Goal: Information Seeking & Learning: Compare options

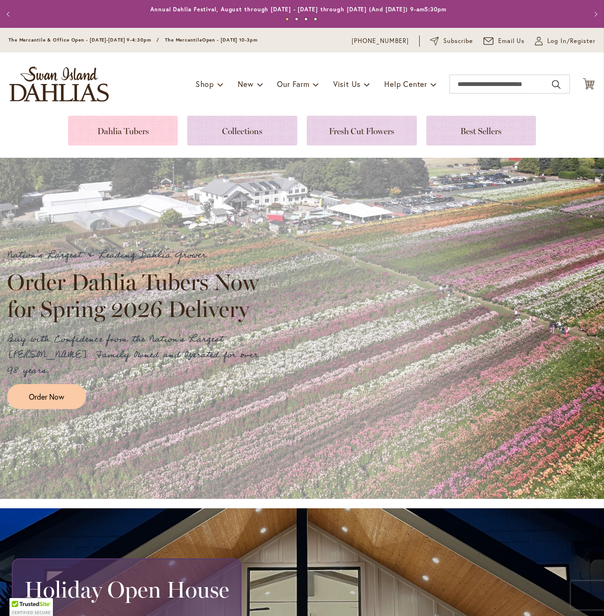
click at [152, 130] on link at bounding box center [123, 131] width 110 height 30
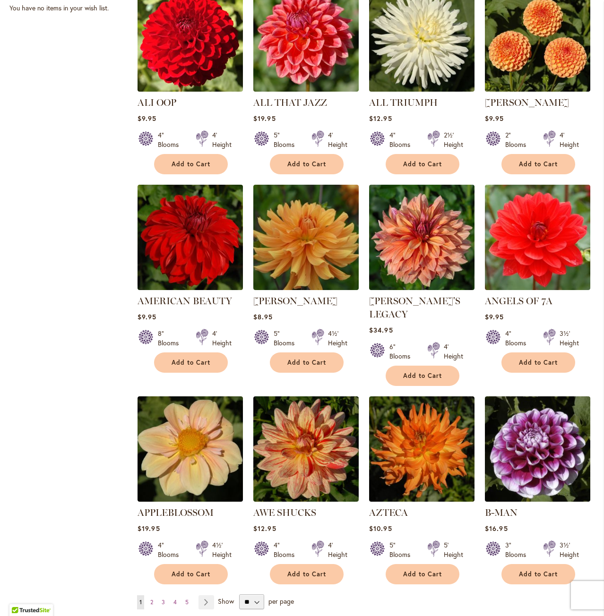
scroll to position [520, 0]
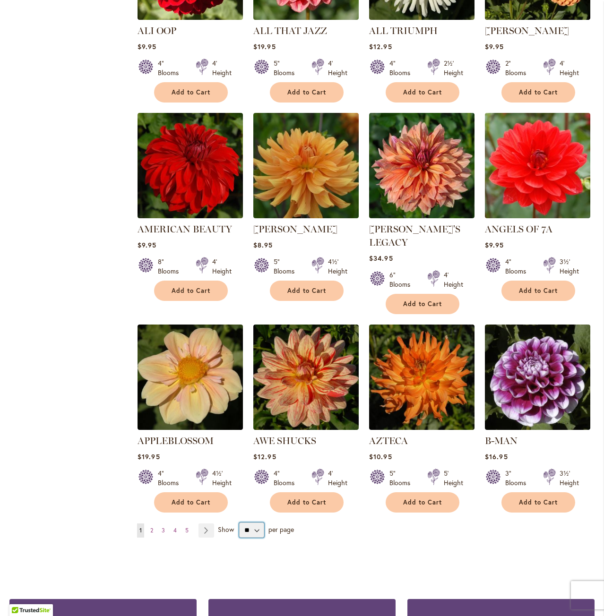
click at [253, 522] on select "** ** ** **" at bounding box center [251, 529] width 25 height 15
select select "**"
click at [239, 522] on select "** ** ** **" at bounding box center [251, 529] width 25 height 15
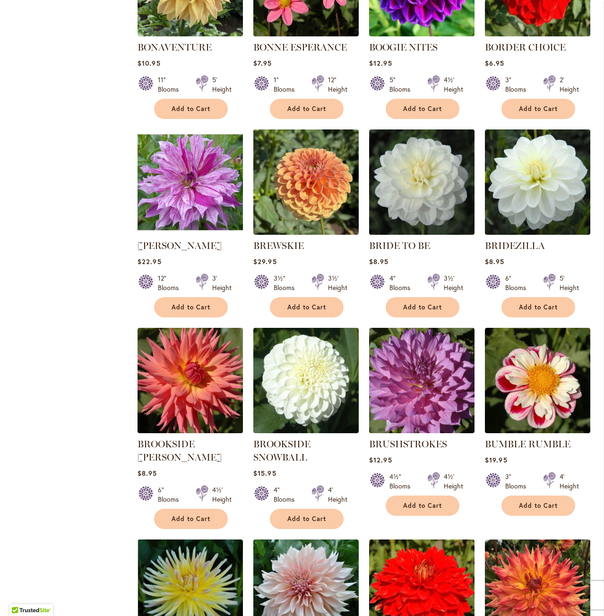
scroll to position [2504, 0]
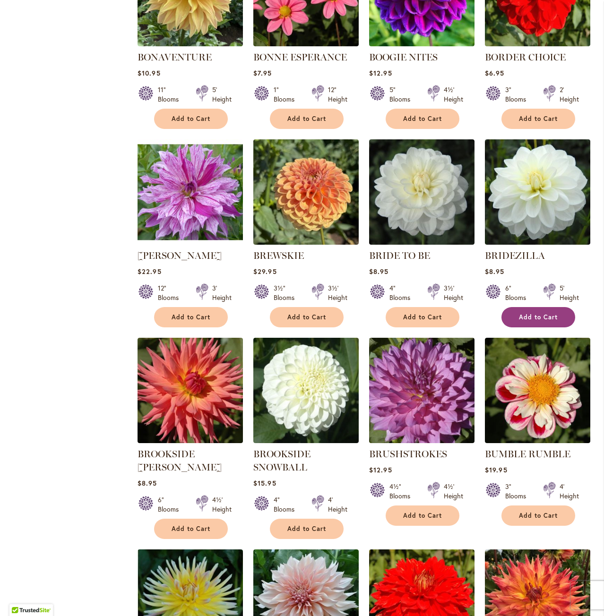
click at [531, 313] on span "Add to Cart" at bounding box center [538, 317] width 39 height 8
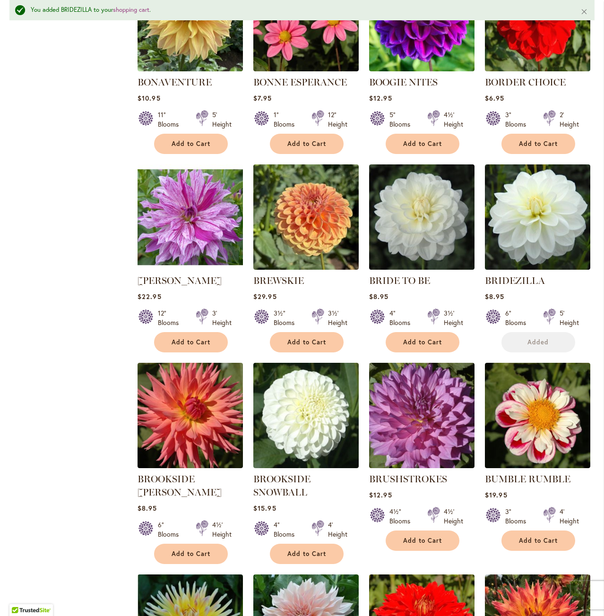
scroll to position [2529, 0]
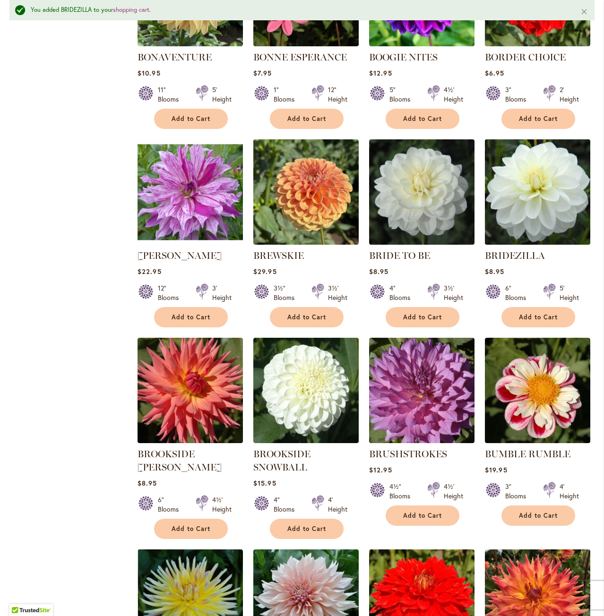
click at [522, 167] on img at bounding box center [537, 192] width 111 height 111
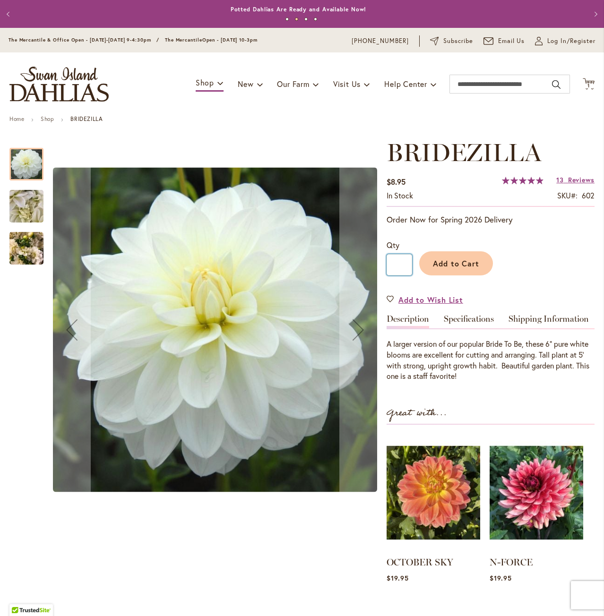
drag, startPoint x: 400, startPoint y: 263, endPoint x: 406, endPoint y: 257, distance: 8.4
click at [406, 257] on input "*" at bounding box center [399, 264] width 26 height 21
drag, startPoint x: 403, startPoint y: 265, endPoint x: 395, endPoint y: 266, distance: 8.1
click at [395, 266] on input "*" at bounding box center [399, 264] width 26 height 21
type input "*"
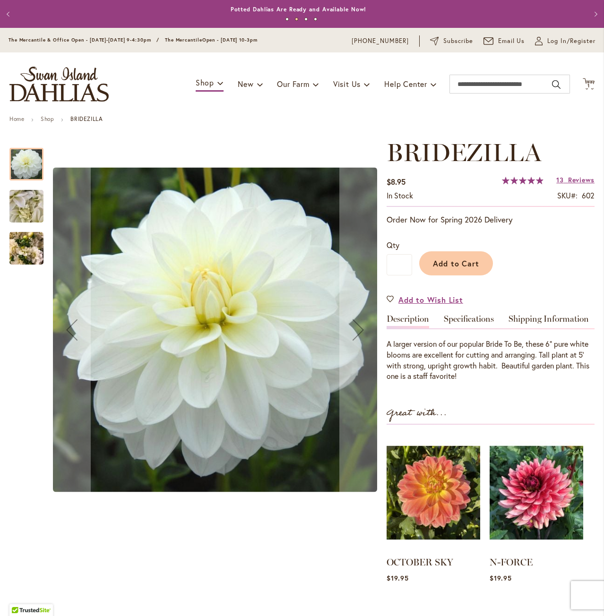
click at [499, 276] on div "Add to Cart" at bounding box center [503, 261] width 182 height 43
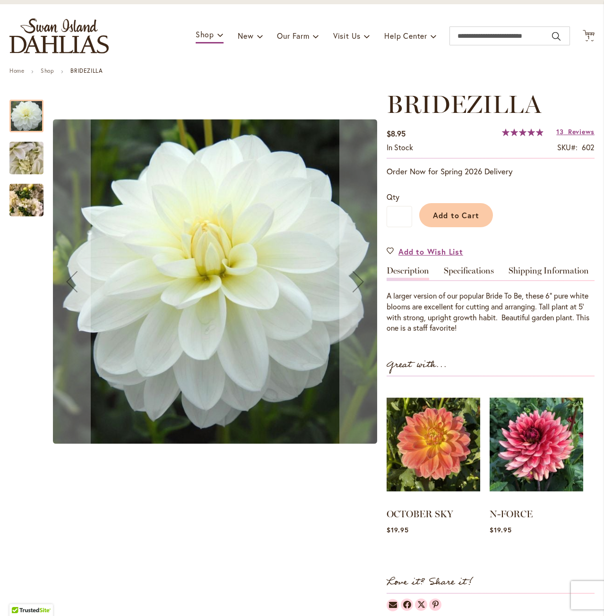
scroll to position [47, 0]
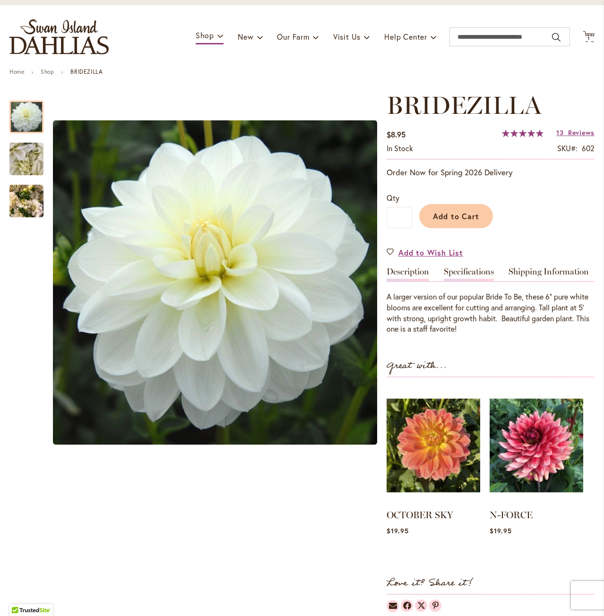
click at [482, 275] on link "Specifications" at bounding box center [469, 274] width 50 height 14
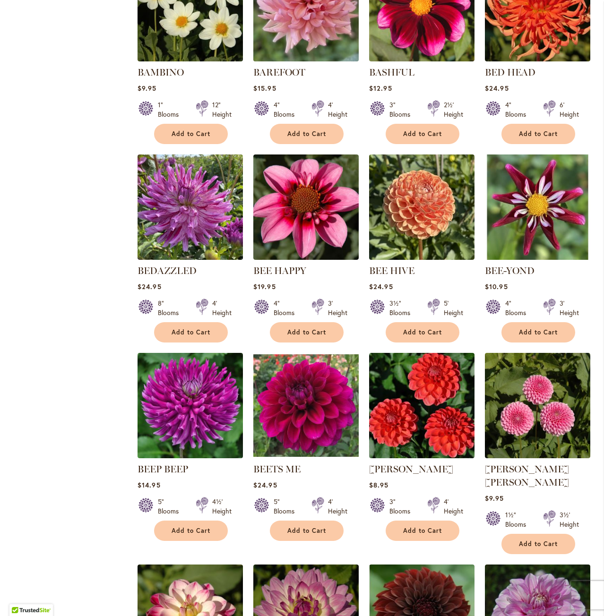
scroll to position [1380, 0]
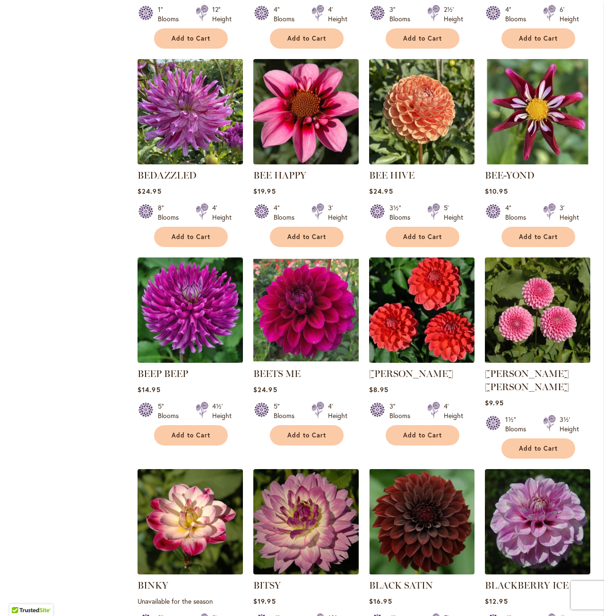
click at [559, 282] on img at bounding box center [537, 310] width 111 height 111
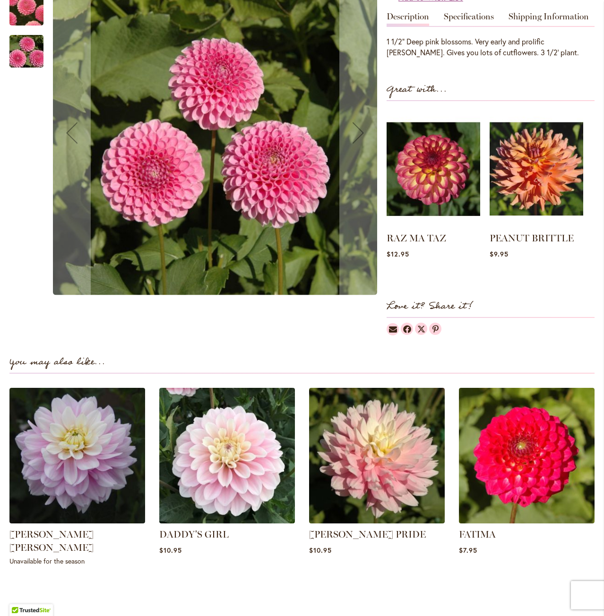
scroll to position [520, 0]
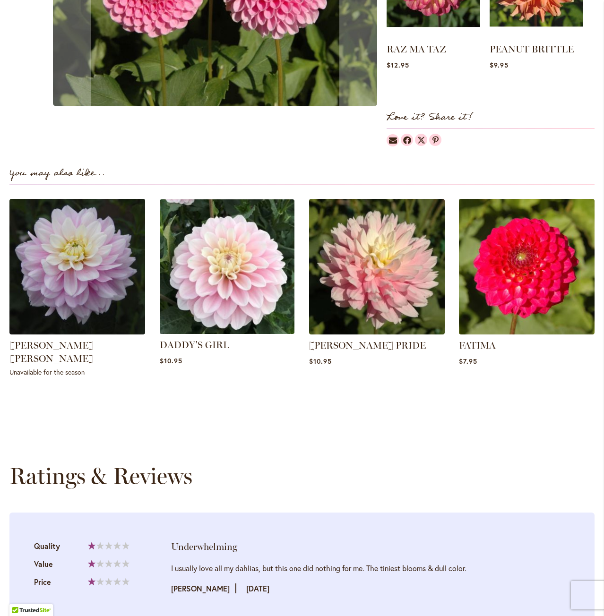
click at [253, 259] on img at bounding box center [226, 266] width 141 height 141
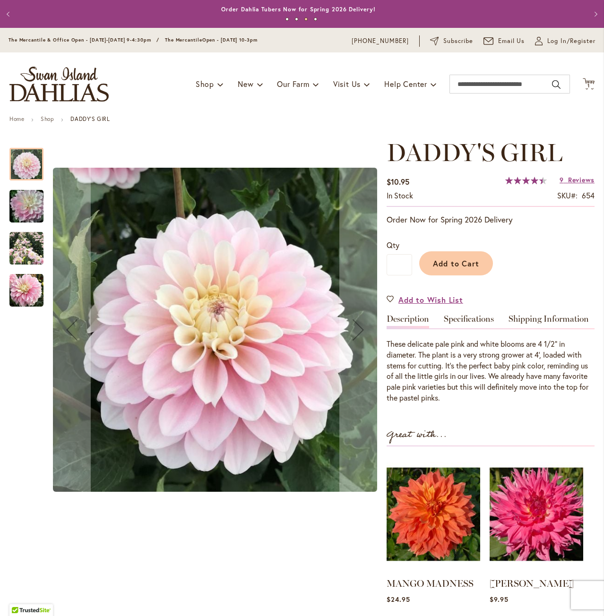
click at [26, 204] on img "DADDY'S GIRL" at bounding box center [26, 206] width 68 height 45
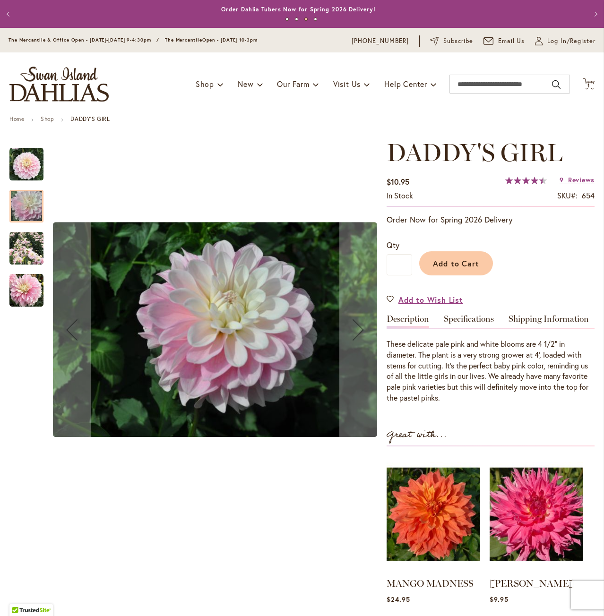
click at [31, 245] on img "DADDY'S GIRL" at bounding box center [26, 248] width 34 height 34
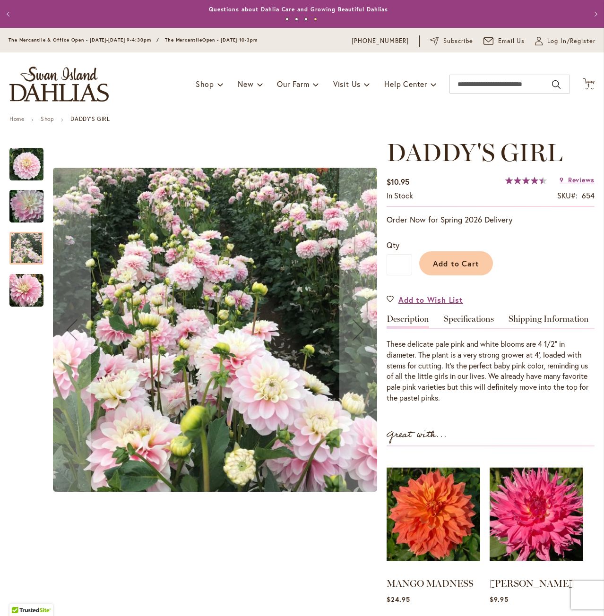
click at [27, 287] on img "DADDY'S GIRL" at bounding box center [26, 291] width 34 height 34
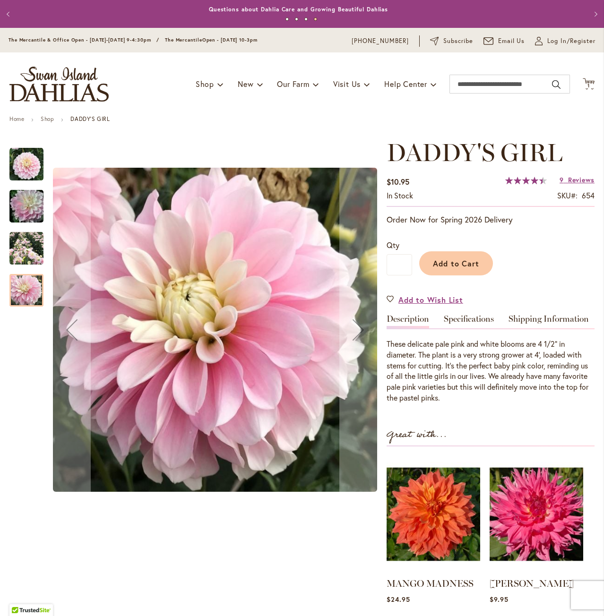
click at [30, 252] on img "DADDY'S GIRL" at bounding box center [26, 248] width 34 height 34
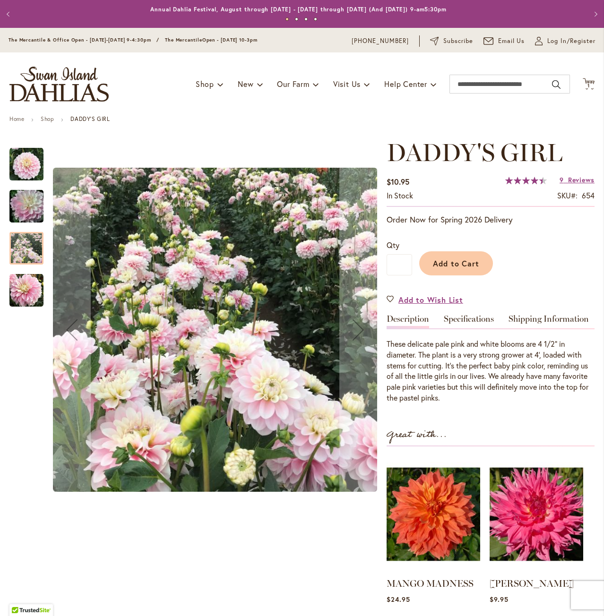
click at [29, 205] on img "DADDY'S GIRL" at bounding box center [26, 206] width 68 height 45
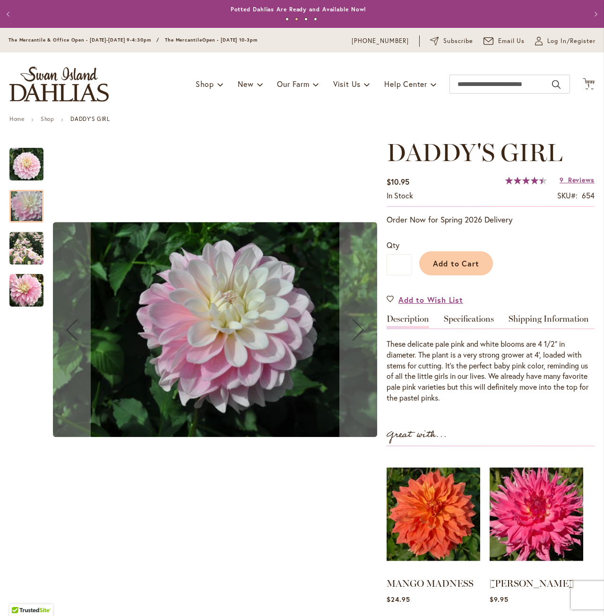
click at [27, 167] on img "DADDY'S GIRL" at bounding box center [26, 164] width 34 height 34
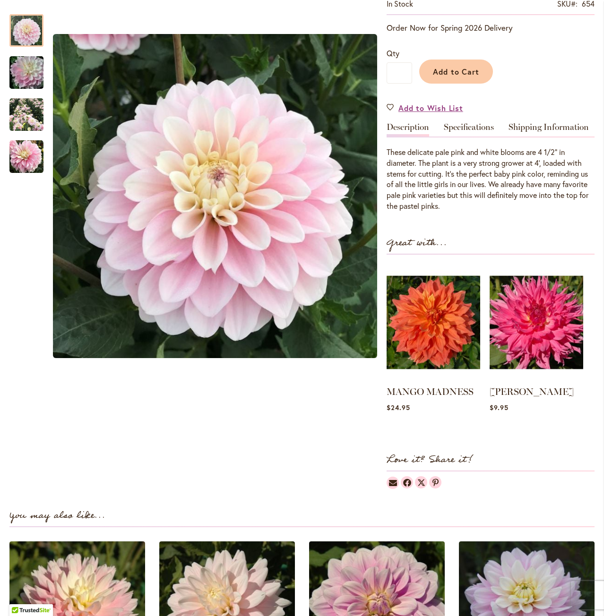
scroll to position [189, 0]
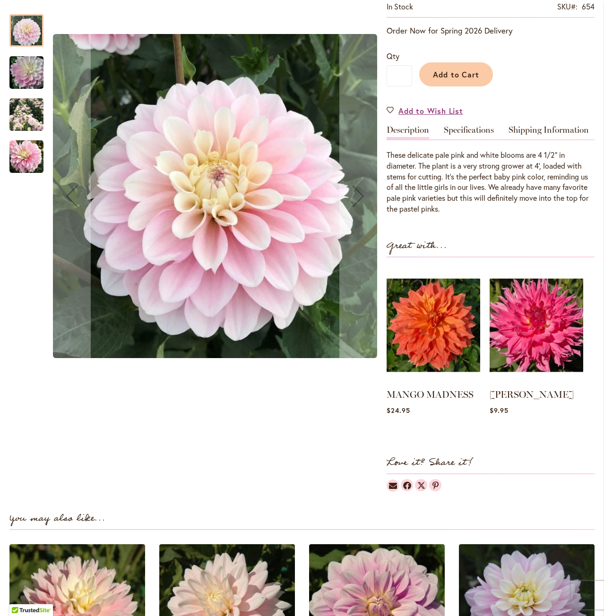
click at [34, 67] on img "DADDY'S GIRL" at bounding box center [26, 72] width 68 height 45
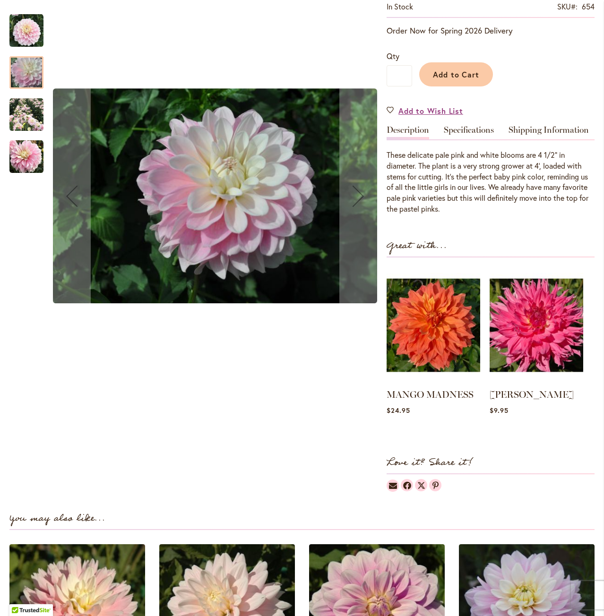
click at [32, 121] on img "DADDY'S GIRL" at bounding box center [26, 115] width 34 height 34
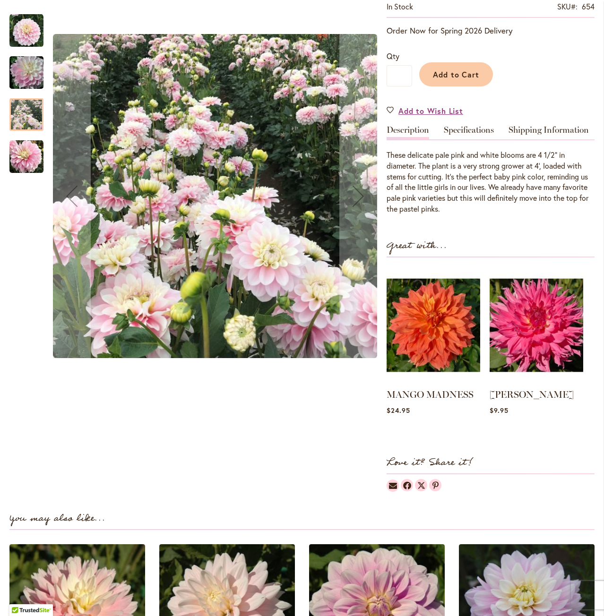
click at [30, 163] on img "DADDY'S GIRL" at bounding box center [26, 157] width 34 height 34
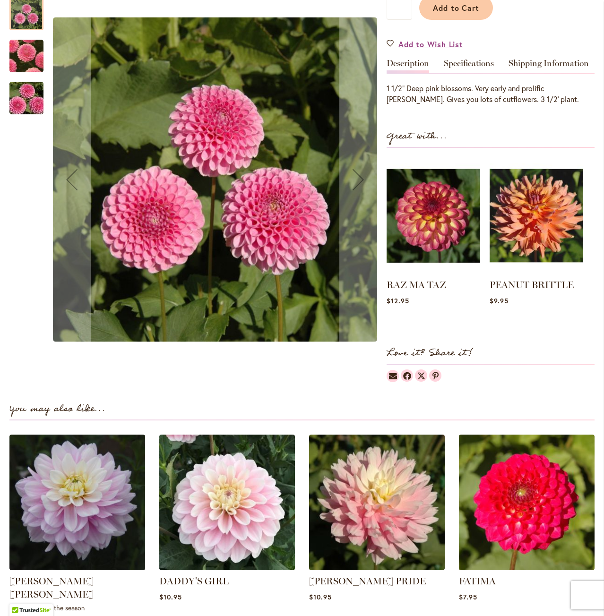
scroll to position [378, 0]
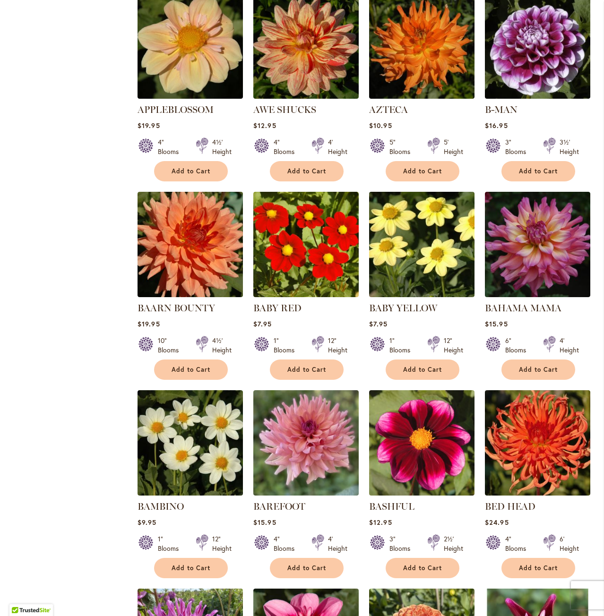
scroll to position [945, 0]
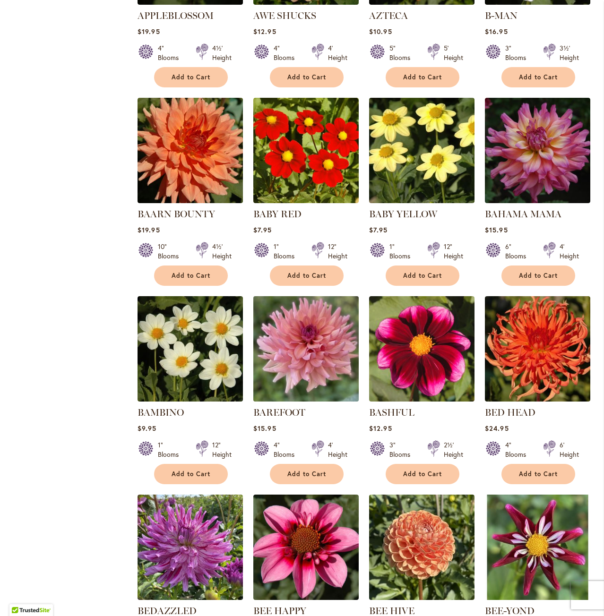
click at [332, 330] on img at bounding box center [306, 349] width 111 height 111
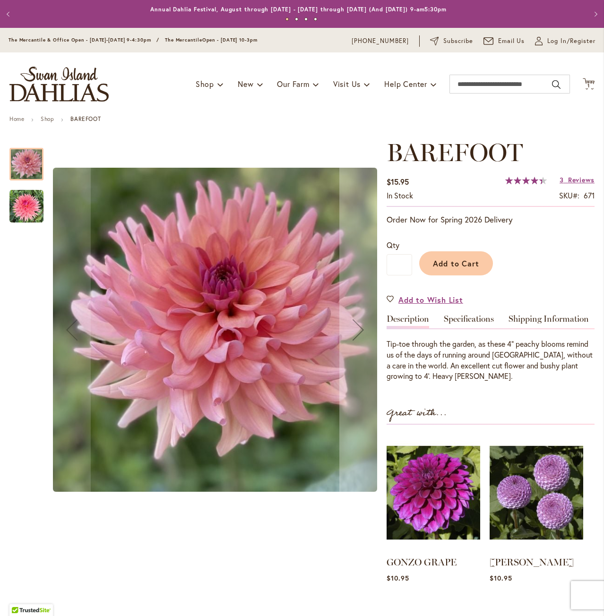
click at [19, 213] on img "BAREFOOT" at bounding box center [26, 206] width 34 height 34
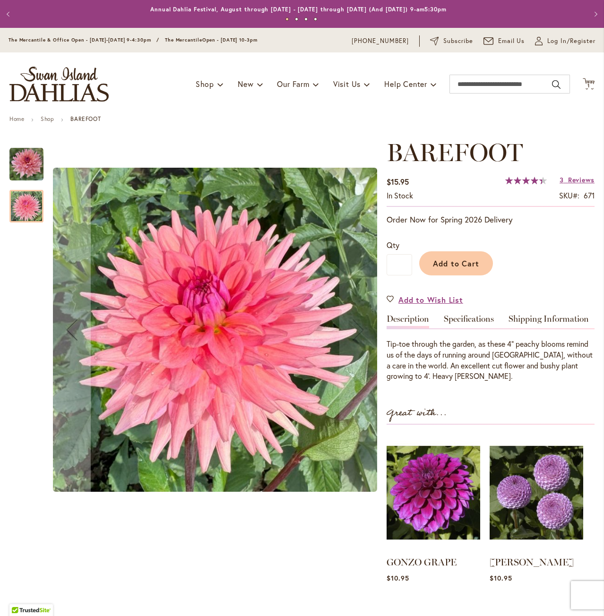
click at [19, 168] on img "BAREFOOT" at bounding box center [26, 164] width 34 height 34
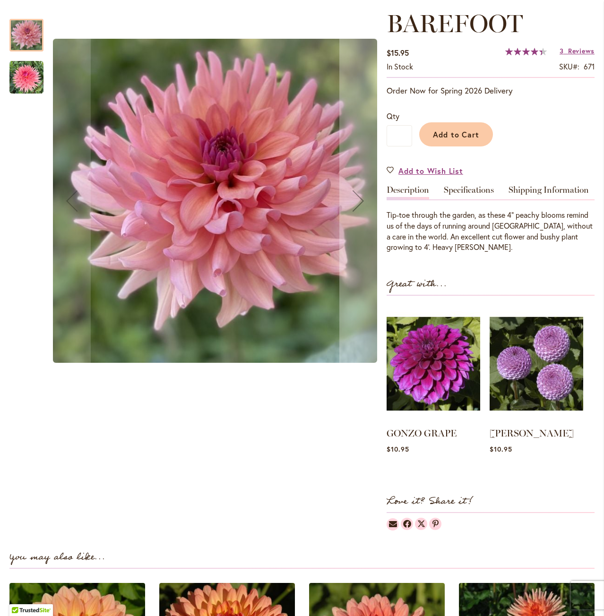
scroll to position [189, 0]
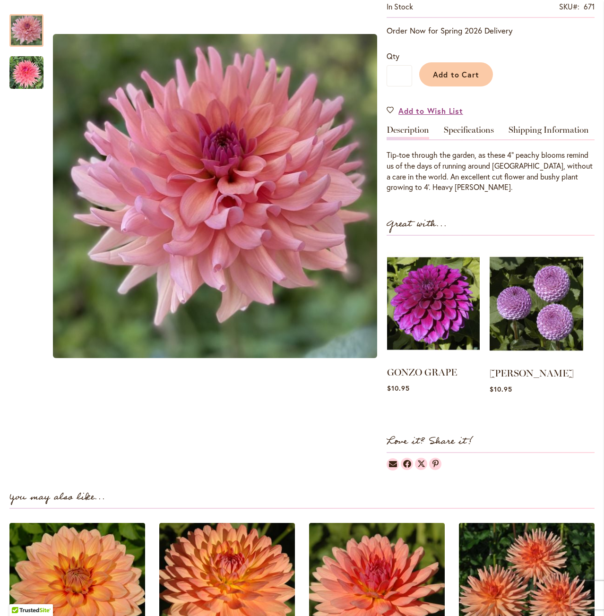
click at [447, 317] on img at bounding box center [433, 304] width 93 height 116
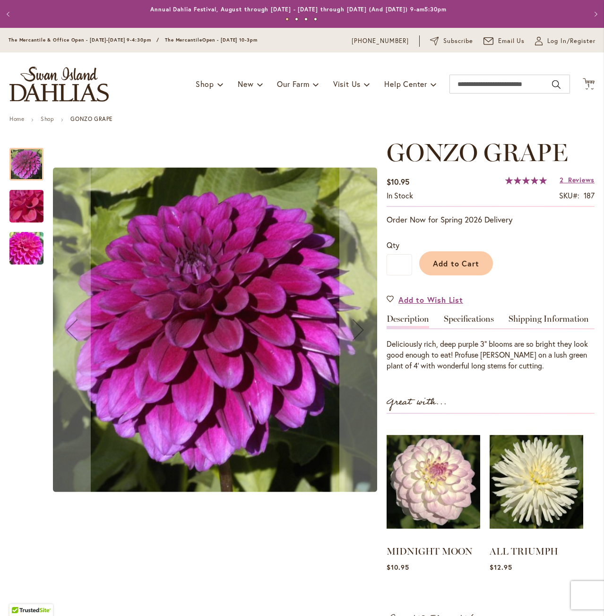
click at [24, 206] on img "GONZO GRAPE" at bounding box center [26, 206] width 68 height 51
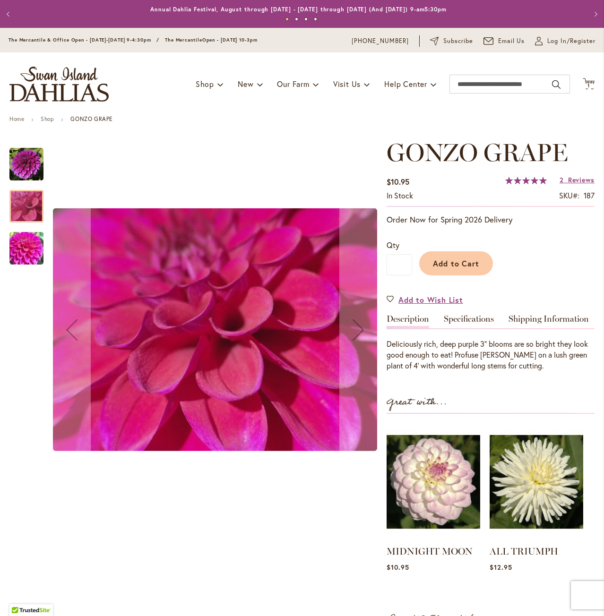
click at [24, 238] on img "GONZO GRAPE" at bounding box center [26, 248] width 68 height 51
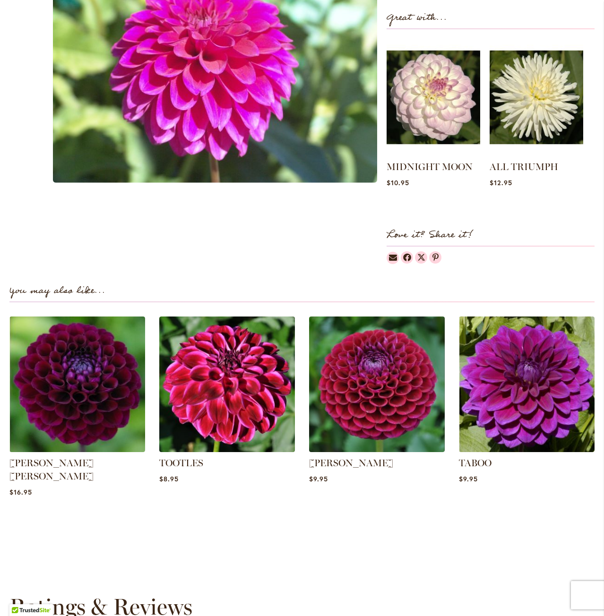
scroll to position [425, 0]
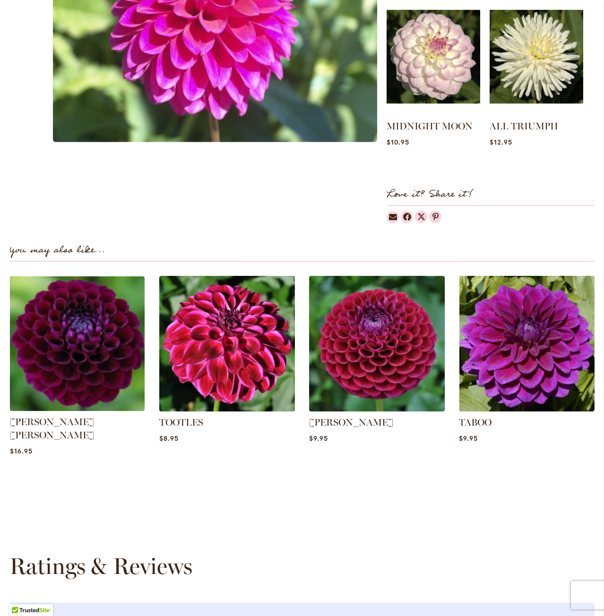
click at [97, 360] on img at bounding box center [77, 343] width 141 height 141
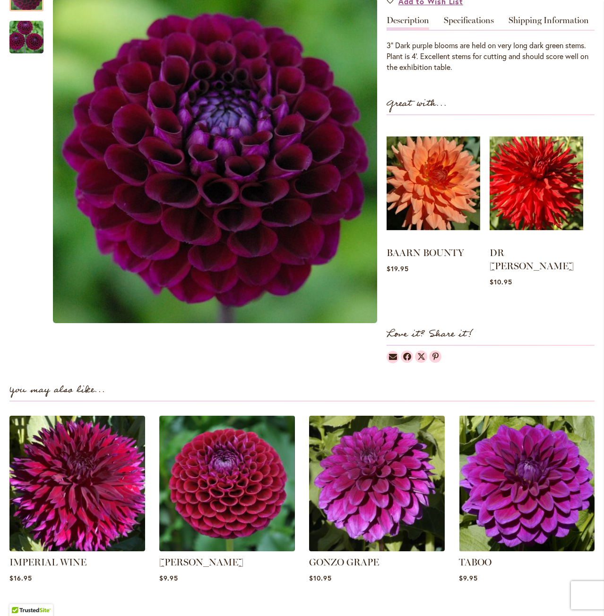
scroll to position [425, 0]
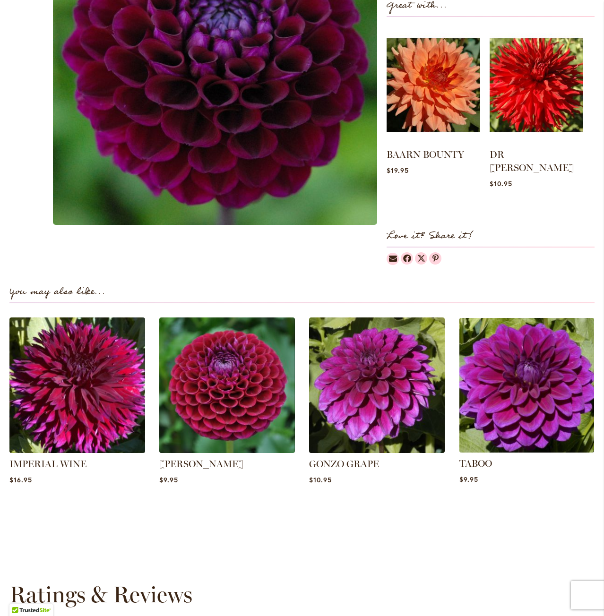
click at [549, 408] on img at bounding box center [526, 385] width 141 height 141
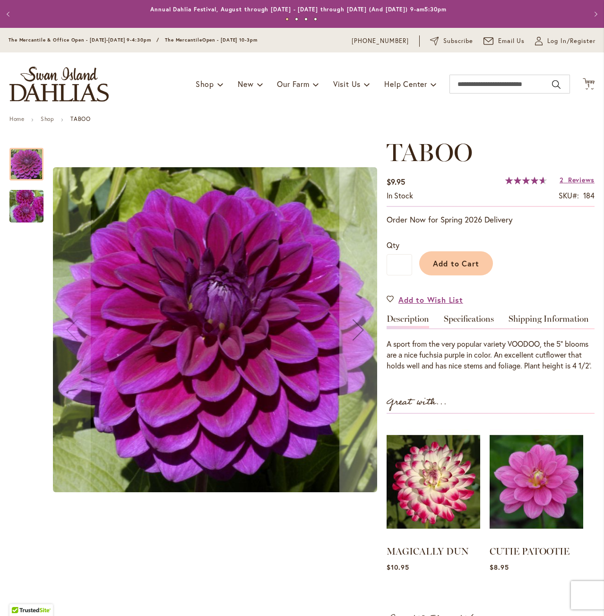
click at [28, 208] on img "TABOO" at bounding box center [26, 206] width 68 height 45
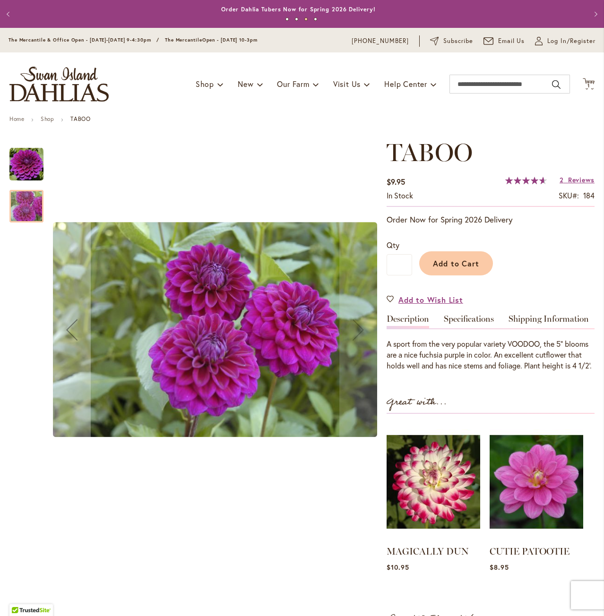
click at [23, 155] on img "TABOO" at bounding box center [26, 164] width 34 height 34
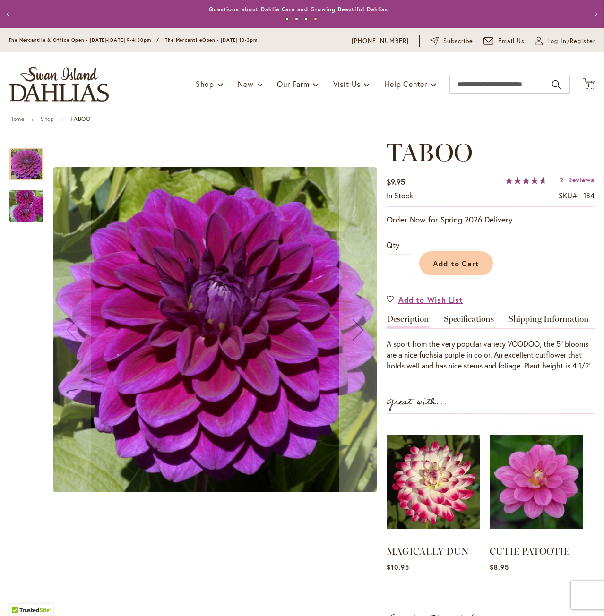
click at [31, 205] on img "TABOO" at bounding box center [26, 206] width 68 height 45
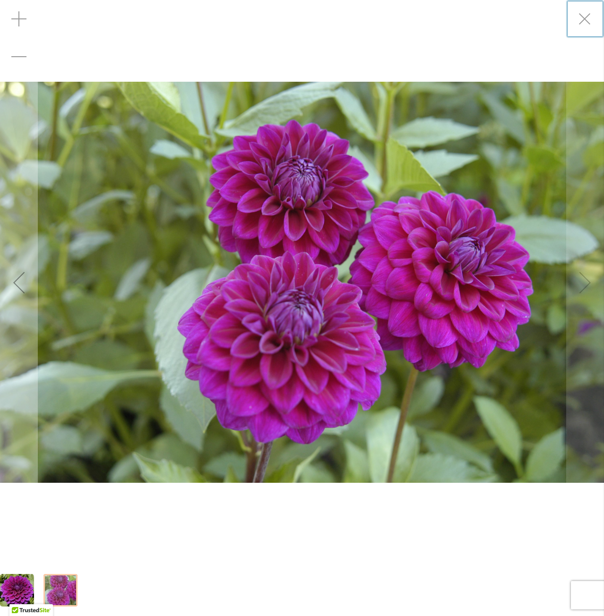
click at [438, 301] on img "TABOO" at bounding box center [302, 283] width 604 height 402
click at [443, 334] on img "TABOO" at bounding box center [302, 283] width 604 height 402
click at [60, 587] on div at bounding box center [60, 590] width 34 height 33
drag, startPoint x: 60, startPoint y: 181, endPoint x: 67, endPoint y: 188, distance: 10.4
click at [67, 188] on img "TABOO" at bounding box center [302, 283] width 604 height 402
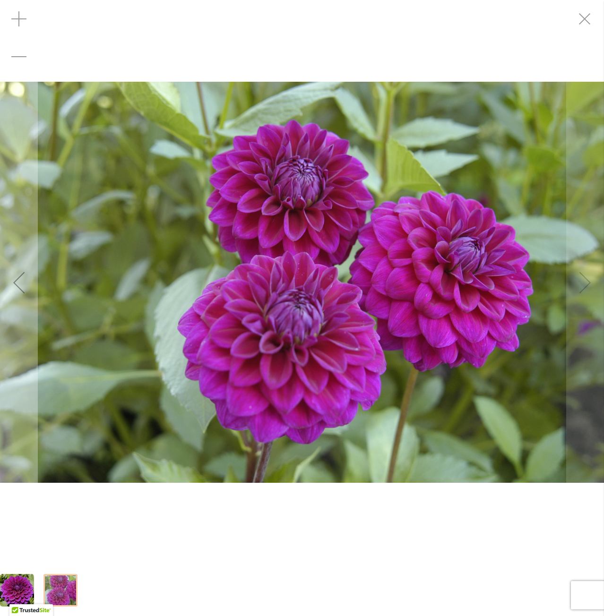
click at [193, 259] on img "TABOO" at bounding box center [302, 283] width 604 height 402
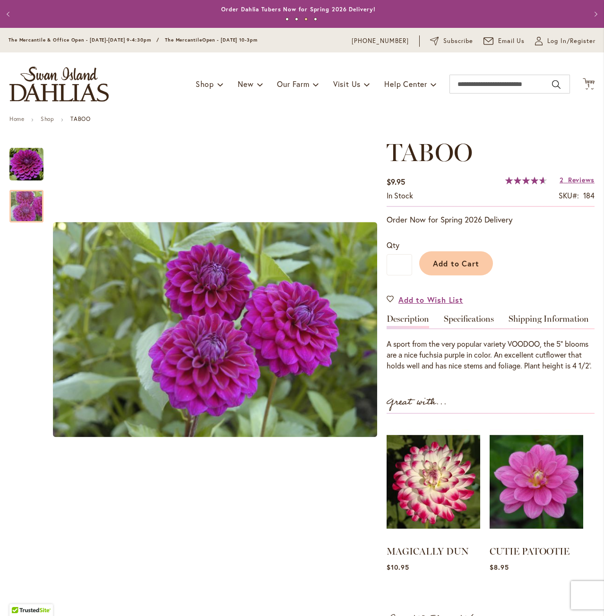
click at [163, 67] on div "Toggle Nav Shop Dahlia Tubers Collections Fresh Cut Dahlias Gardening Supplies …" at bounding box center [302, 83] width 604 height 63
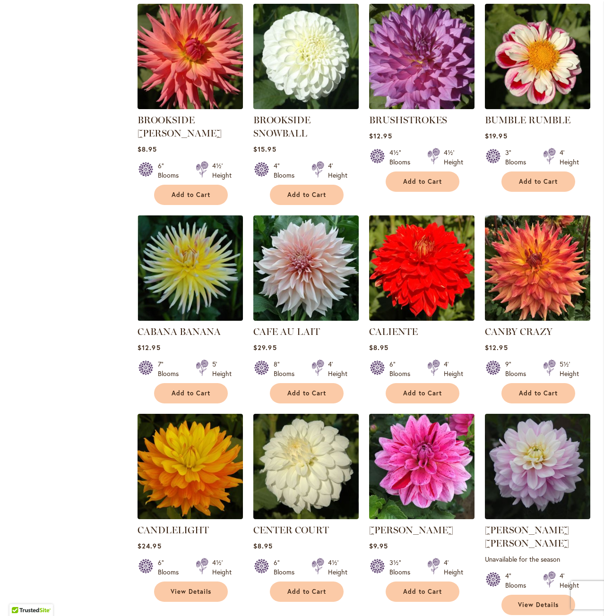
scroll to position [2929, 0]
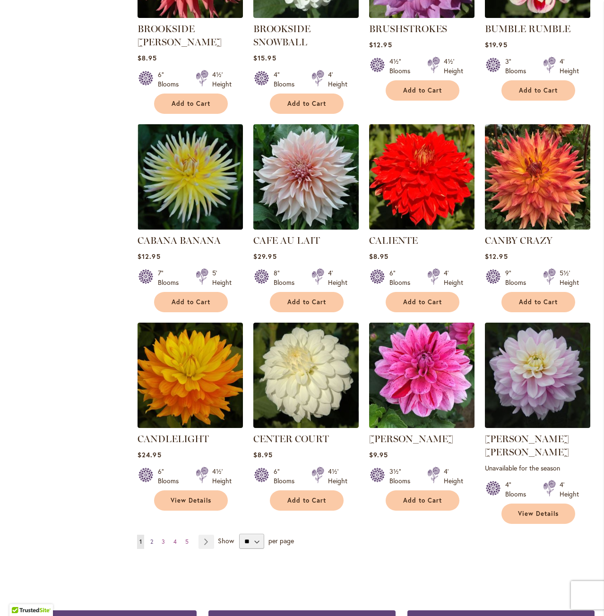
click at [153, 535] on link "Page 2" at bounding box center [152, 542] width 8 height 14
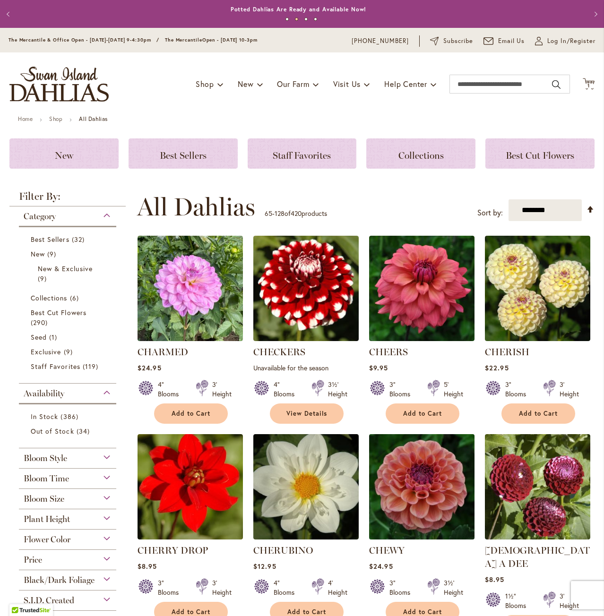
click at [429, 496] on img at bounding box center [422, 487] width 111 height 111
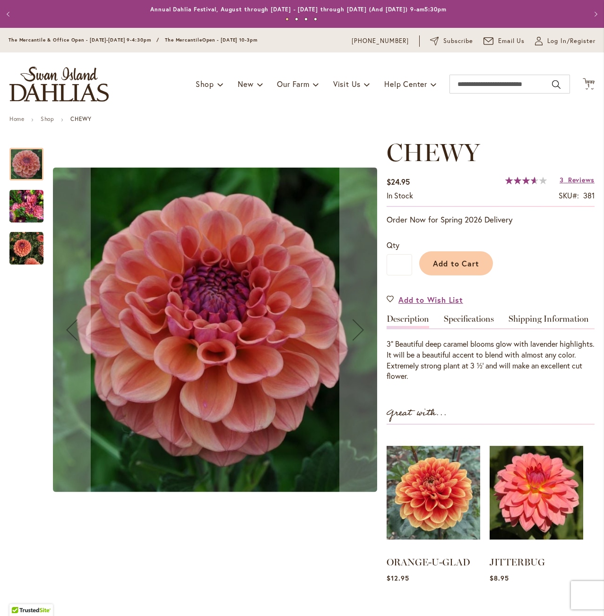
click at [26, 213] on img "CHEWY" at bounding box center [26, 206] width 34 height 45
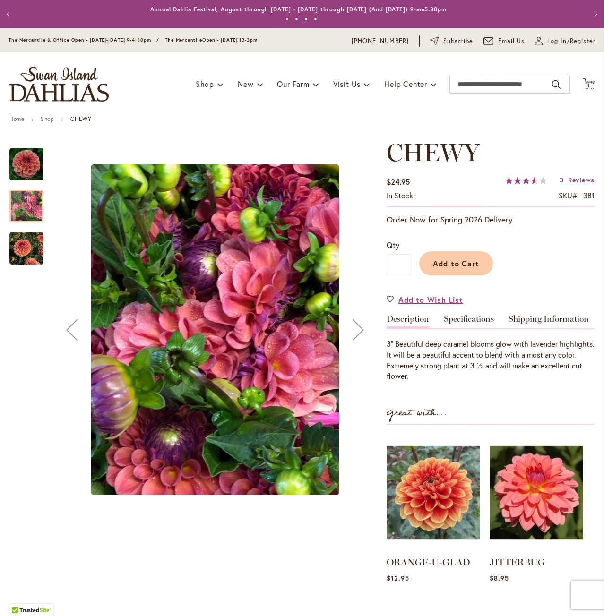
click at [23, 245] on img "CHEWY" at bounding box center [26, 248] width 34 height 34
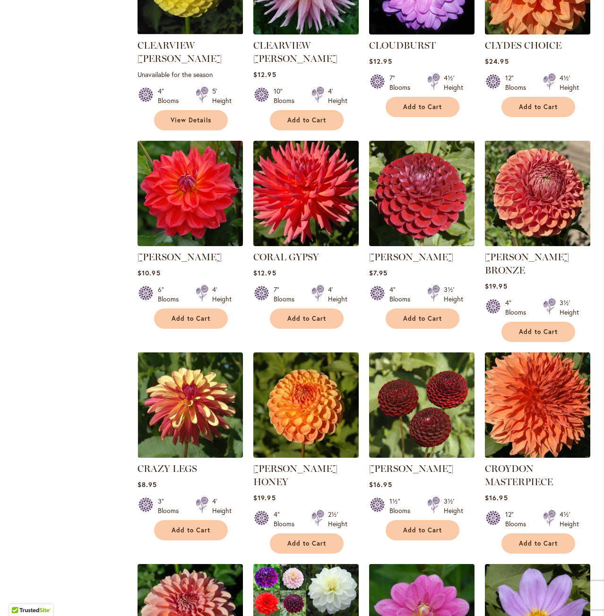
scroll to position [898, 0]
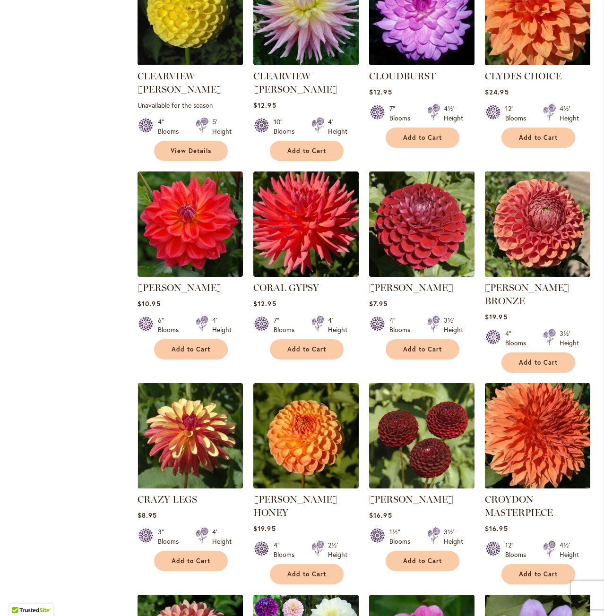
click at [548, 178] on img at bounding box center [537, 224] width 111 height 111
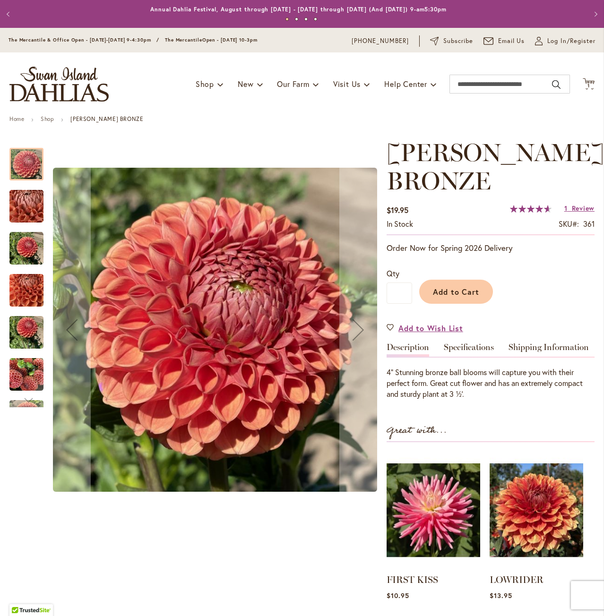
click at [22, 208] on img "CORNEL BRONZE" at bounding box center [26, 206] width 68 height 51
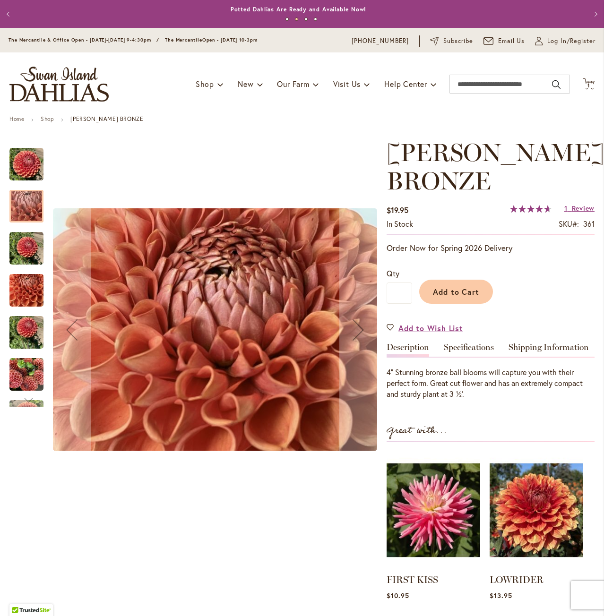
click at [24, 167] on img "CORNEL BRONZE" at bounding box center [26, 164] width 34 height 34
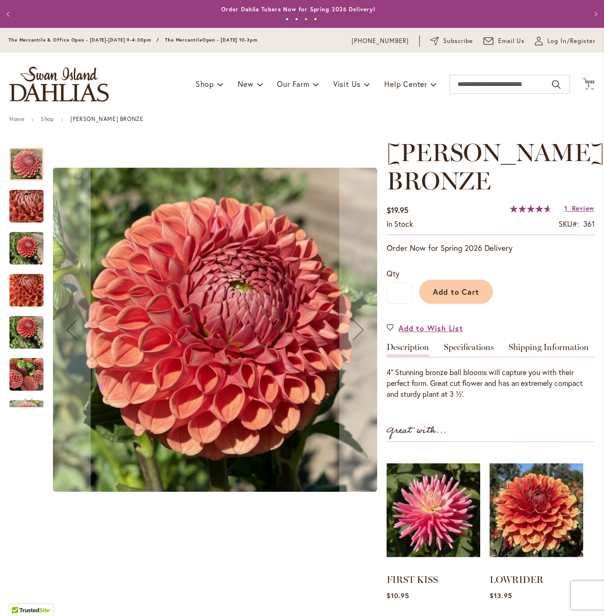
click at [19, 197] on img "CORNEL BRONZE" at bounding box center [26, 206] width 68 height 51
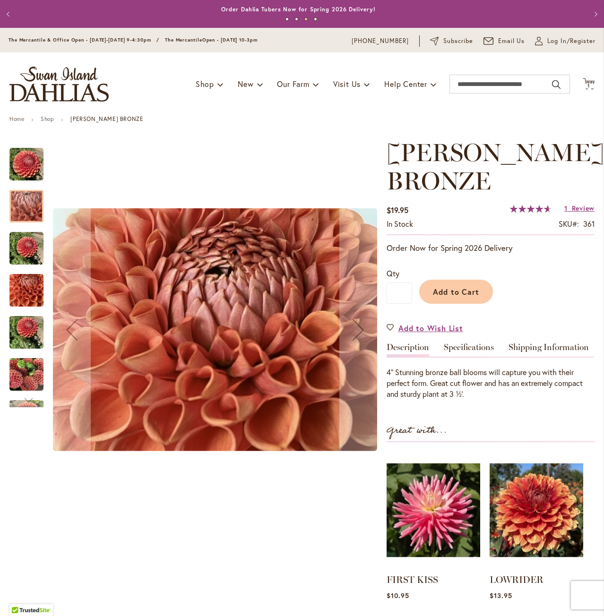
click at [21, 250] on img "CORNEL BRONZE" at bounding box center [26, 248] width 34 height 34
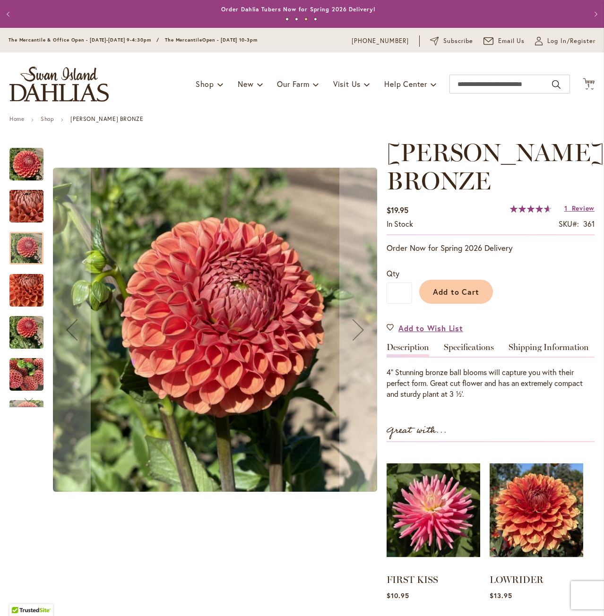
click at [23, 216] on img "CORNEL BRONZE" at bounding box center [26, 206] width 68 height 51
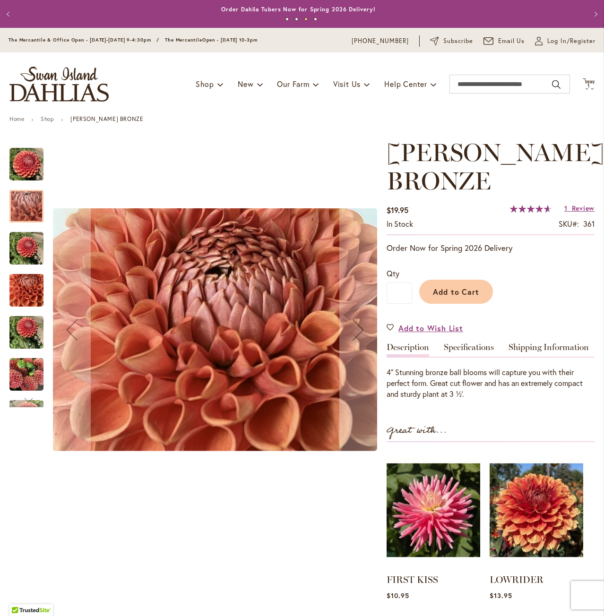
click at [18, 295] on img "CORNEL BRONZE" at bounding box center [26, 290] width 34 height 45
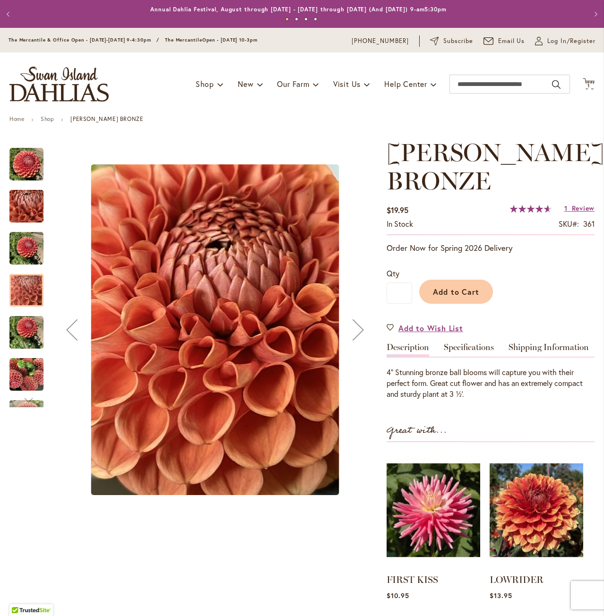
click at [23, 163] on img "CORNEL BRONZE" at bounding box center [26, 164] width 34 height 34
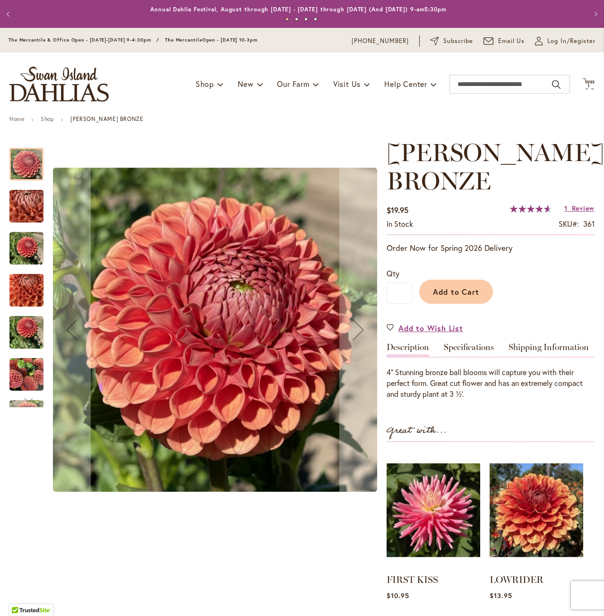
click at [28, 213] on img "CORNEL BRONZE" at bounding box center [26, 206] width 68 height 51
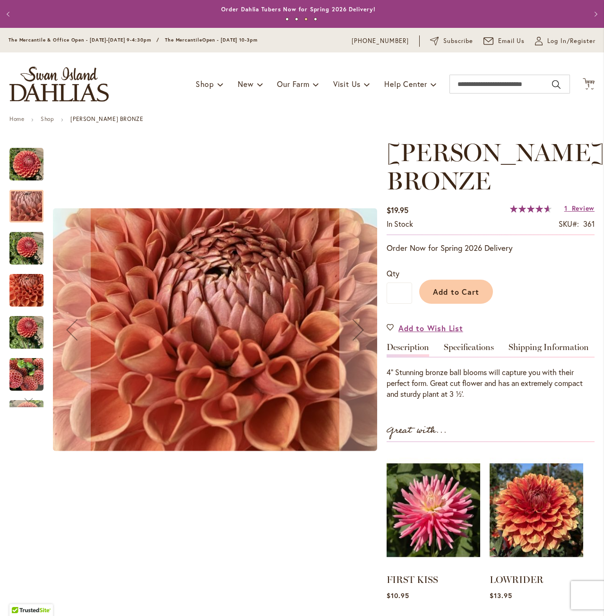
click at [16, 372] on img "CORNEL BRONZE" at bounding box center [26, 375] width 34 height 34
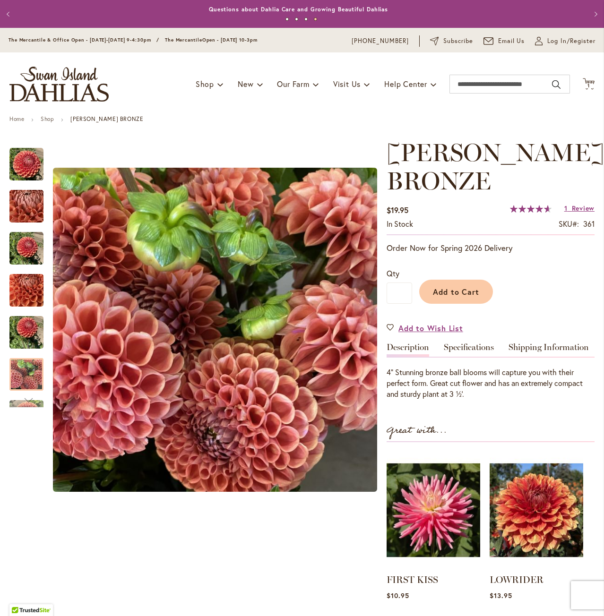
drag, startPoint x: 165, startPoint y: 125, endPoint x: 131, endPoint y: 107, distance: 38.2
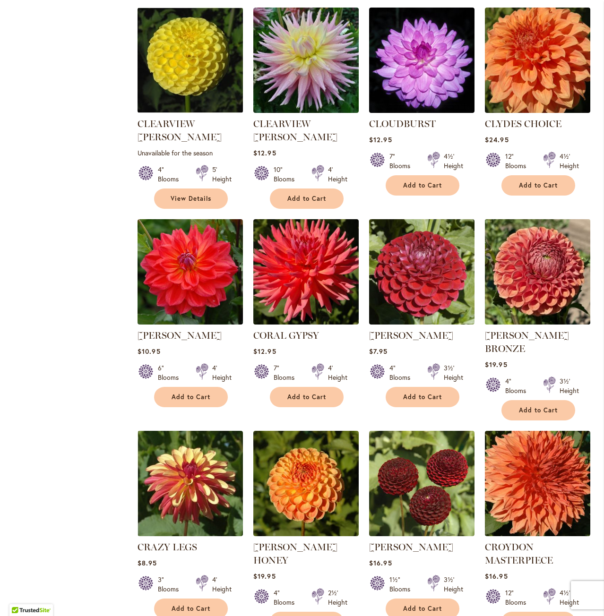
scroll to position [850, 0]
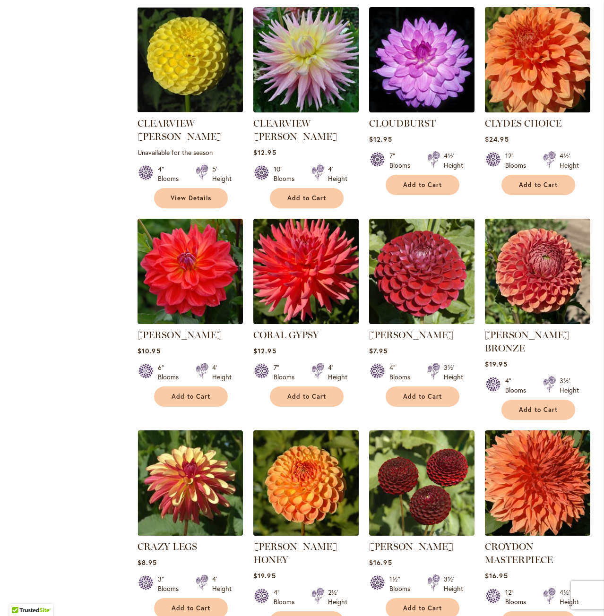
click at [323, 447] on img at bounding box center [306, 483] width 111 height 111
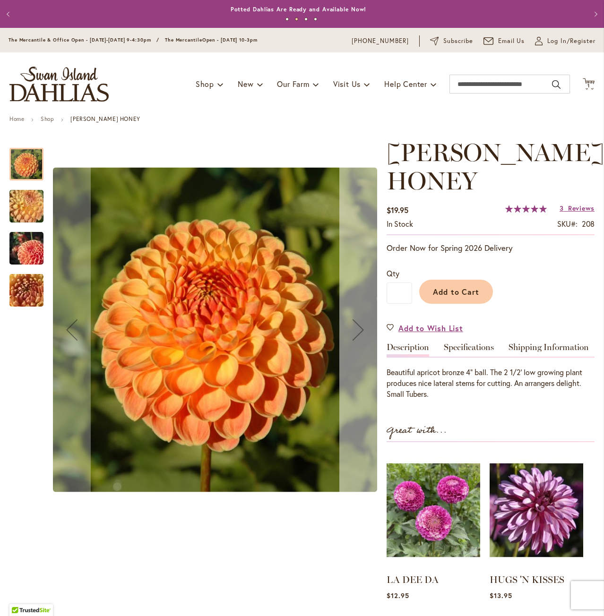
click at [360, 327] on div "Next" at bounding box center [358, 330] width 38 height 38
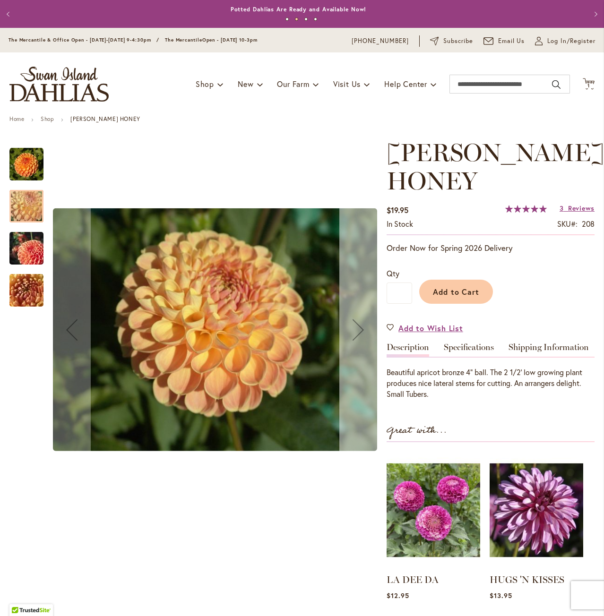
click at [360, 327] on div "Next" at bounding box center [358, 330] width 38 height 38
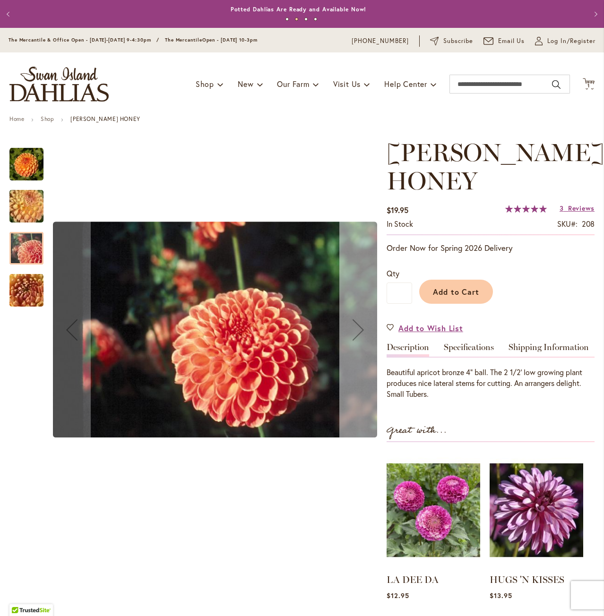
click at [360, 327] on div "Next" at bounding box center [358, 330] width 38 height 38
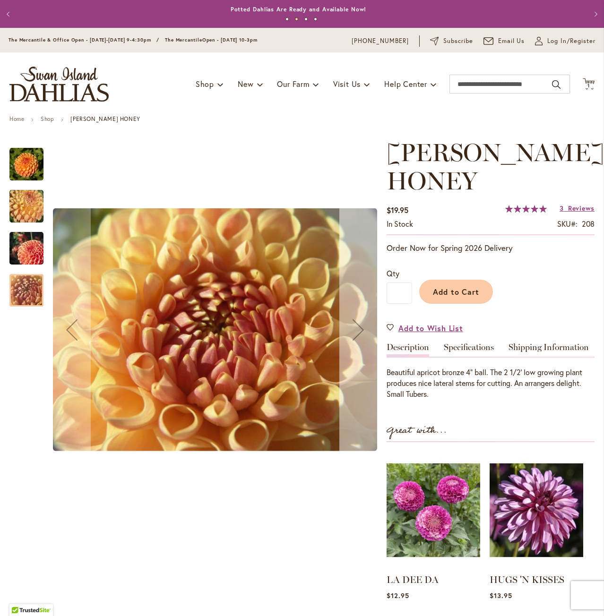
click at [360, 327] on div "Next" at bounding box center [358, 330] width 38 height 38
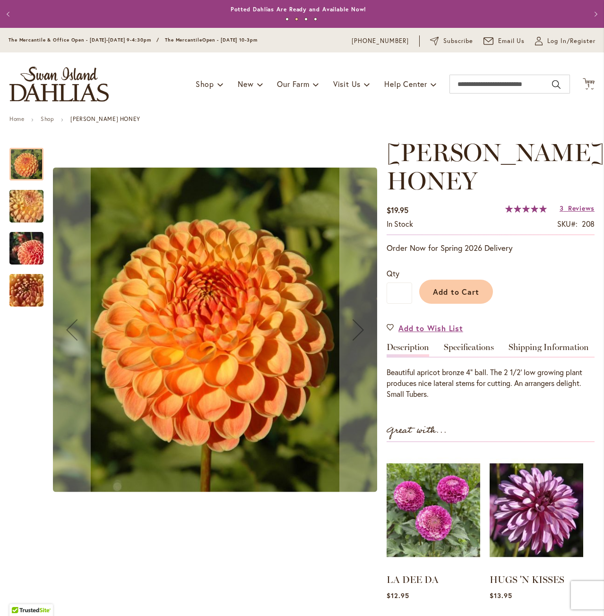
click at [24, 253] on img "CRICHTON HONEY" at bounding box center [26, 248] width 68 height 45
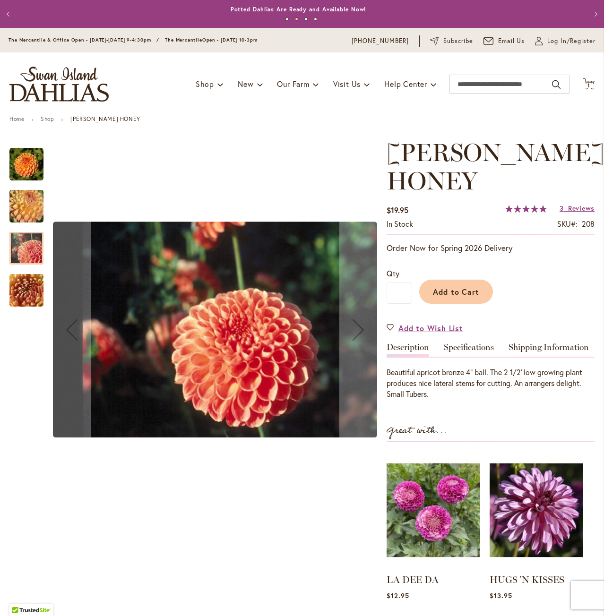
click at [24, 283] on img "CRICHTON HONEY" at bounding box center [26, 290] width 68 height 51
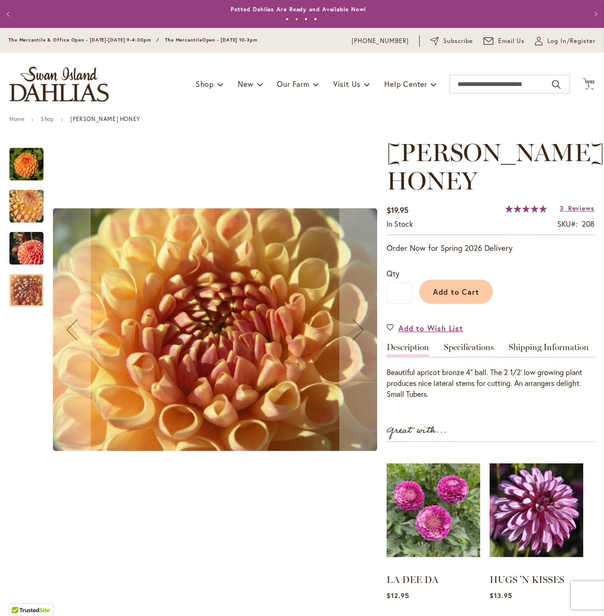
click at [33, 193] on img "CRICHTON HONEY" at bounding box center [26, 206] width 68 height 51
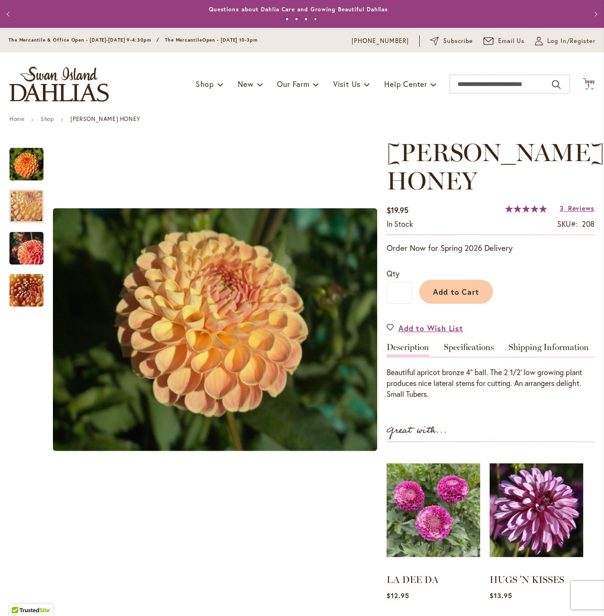
click at [466, 339] on div "CRICHTON HONEY $19.95 In stock SKU 208 Rating: 100 % of 100 3 Reviews Add Your …" at bounding box center [490, 407] width 208 height 539
click at [466, 345] on link "Specifications" at bounding box center [469, 350] width 50 height 14
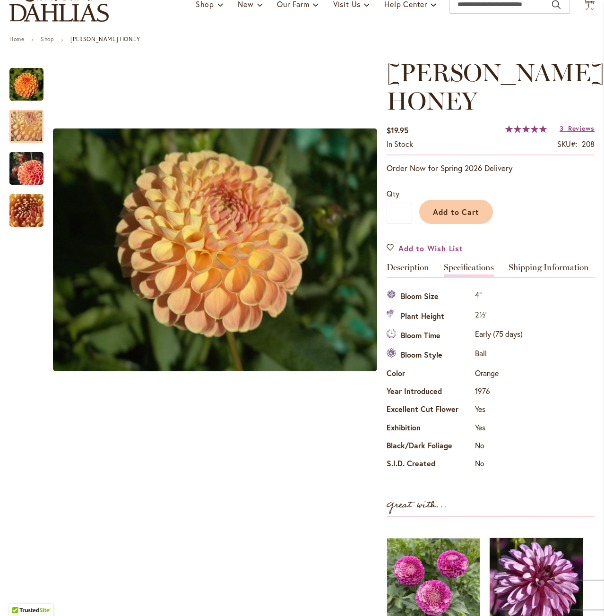
scroll to position [142, 0]
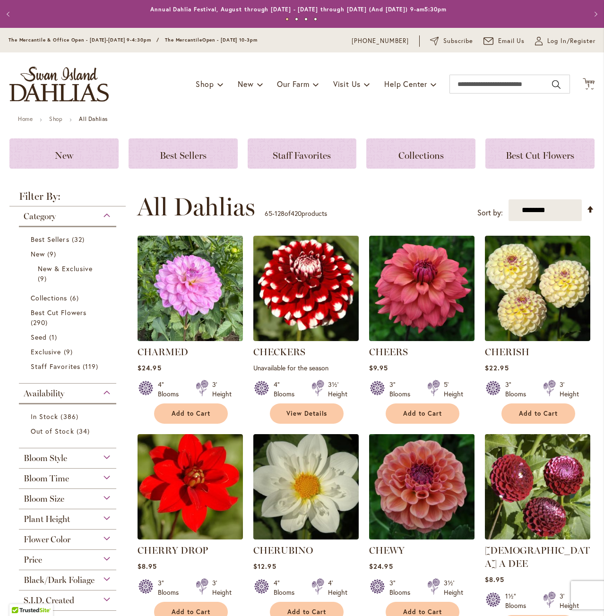
click at [441, 504] on img at bounding box center [422, 487] width 111 height 111
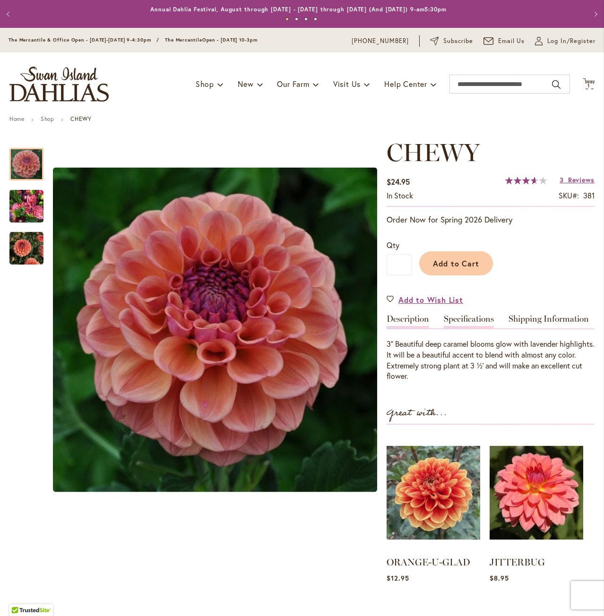
click at [477, 317] on link "Specifications" at bounding box center [469, 322] width 50 height 14
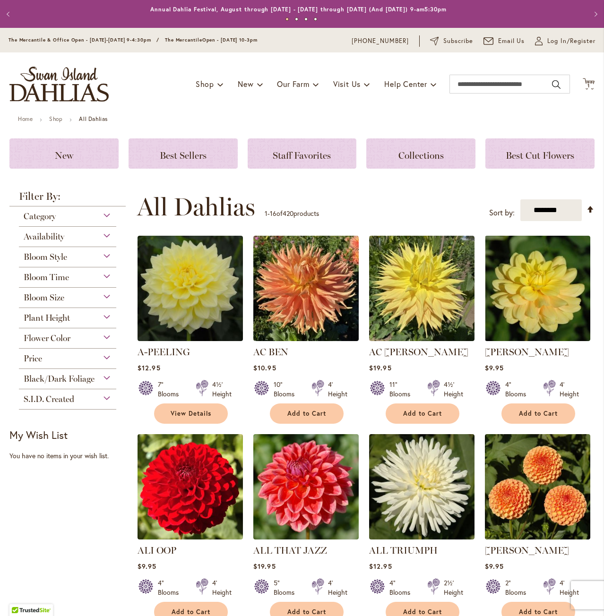
select select "**"
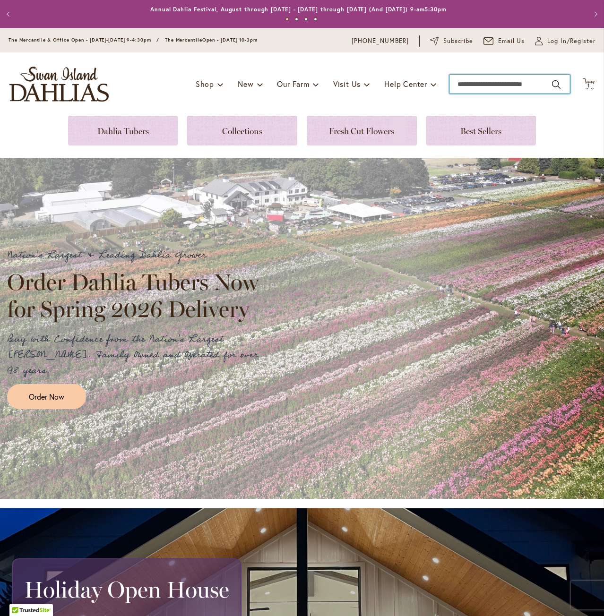
click at [467, 85] on input "Search" at bounding box center [509, 84] width 120 height 19
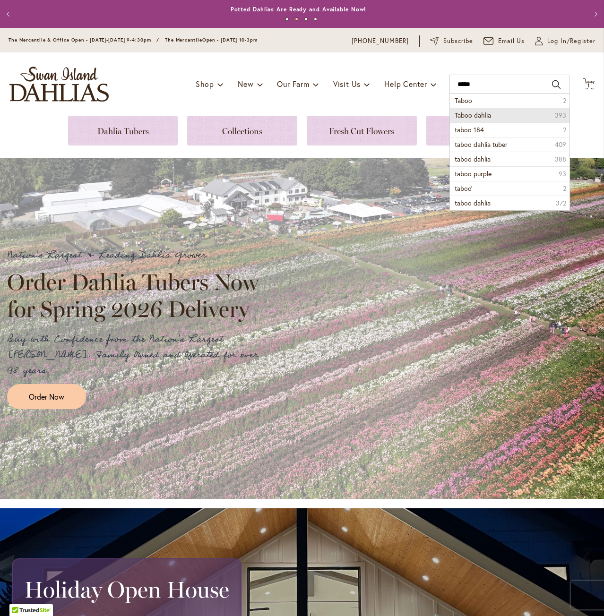
click at [484, 113] on span "Taboo dahlia" at bounding box center [472, 115] width 36 height 9
type input "**********"
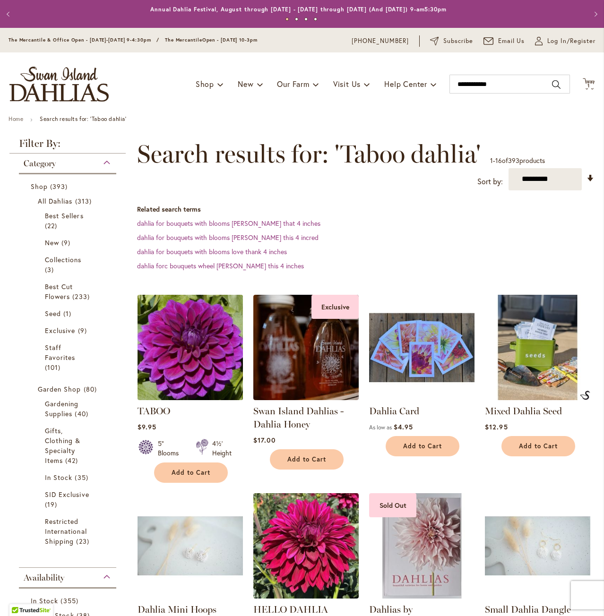
click at [193, 357] on img at bounding box center [190, 347] width 111 height 111
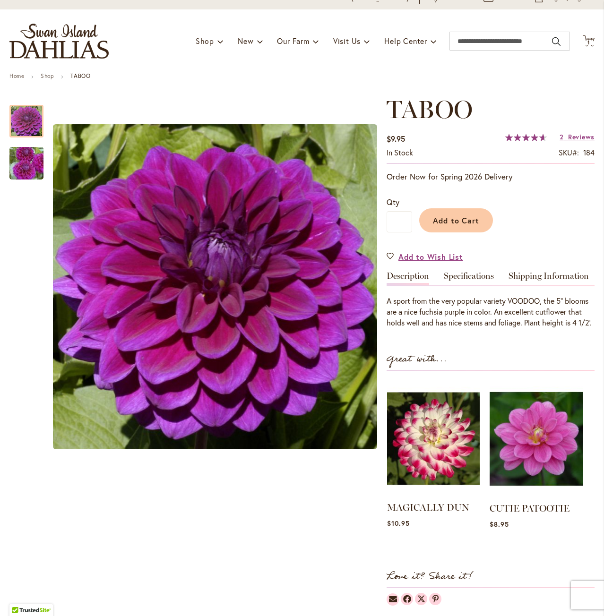
scroll to position [142, 0]
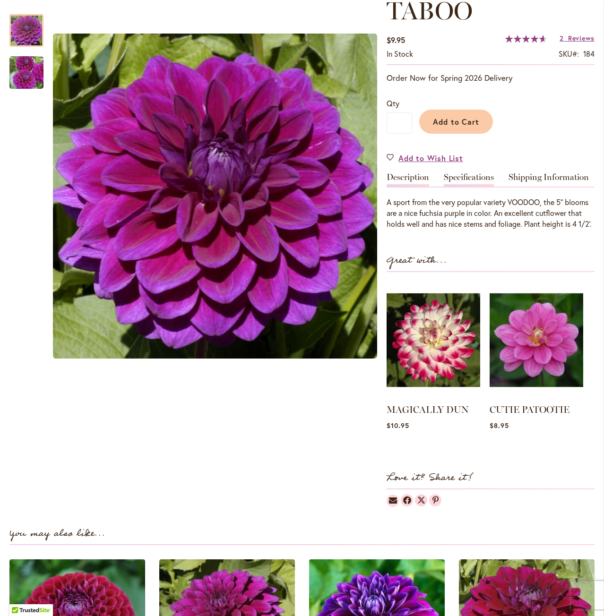
click at [475, 177] on link "Specifications" at bounding box center [469, 180] width 50 height 14
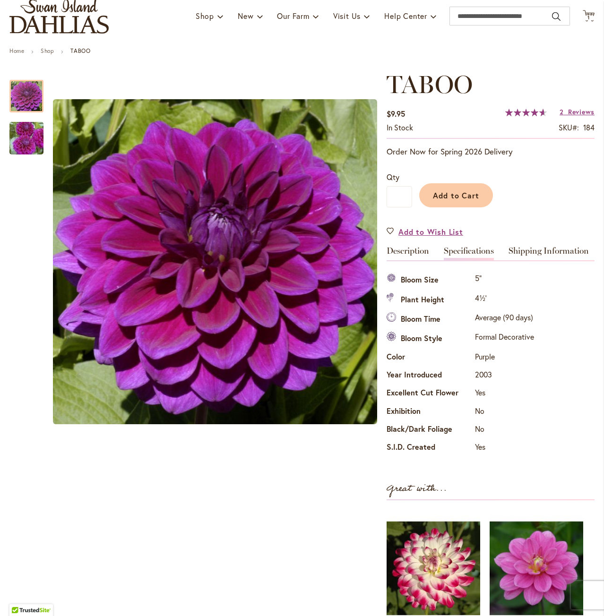
scroll to position [0, 0]
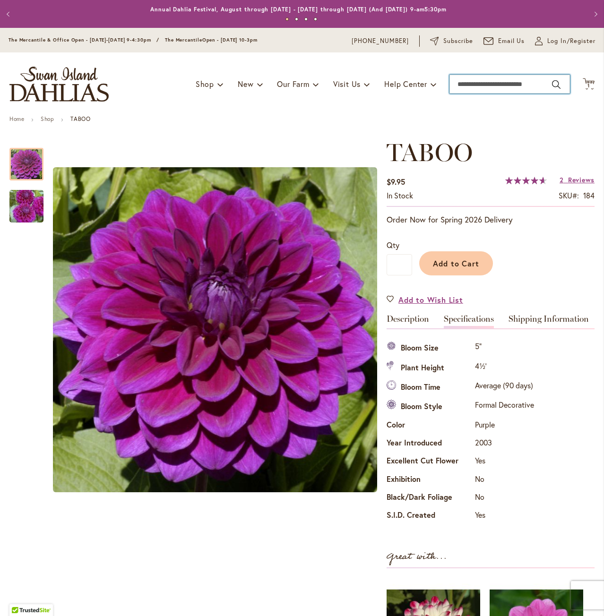
click at [491, 85] on input "Search" at bounding box center [509, 84] width 120 height 19
type input "**********"
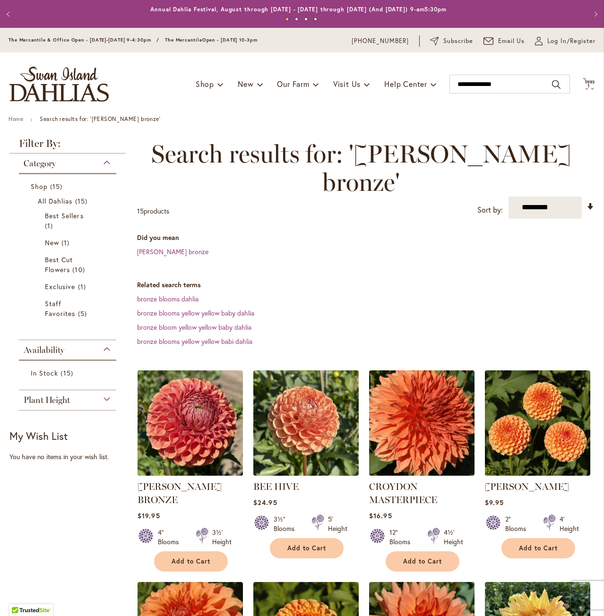
click at [201, 400] on img at bounding box center [190, 423] width 111 height 111
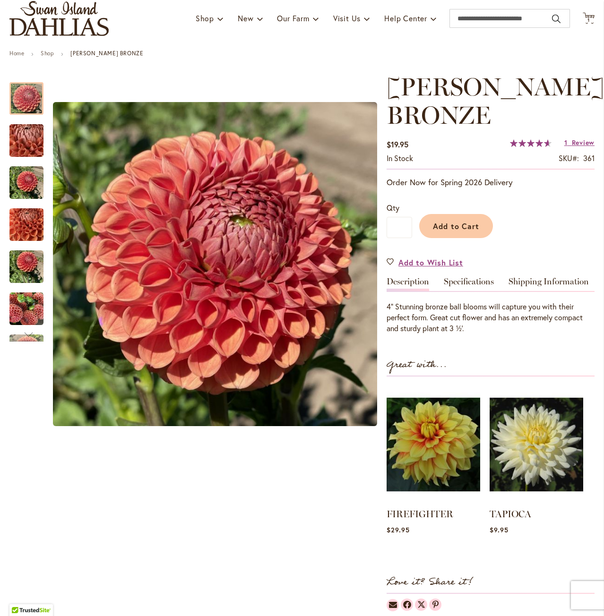
scroll to position [47, 0]
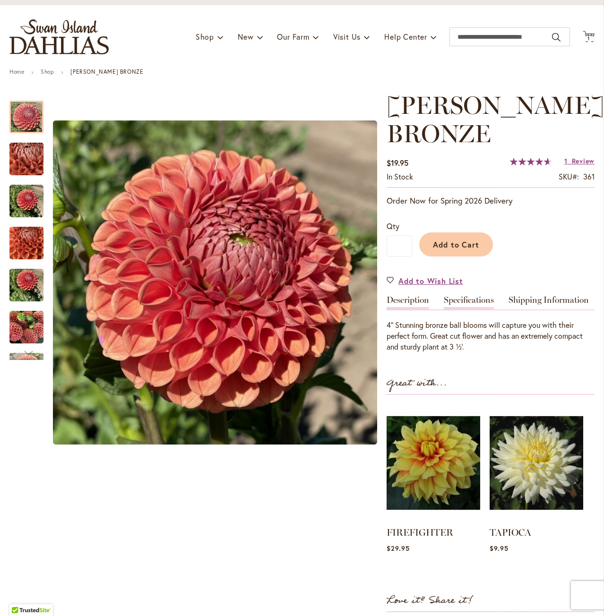
click at [467, 296] on link "Specifications" at bounding box center [469, 303] width 50 height 14
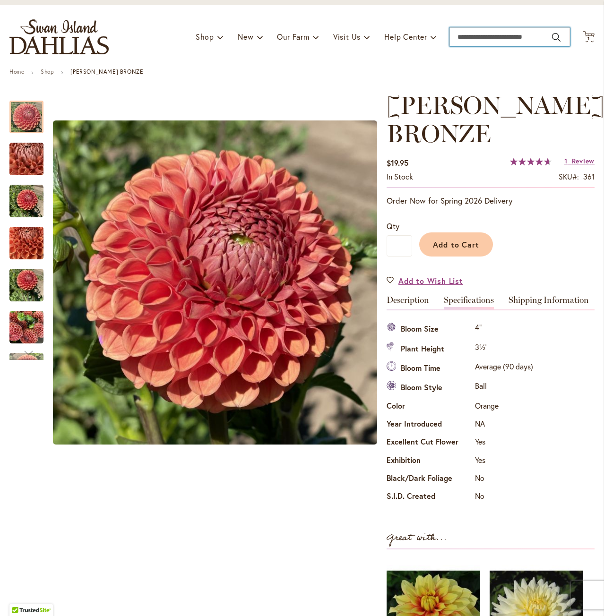
click at [497, 39] on input "Search" at bounding box center [509, 36] width 120 height 19
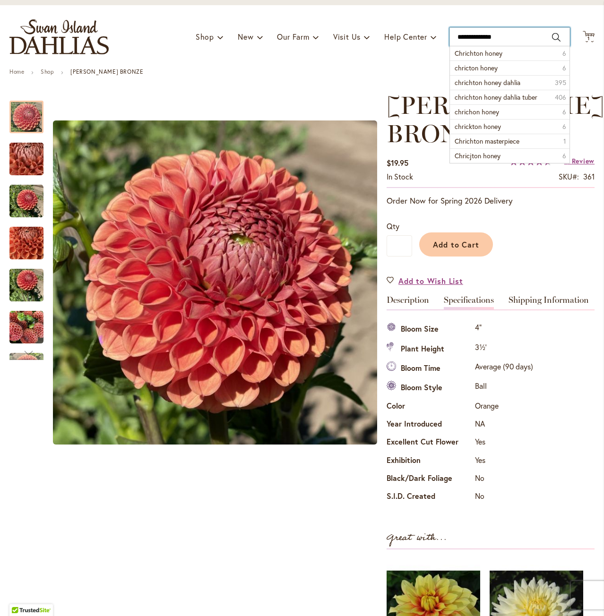
type input "**********"
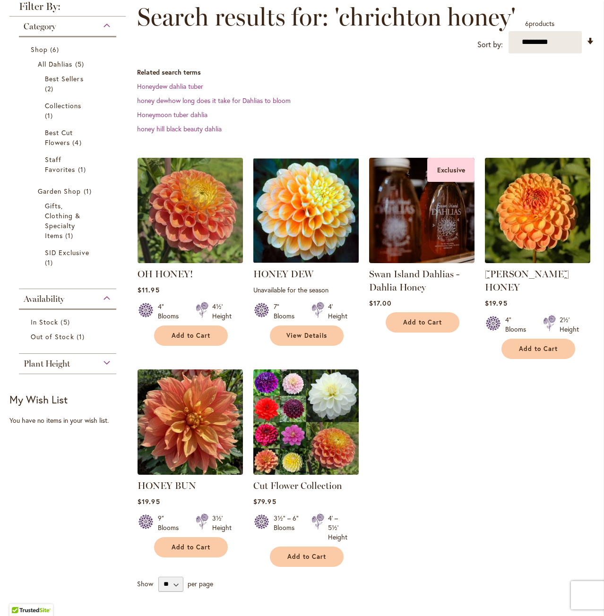
scroll to position [142, 0]
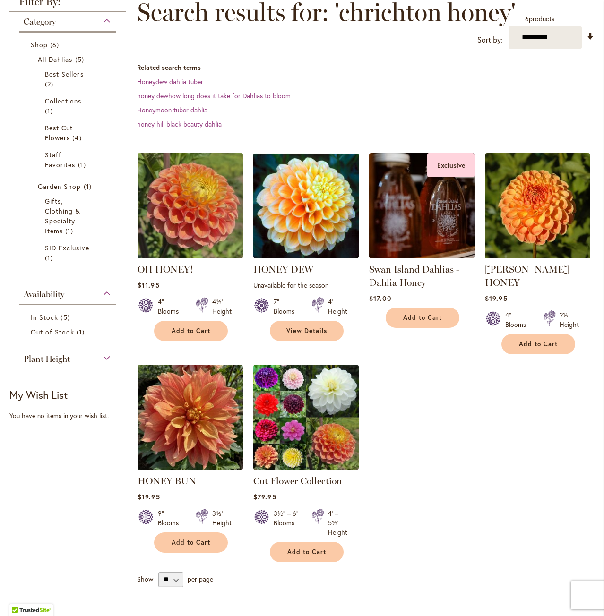
click at [197, 211] on img at bounding box center [190, 205] width 111 height 111
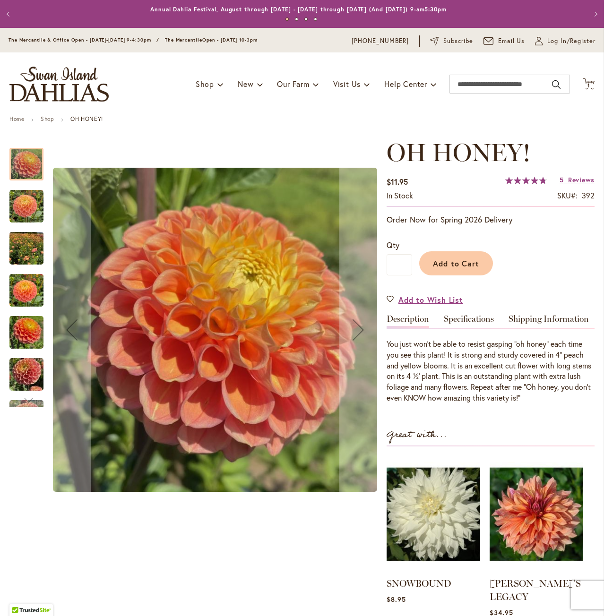
click at [24, 208] on img "Oh Honey!" at bounding box center [26, 206] width 34 height 34
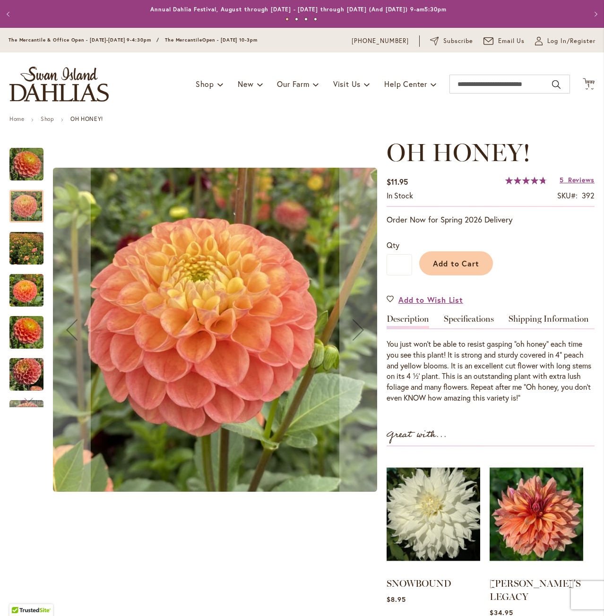
click at [26, 260] on img "Oh Honey!" at bounding box center [26, 248] width 34 height 45
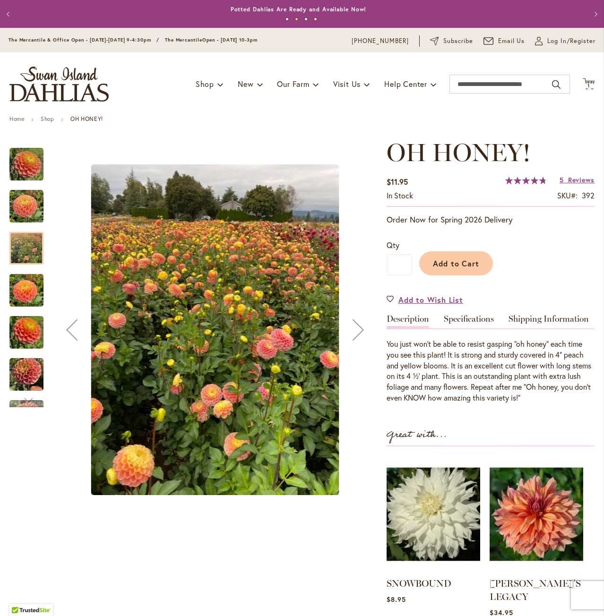
click at [43, 297] on div at bounding box center [193, 329] width 368 height 382
click at [33, 288] on img "Oh Honey!" at bounding box center [26, 290] width 34 height 45
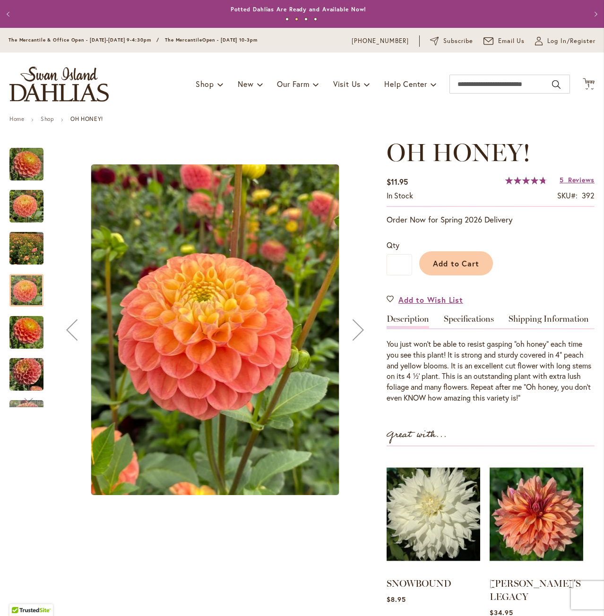
click at [26, 349] on div "Oh Honey!" at bounding box center [30, 370] width 43 height 42
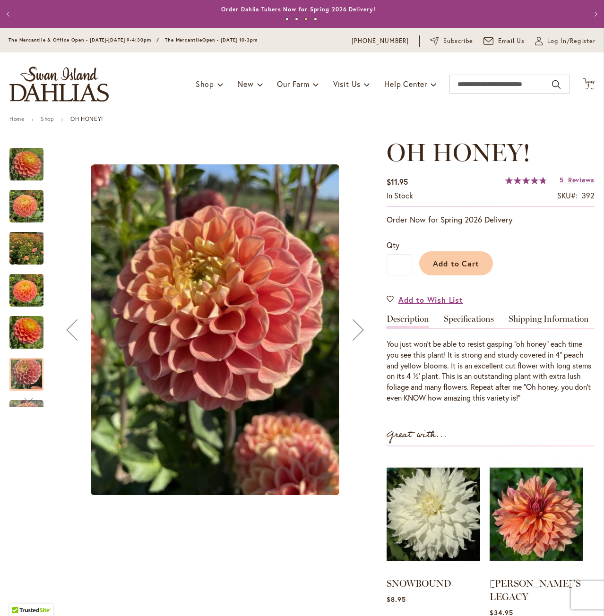
click at [30, 336] on img "Oh Honey!" at bounding box center [26, 332] width 34 height 45
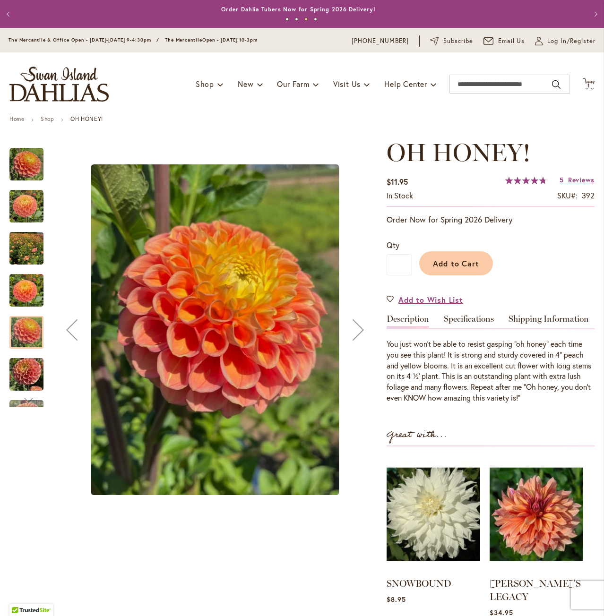
click at [26, 378] on img "Oh Honey!" at bounding box center [26, 374] width 34 height 45
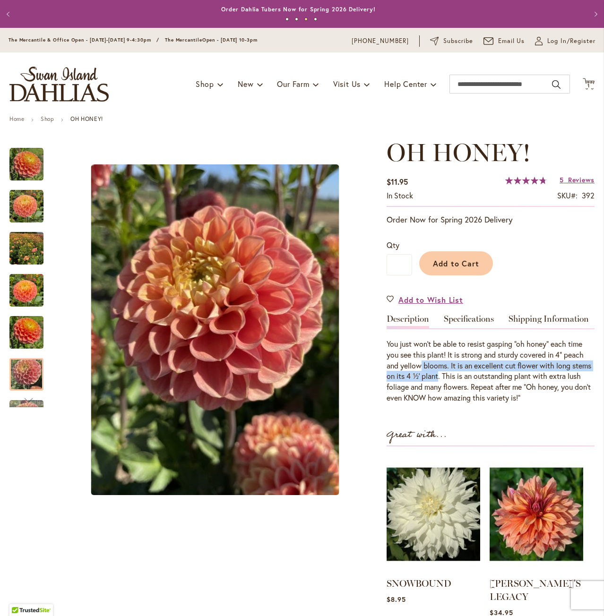
drag, startPoint x: 418, startPoint y: 364, endPoint x: 461, endPoint y: 375, distance: 43.9
click at [461, 375] on p "You just won’t be able to resist gasping “oh honey” each time you see this plan…" at bounding box center [490, 371] width 208 height 65
click at [472, 381] on p "You just won’t be able to resist gasping “oh honey” each time you see this plan…" at bounding box center [490, 371] width 208 height 65
click at [25, 179] on img "Oh Honey!" at bounding box center [26, 164] width 34 height 34
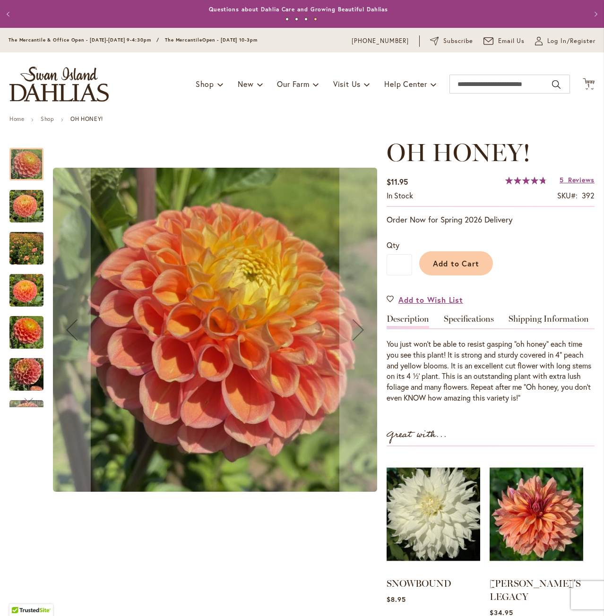
click at [23, 210] on img "Oh Honey!" at bounding box center [26, 206] width 34 height 34
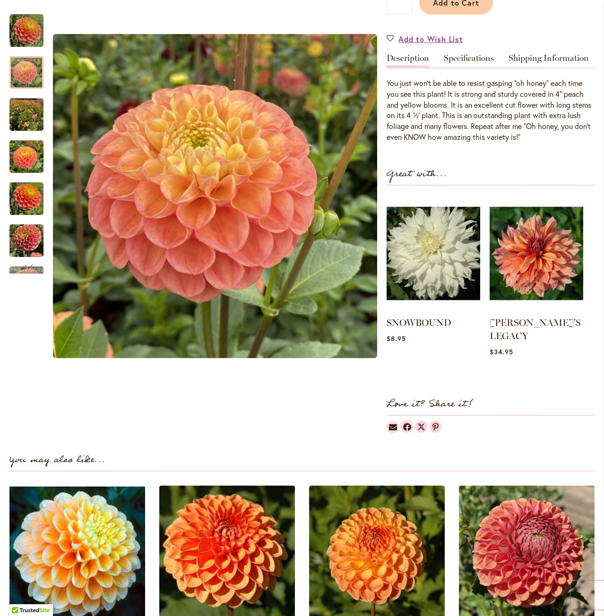
scroll to position [331, 0]
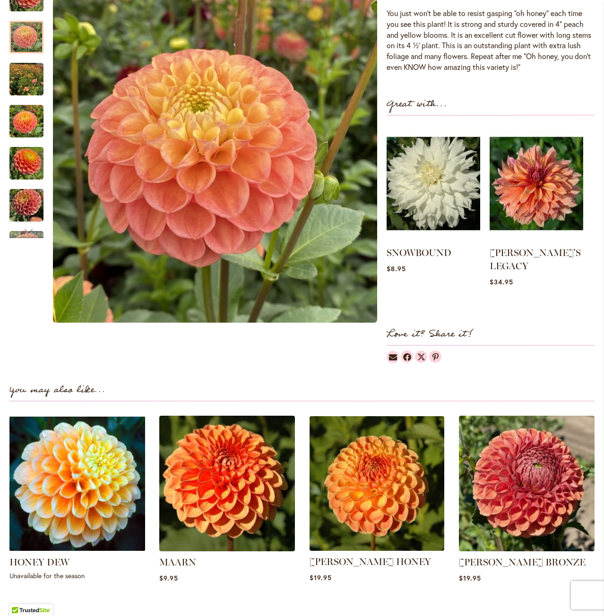
click at [382, 496] on img at bounding box center [376, 483] width 141 height 141
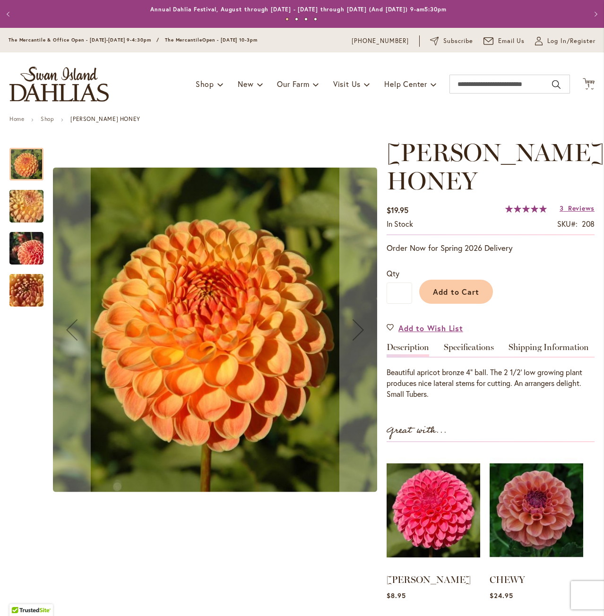
click at [17, 214] on img "CRICHTON HONEY" at bounding box center [26, 206] width 68 height 51
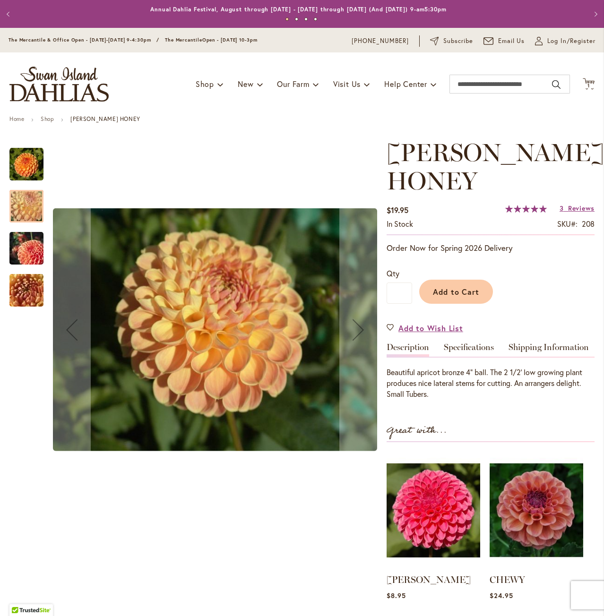
click at [22, 254] on img "CRICHTON HONEY" at bounding box center [26, 248] width 68 height 45
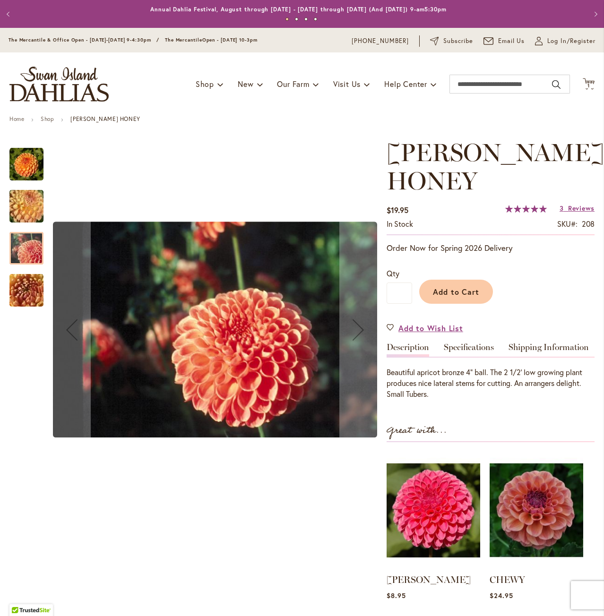
click at [23, 305] on img "CRICHTON HONEY" at bounding box center [26, 290] width 68 height 51
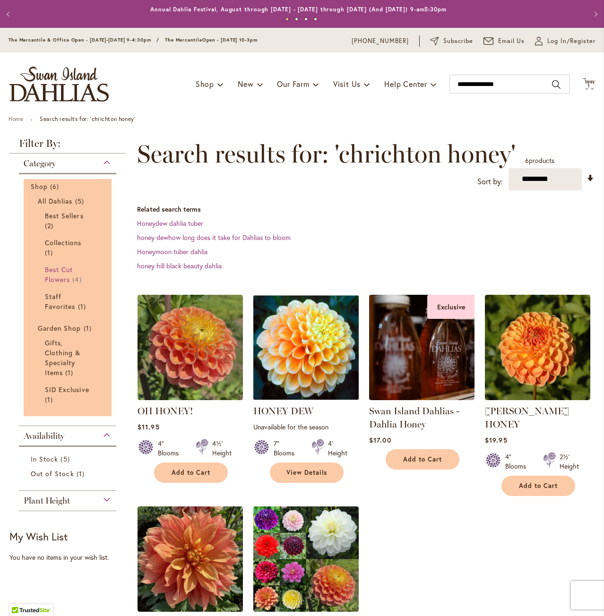
click at [59, 275] on span "Best Cut Flowers" at bounding box center [59, 274] width 28 height 19
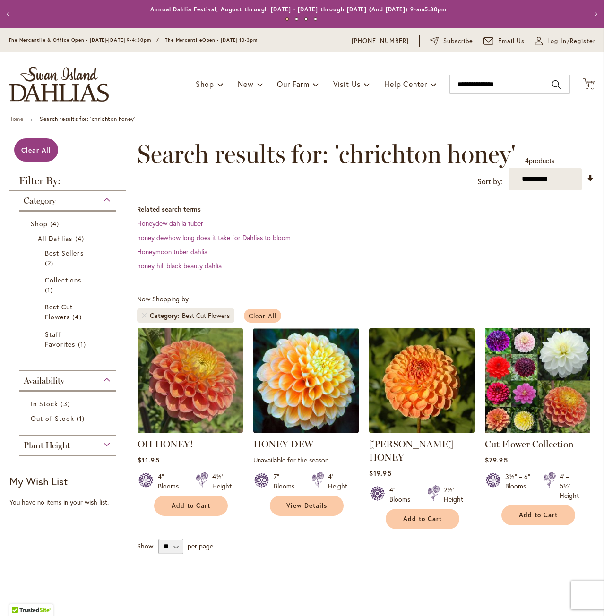
click at [258, 310] on link "Clear All" at bounding box center [262, 316] width 37 height 14
type input "**********"
drag, startPoint x: 530, startPoint y: 82, endPoint x: 338, endPoint y: 69, distance: 192.2
click at [393, 71] on div "Toggle Nav Shop Dahlia Tubers Collections Fresh Cut Dahlias Gardening Supplies …" at bounding box center [302, 83] width 604 height 63
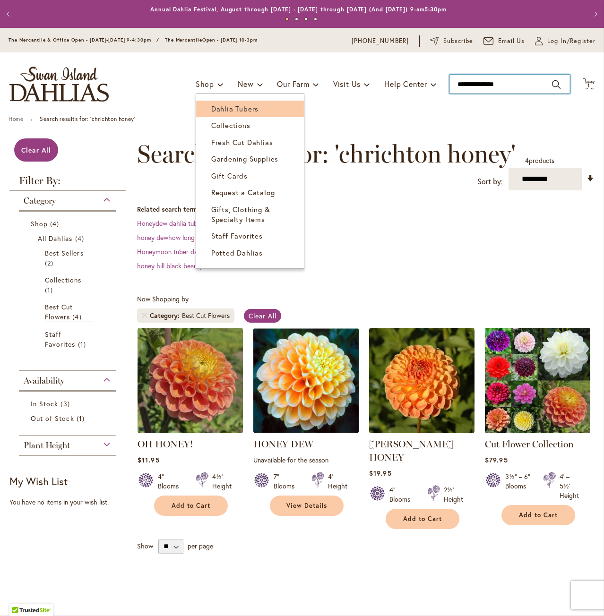
click at [213, 104] on span "Dahlia Tubers" at bounding box center [234, 108] width 47 height 9
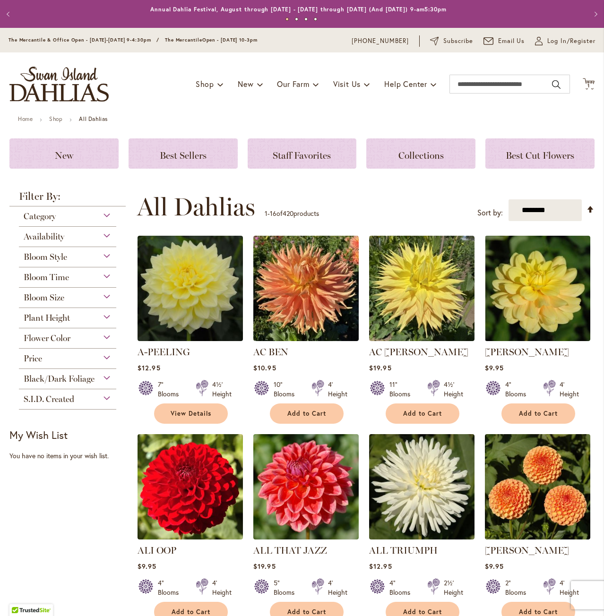
click at [105, 214] on div "Category" at bounding box center [67, 213] width 97 height 15
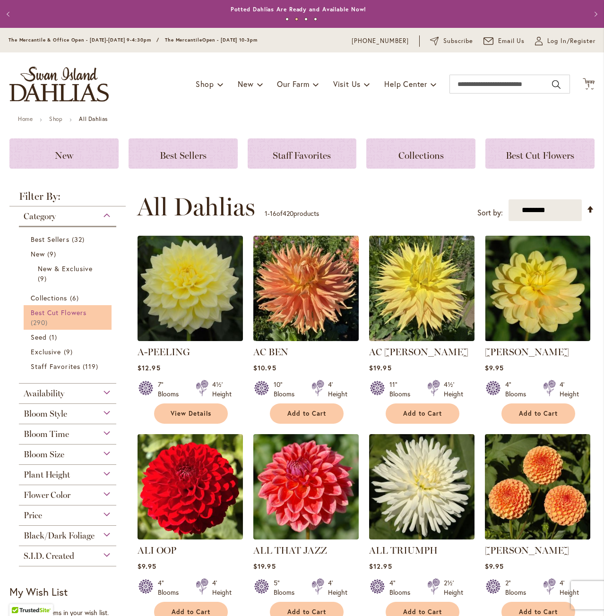
click at [53, 315] on span "Best Cut Flowers" at bounding box center [59, 312] width 56 height 9
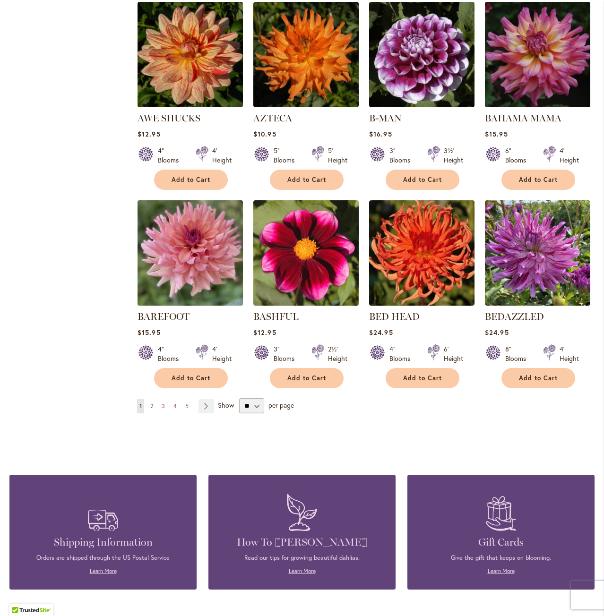
scroll to position [614, 0]
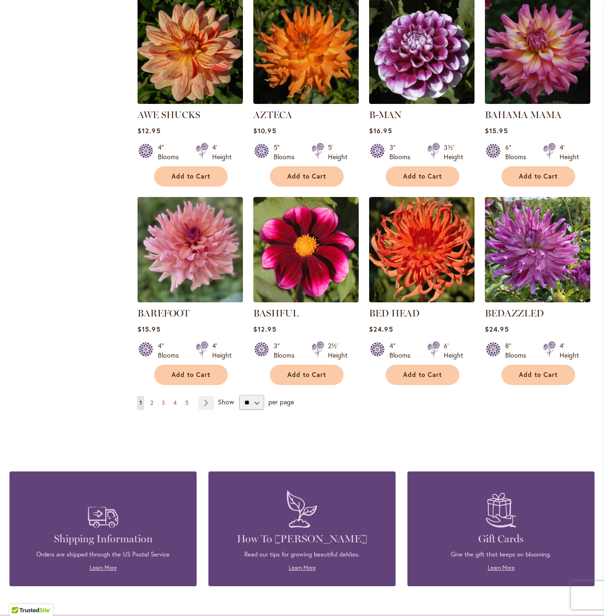
click at [153, 396] on link "Page 2" at bounding box center [152, 403] width 8 height 14
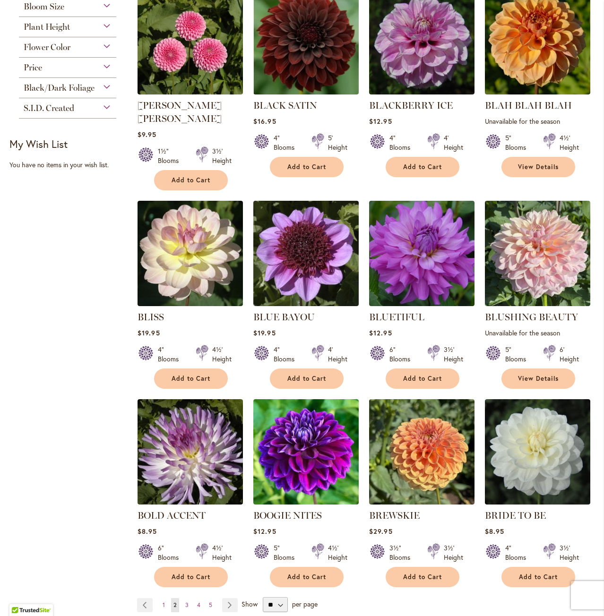
scroll to position [567, 0]
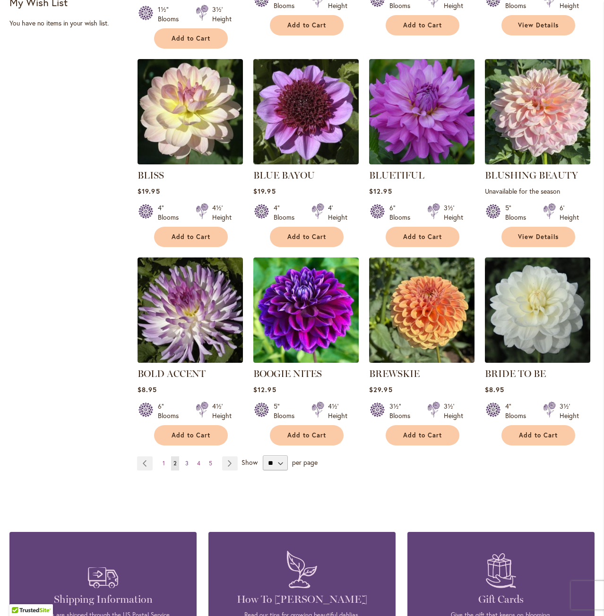
click at [186, 460] on span "3" at bounding box center [186, 463] width 3 height 7
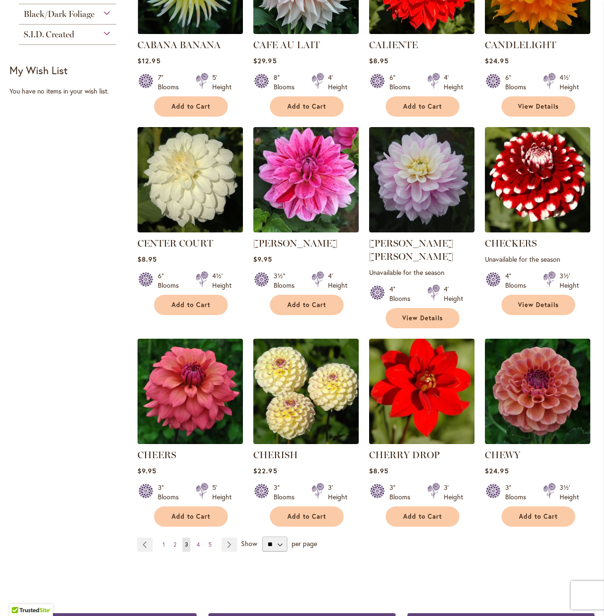
scroll to position [520, 0]
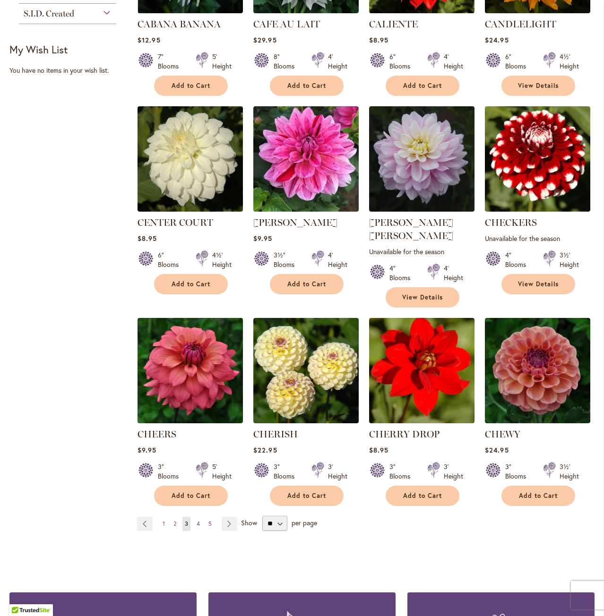
click at [195, 517] on link "Page 4" at bounding box center [198, 524] width 8 height 14
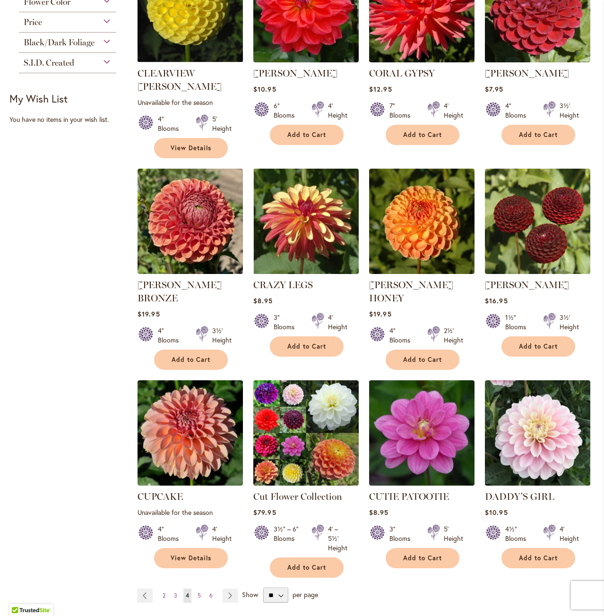
scroll to position [472, 0]
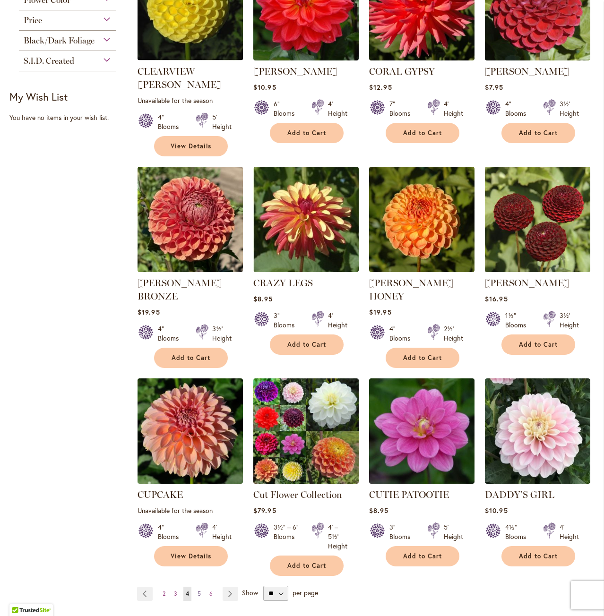
click at [198, 590] on span "5" at bounding box center [198, 593] width 3 height 7
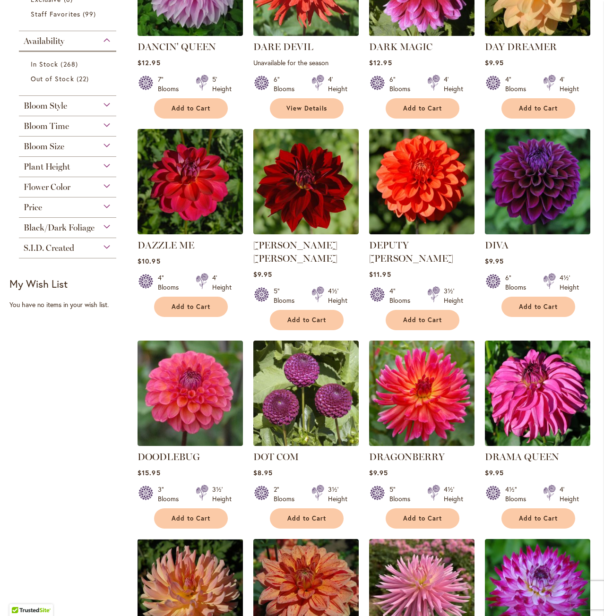
scroll to position [283, 0]
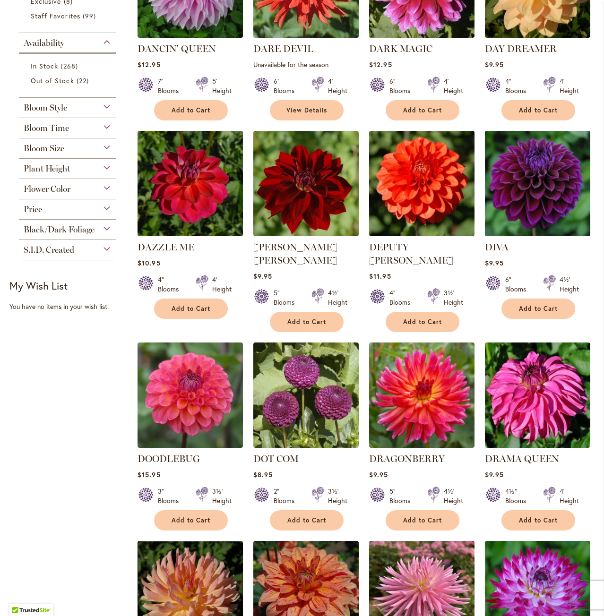
click at [526, 195] on img at bounding box center [537, 183] width 111 height 111
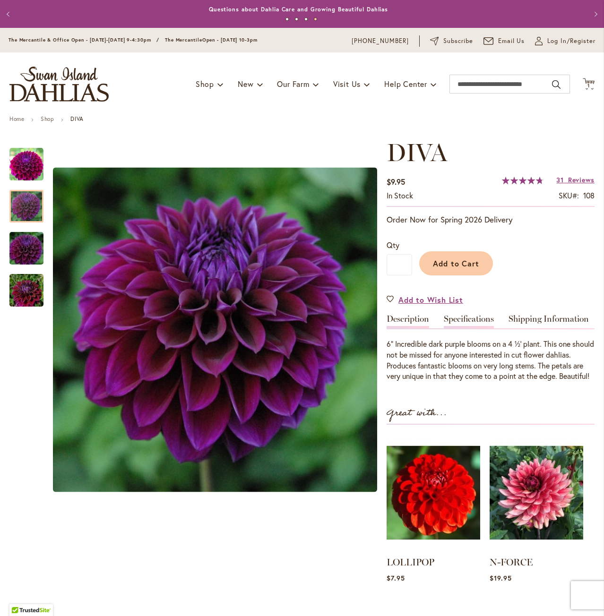
click at [484, 316] on link "Specifications" at bounding box center [469, 322] width 50 height 14
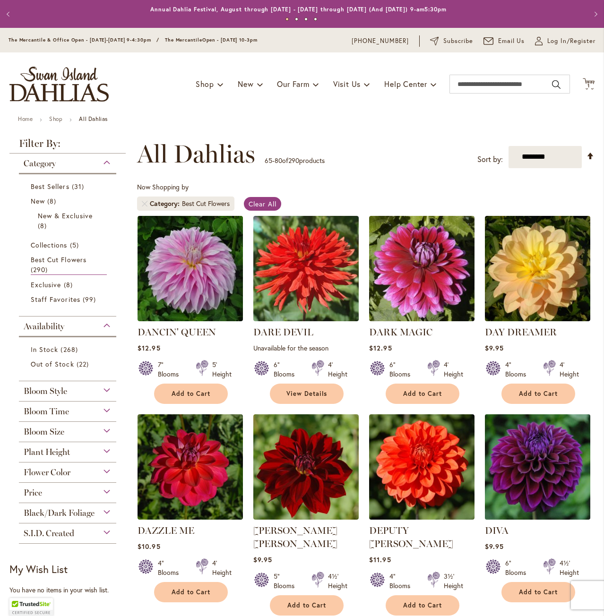
click at [556, 455] on img at bounding box center [537, 466] width 111 height 111
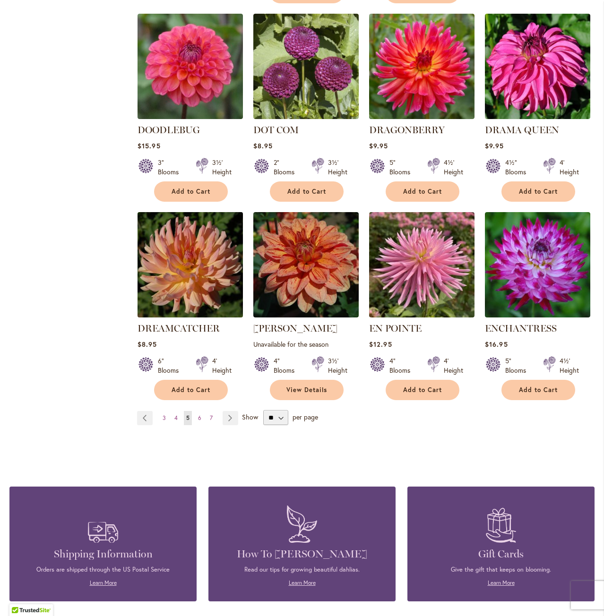
scroll to position [614, 0]
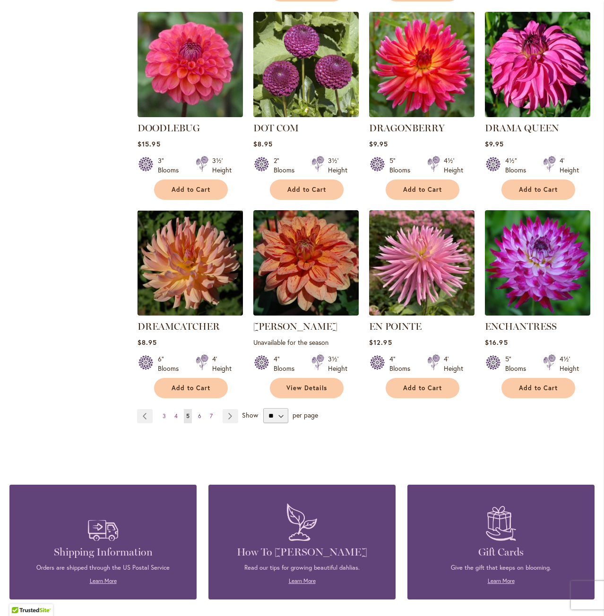
click at [202, 409] on link "Page 6" at bounding box center [200, 416] width 8 height 14
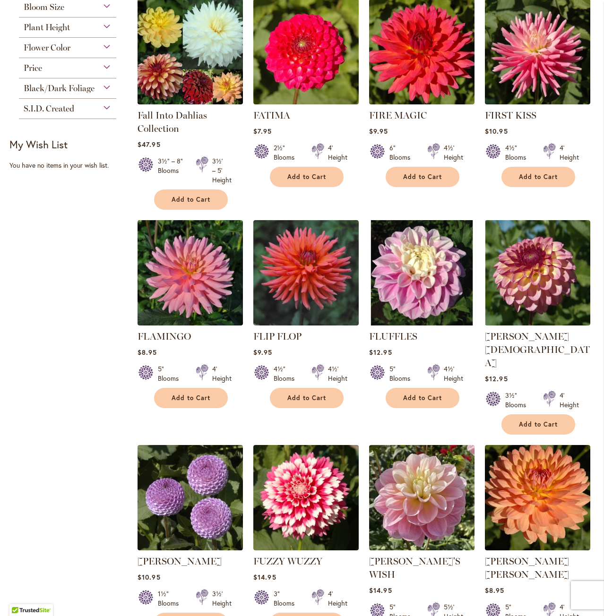
scroll to position [425, 0]
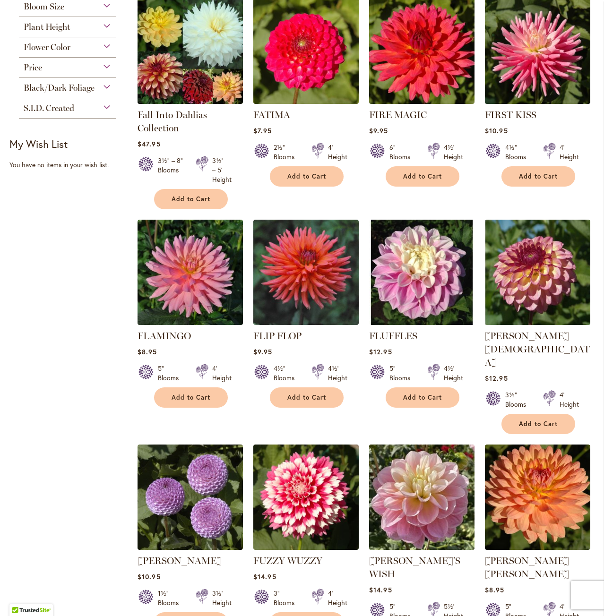
click at [426, 466] on img at bounding box center [422, 497] width 111 height 111
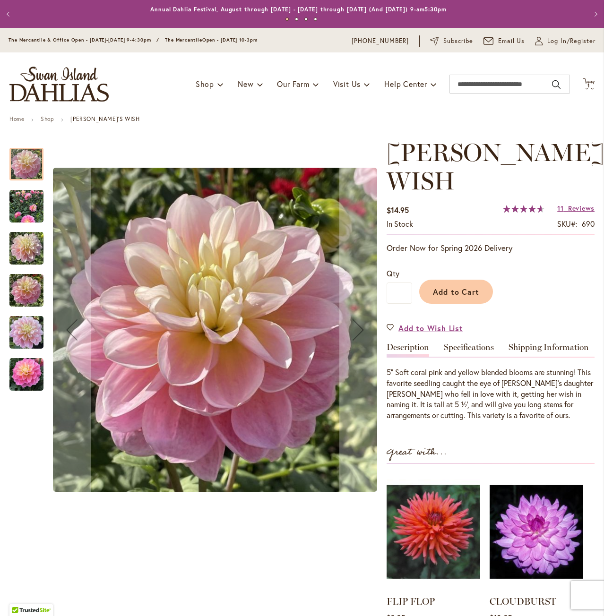
click at [22, 206] on img "Gabbie's Wish" at bounding box center [26, 206] width 34 height 34
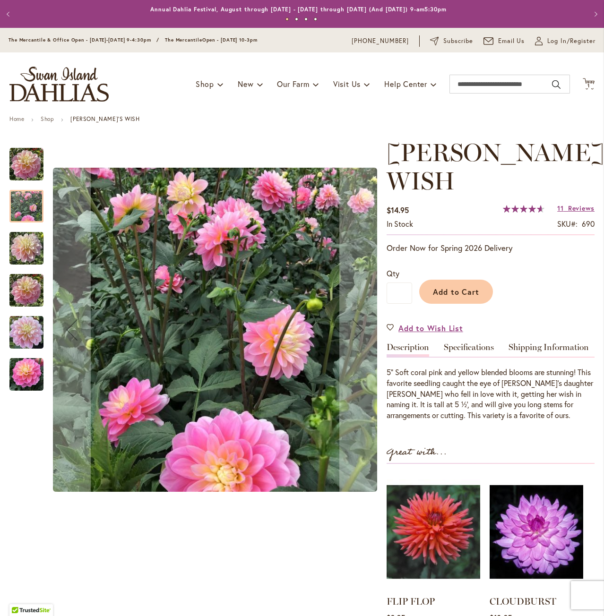
click at [27, 247] on img "GABBIE'S WISH" at bounding box center [26, 248] width 34 height 45
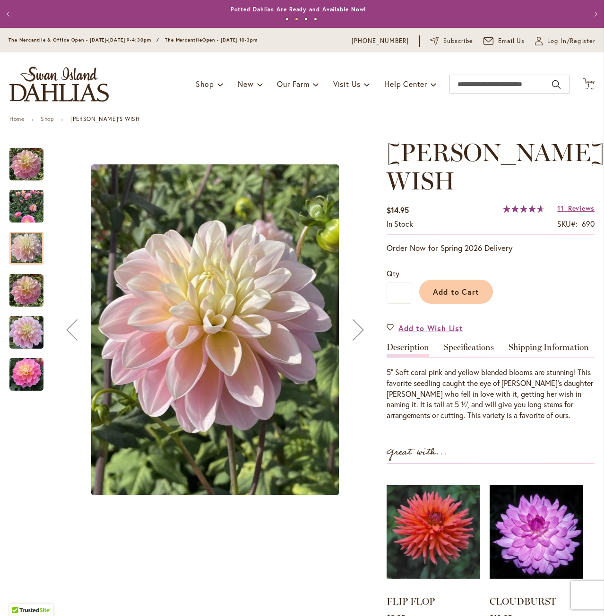
click at [29, 276] on img "GABBIE'S WISH" at bounding box center [26, 290] width 34 height 45
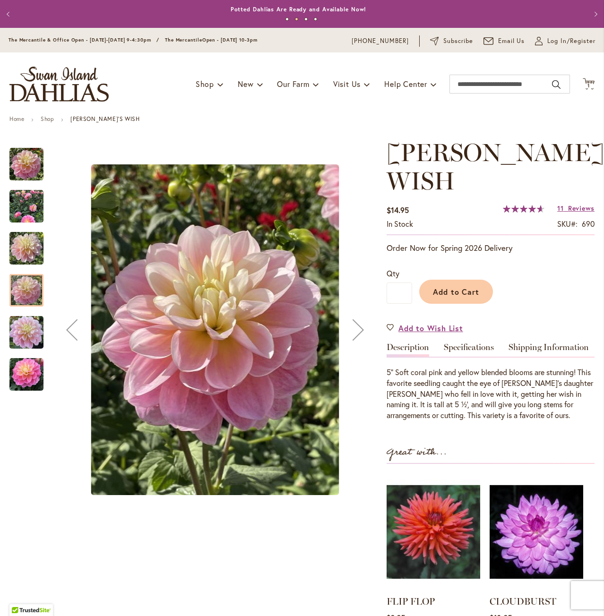
click at [33, 340] on img "GABBIE'S WISH" at bounding box center [26, 332] width 34 height 45
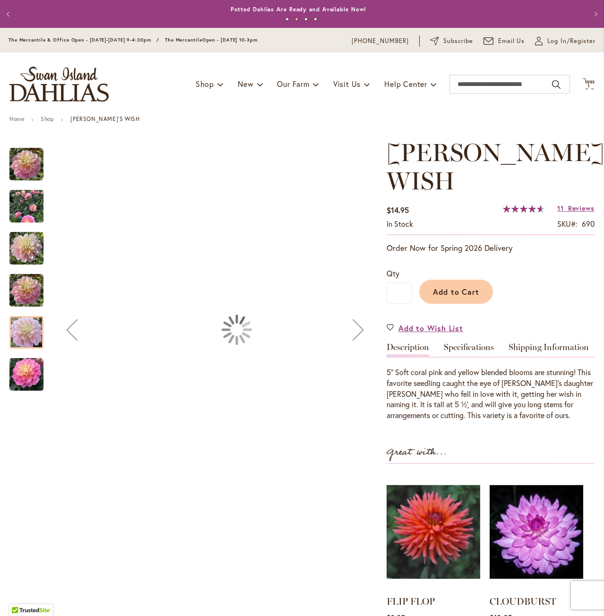
click at [31, 377] on img "Gabbie's Wish" at bounding box center [26, 375] width 34 height 34
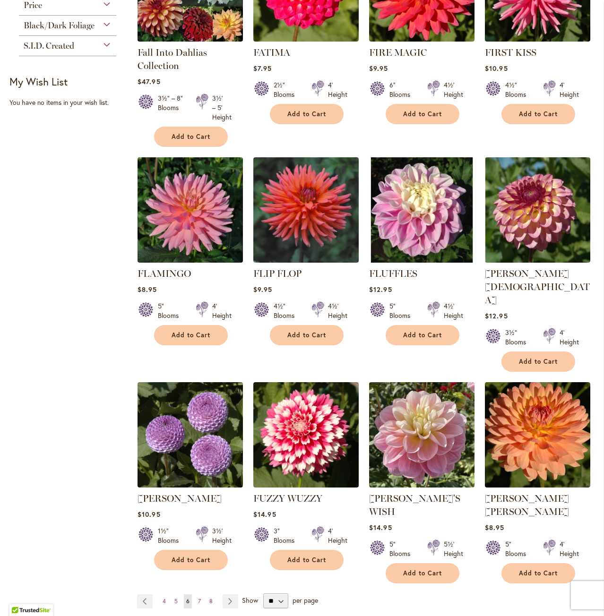
scroll to position [520, 0]
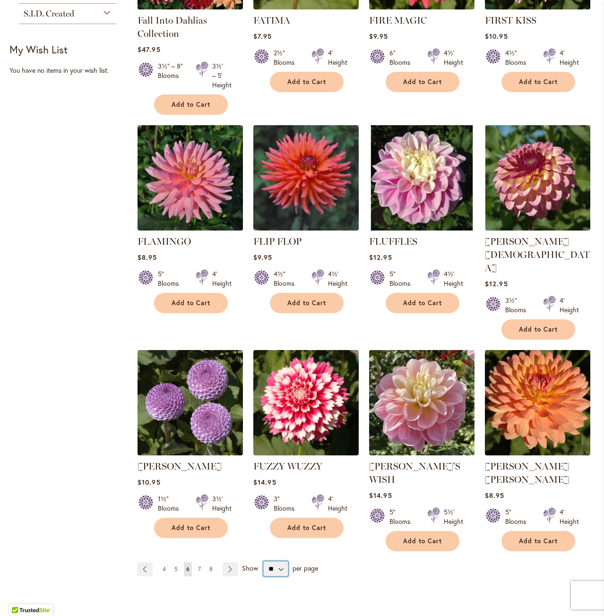
click at [280, 561] on select "** ** ** **" at bounding box center [275, 568] width 25 height 15
select select "**"
click at [263, 561] on select "** ** ** **" at bounding box center [275, 568] width 25 height 15
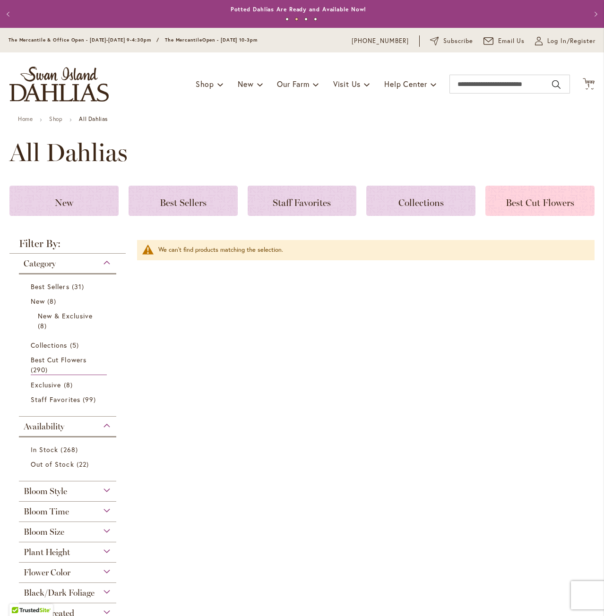
click at [530, 196] on h3 "Best Cut Flowers" at bounding box center [540, 201] width 86 height 10
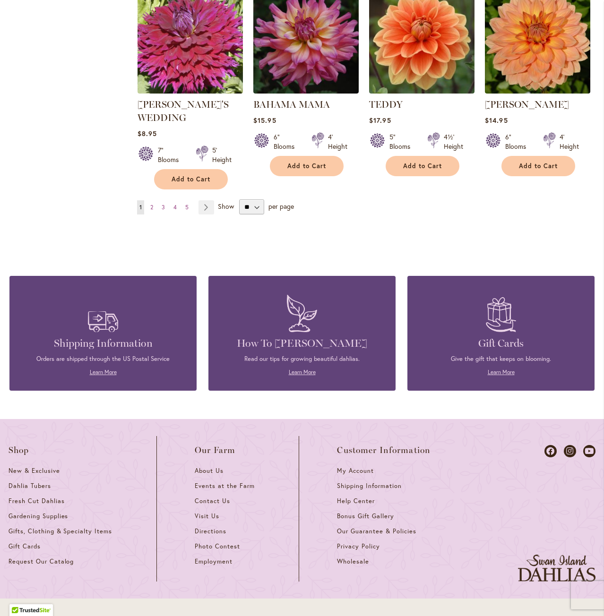
scroll to position [614, 0]
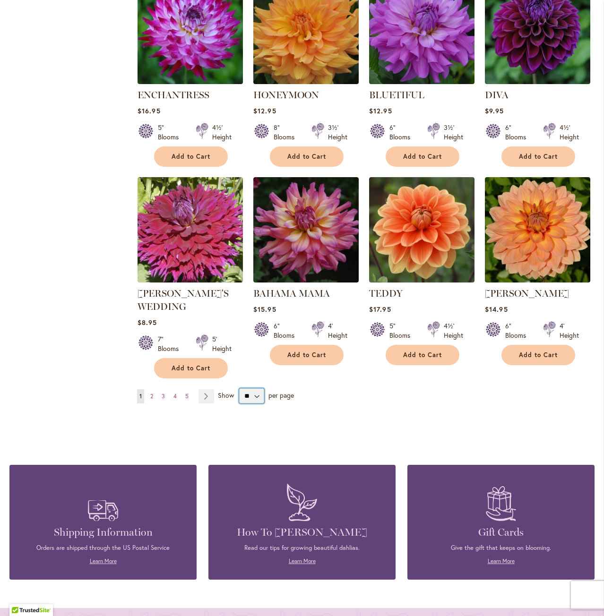
click at [249, 397] on select "** ** ** **" at bounding box center [251, 395] width 25 height 15
select select "**"
click at [239, 388] on select "** ** ** **" at bounding box center [251, 395] width 25 height 15
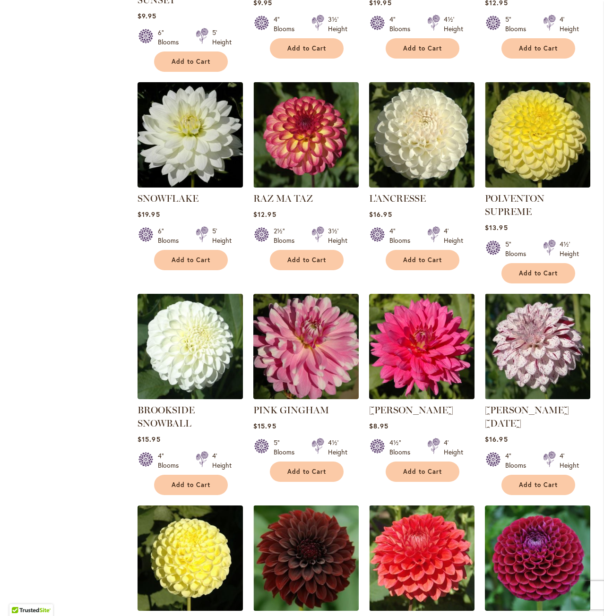
scroll to position [2934, 0]
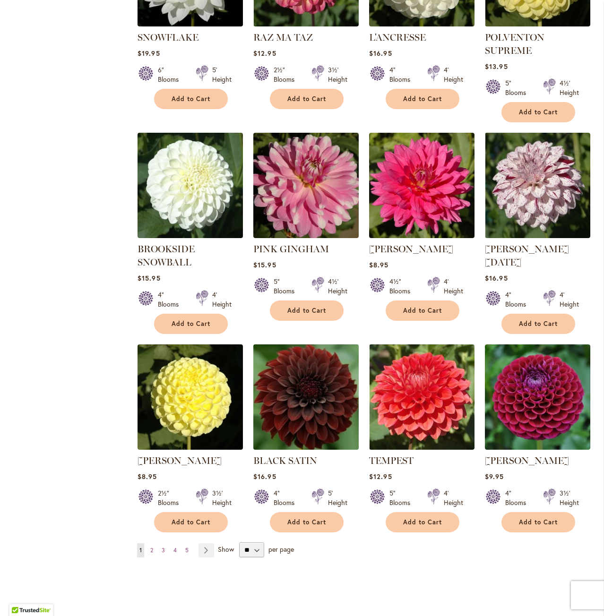
click at [315, 342] on img at bounding box center [306, 397] width 111 height 111
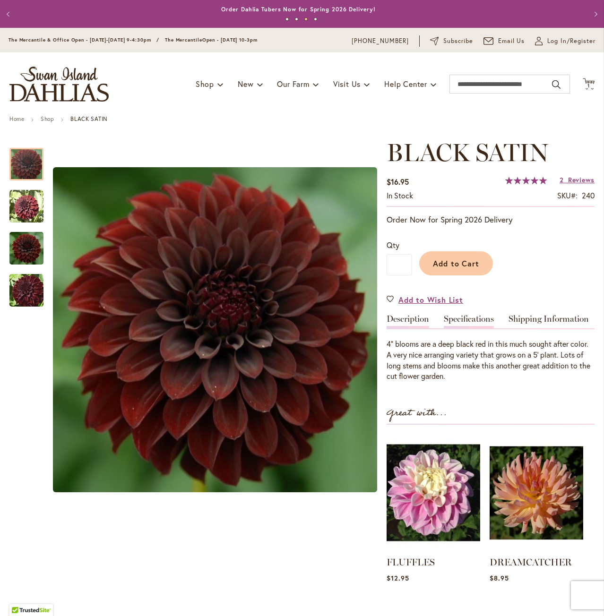
click at [467, 320] on link "Specifications" at bounding box center [469, 322] width 50 height 14
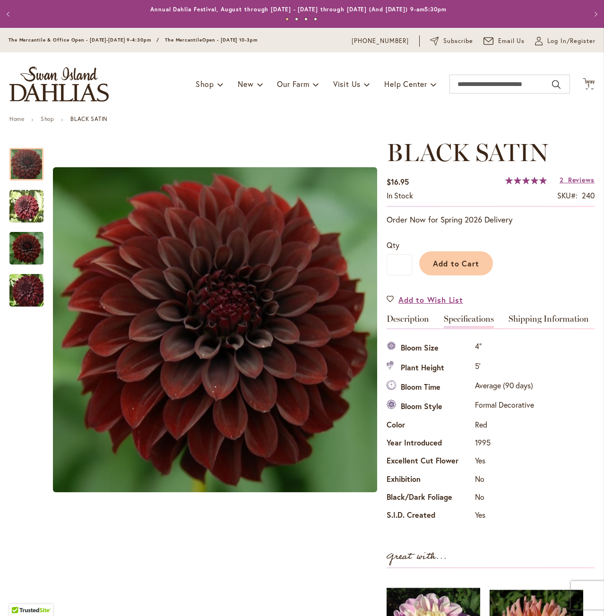
click at [49, 7] on div "Annual Dahlia Festival, August through [DATE] - [DATE] through [DATE] (And [DAT…" at bounding box center [298, 9] width 540 height 9
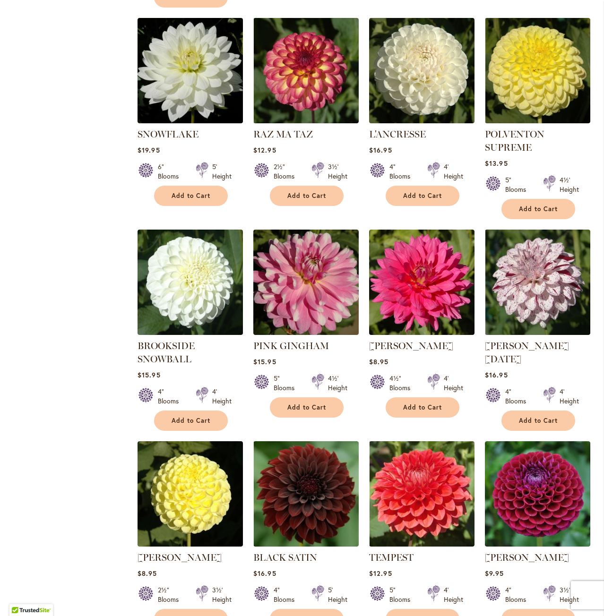
scroll to position [2929, 0]
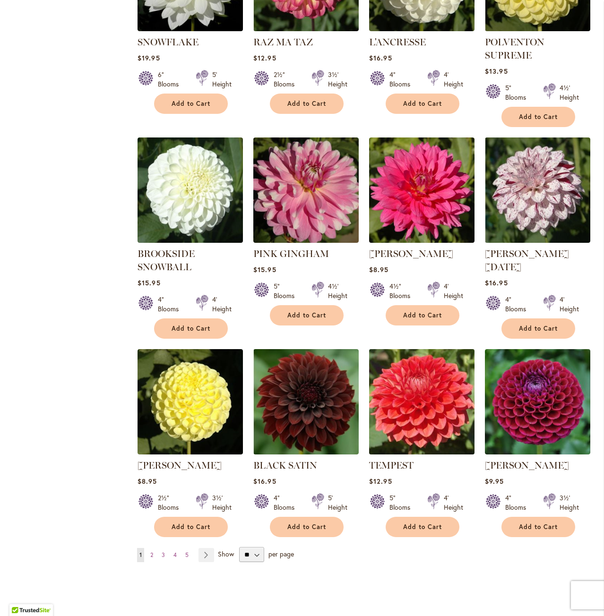
click at [434, 348] on img at bounding box center [422, 401] width 111 height 111
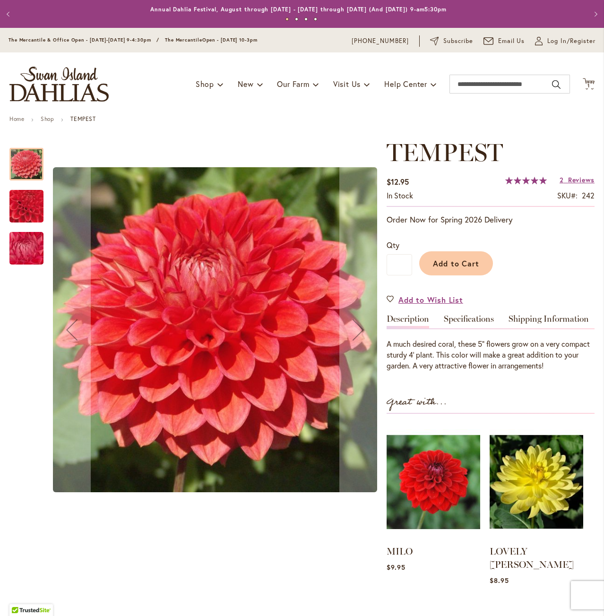
click at [18, 205] on img "TEMPEST" at bounding box center [27, 206] width 66 height 65
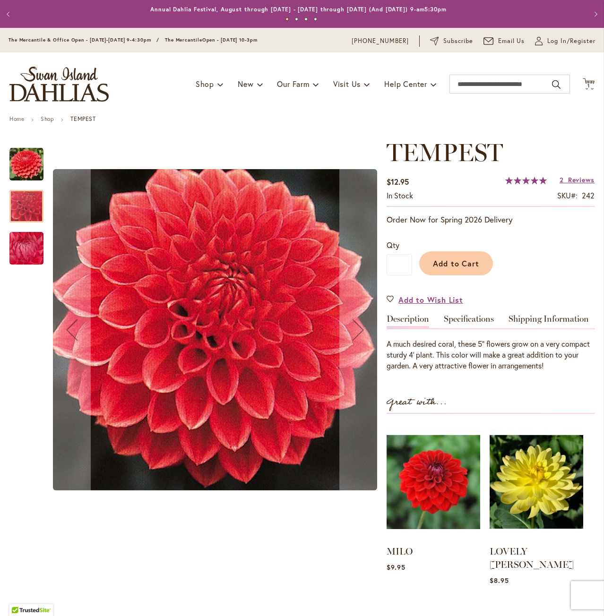
click at [25, 257] on img "TEMPEST" at bounding box center [26, 248] width 68 height 51
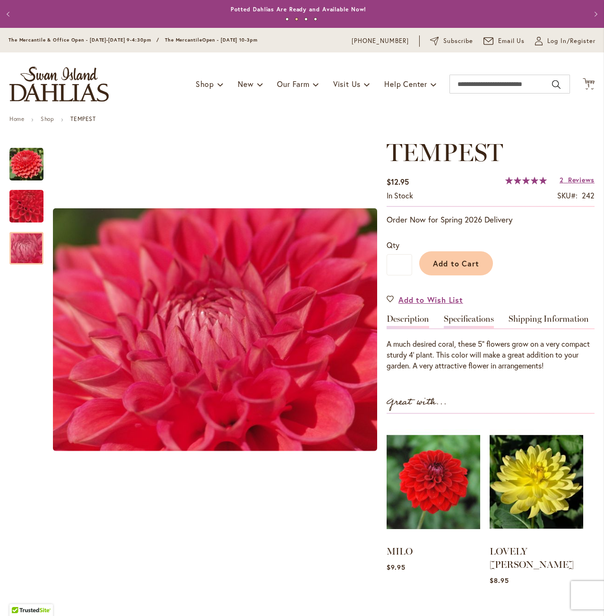
click at [460, 317] on link "Specifications" at bounding box center [469, 322] width 50 height 14
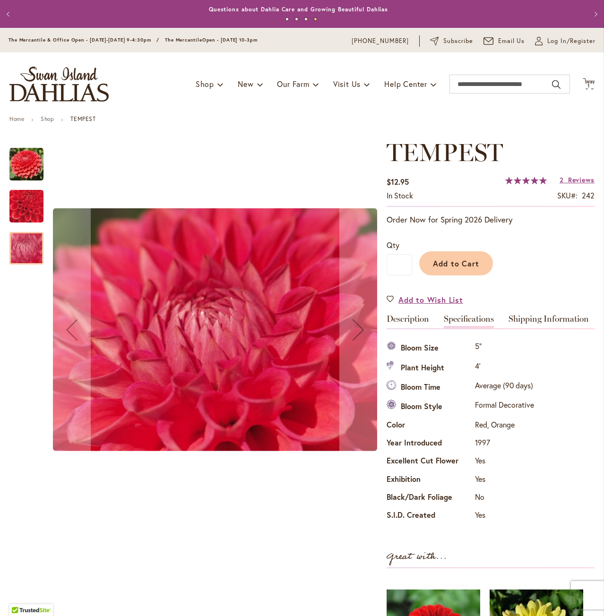
click at [26, 211] on img "TEMPEST" at bounding box center [27, 206] width 66 height 65
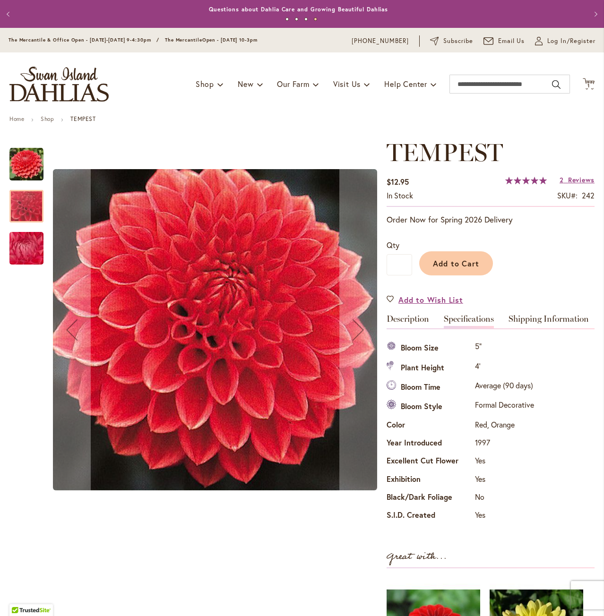
click at [26, 164] on img "TEMPEST" at bounding box center [26, 164] width 34 height 34
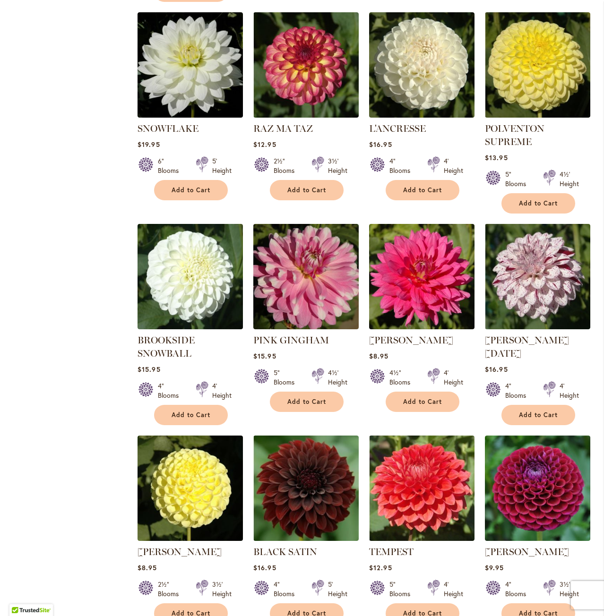
scroll to position [2976, 0]
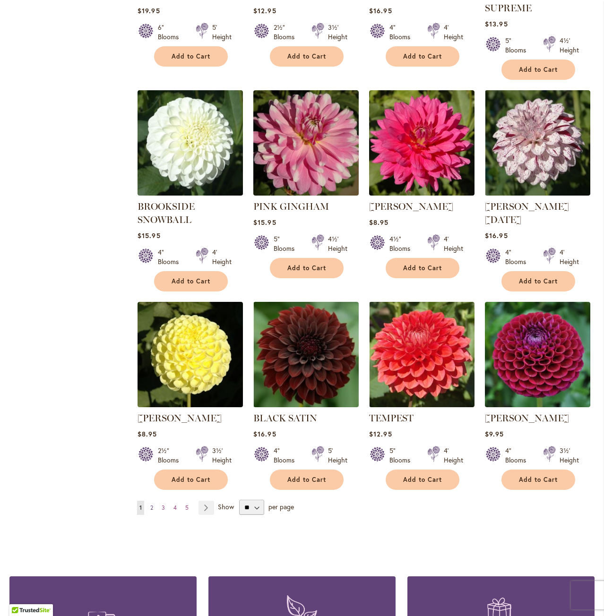
click at [154, 501] on link "Page 2" at bounding box center [152, 508] width 8 height 14
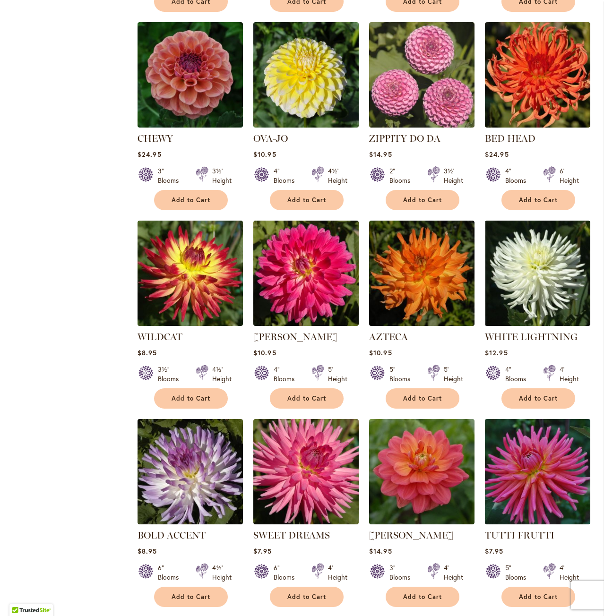
scroll to position [2551, 0]
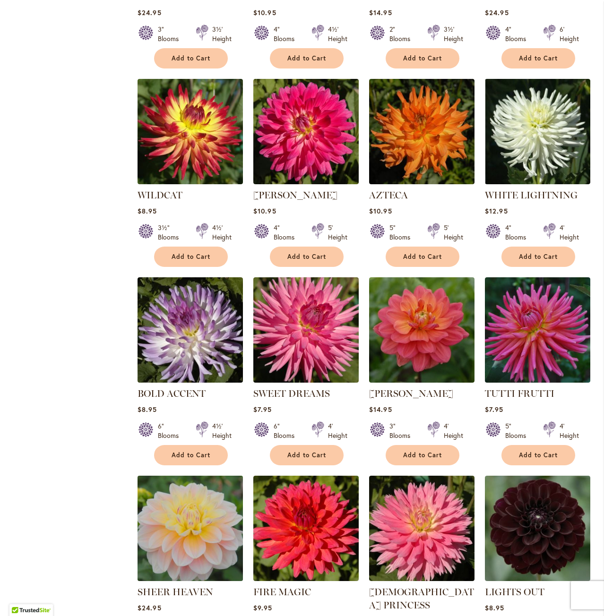
click at [210, 473] on img at bounding box center [190, 528] width 111 height 111
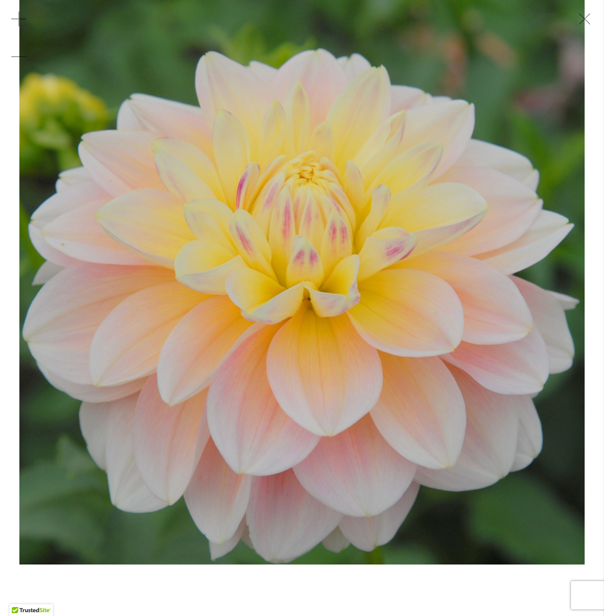
click at [489, 189] on img "SHEER HEAVEN" at bounding box center [301, 282] width 565 height 565
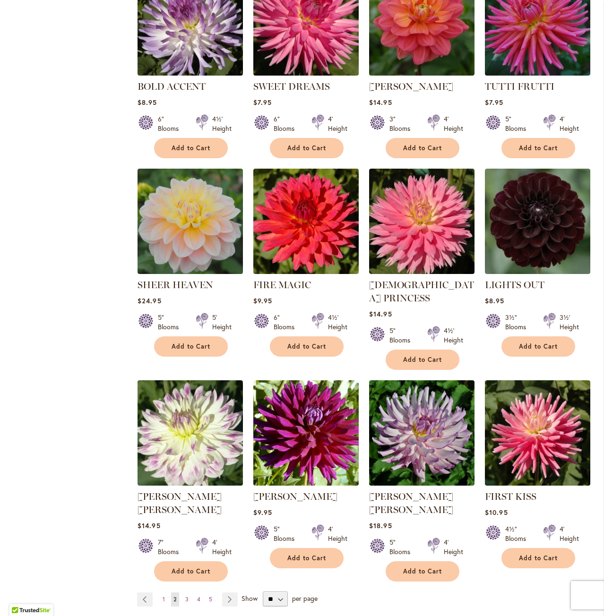
scroll to position [2929, 0]
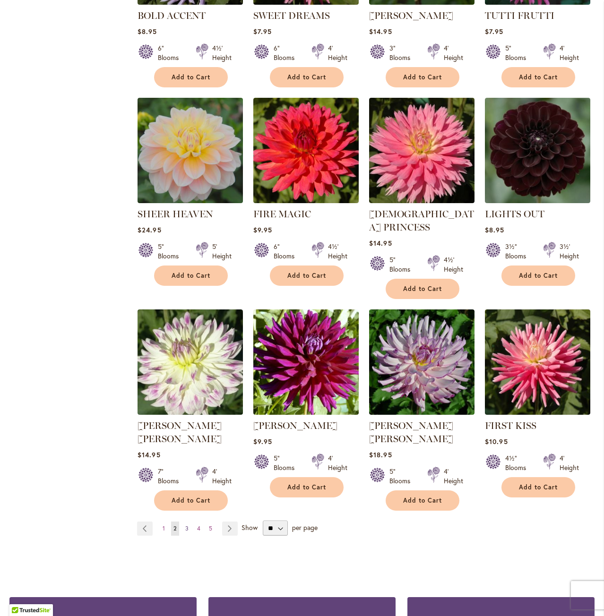
click at [186, 525] on span "3" at bounding box center [186, 528] width 3 height 7
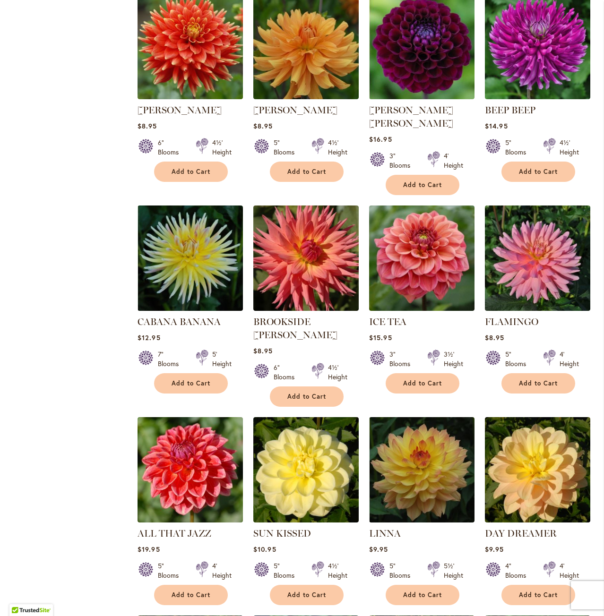
scroll to position [2457, 0]
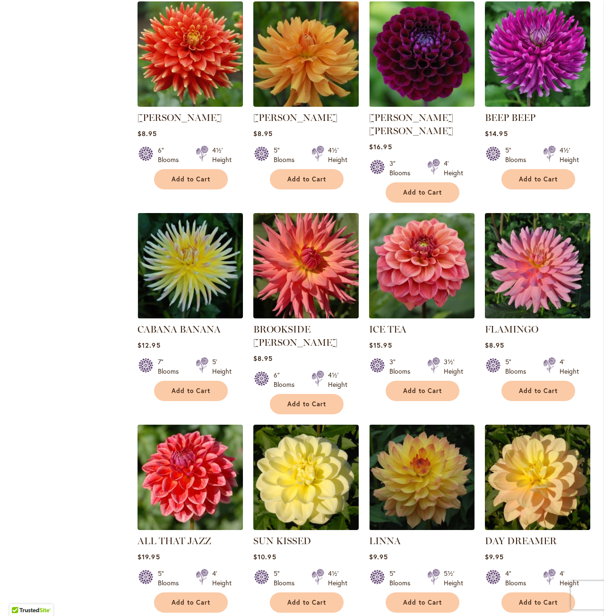
click at [531, 210] on img at bounding box center [537, 265] width 111 height 111
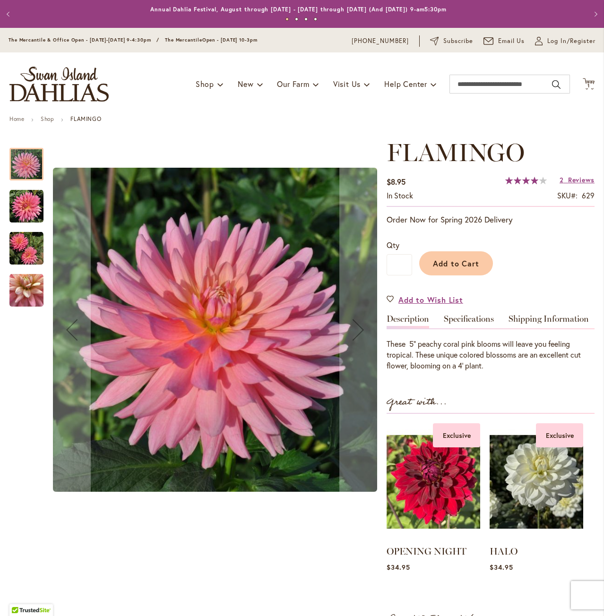
click at [26, 206] on img "FLAMINGO" at bounding box center [26, 206] width 34 height 34
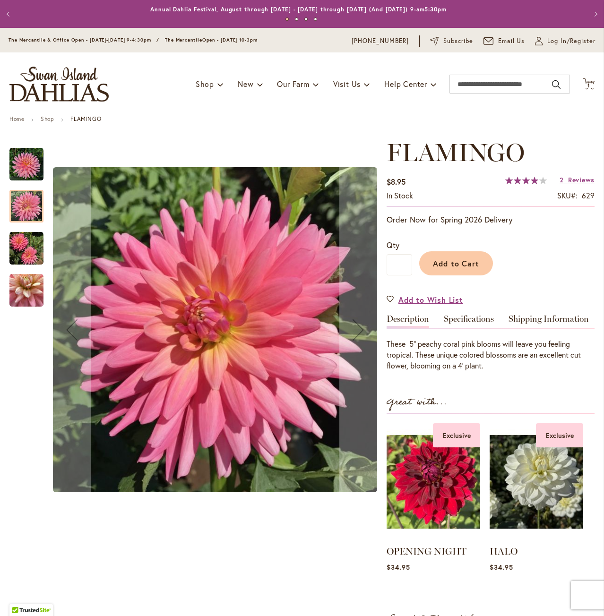
click at [28, 247] on img "FLAMINGO" at bounding box center [26, 248] width 34 height 34
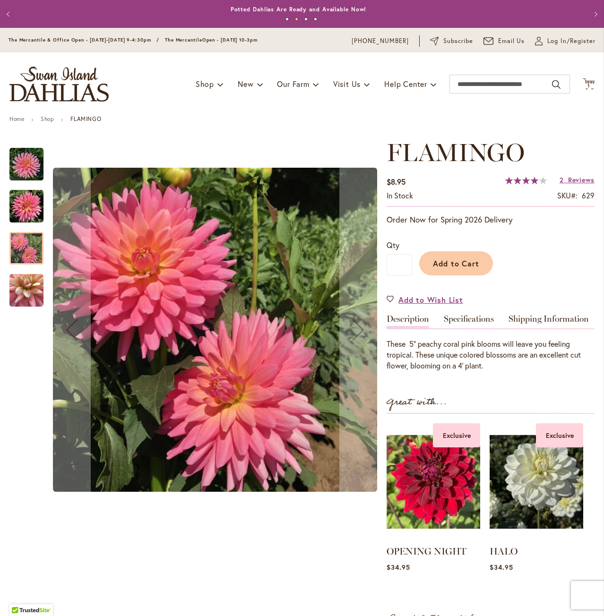
click at [32, 306] on div at bounding box center [26, 272] width 34 height 269
click at [27, 256] on div at bounding box center [26, 248] width 34 height 33
click at [26, 291] on img "FLAMINGO" at bounding box center [26, 291] width 34 height 34
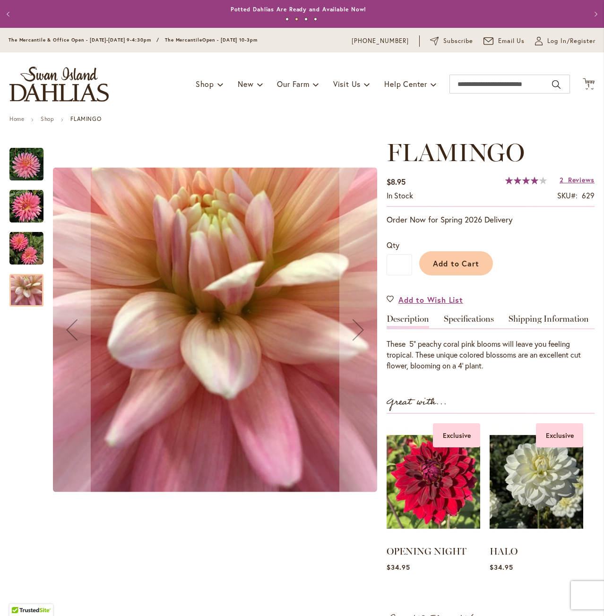
click at [25, 260] on img "FLAMINGO" at bounding box center [26, 248] width 34 height 34
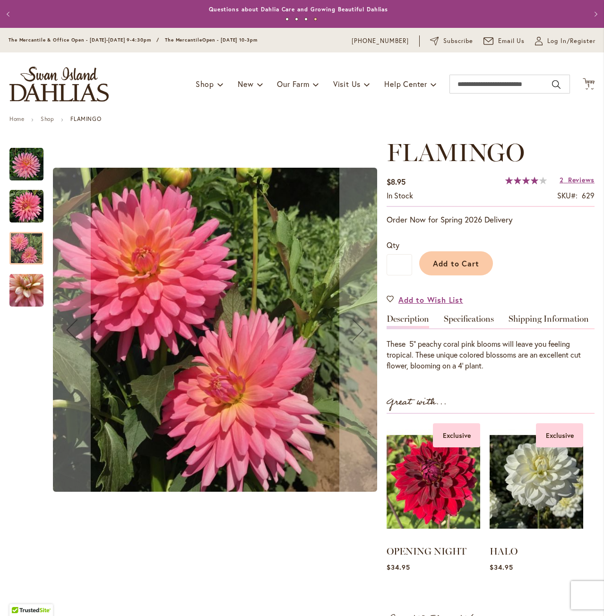
click at [29, 202] on img "FLAMINGO" at bounding box center [26, 206] width 34 height 34
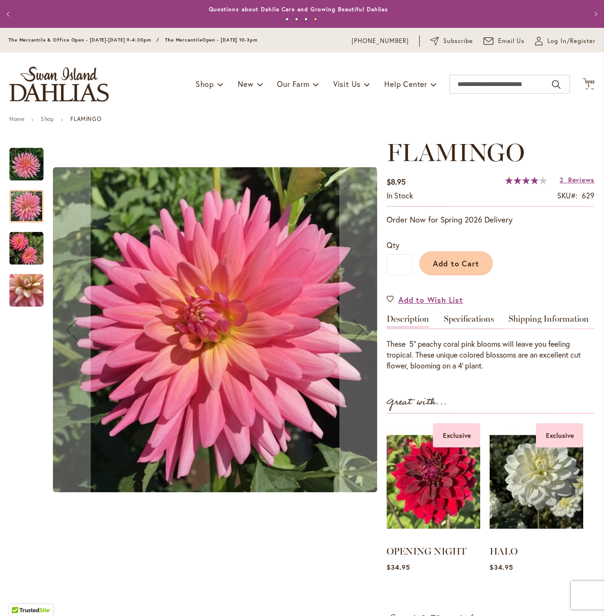
click at [30, 161] on img "FLAMINGO" at bounding box center [26, 164] width 34 height 34
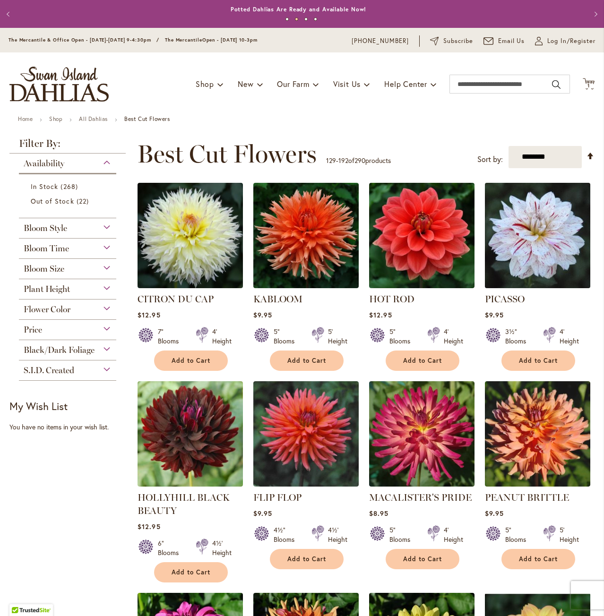
click at [543, 231] on img at bounding box center [537, 235] width 111 height 111
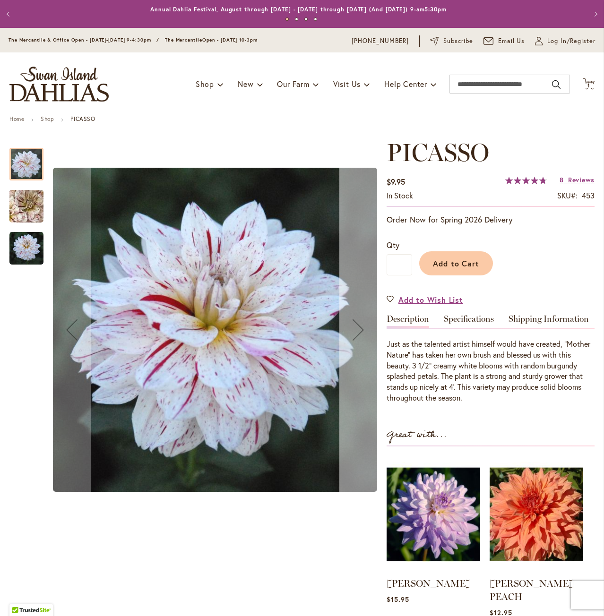
click at [361, 325] on div "Next" at bounding box center [358, 330] width 38 height 38
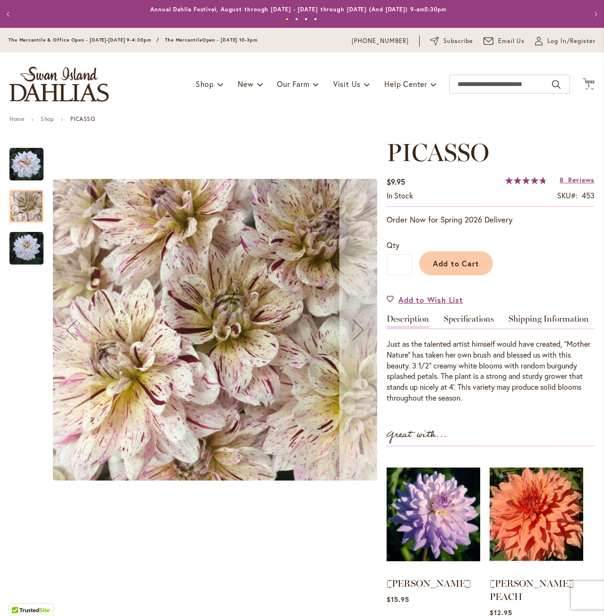
click at [361, 325] on div "Next" at bounding box center [358, 330] width 38 height 38
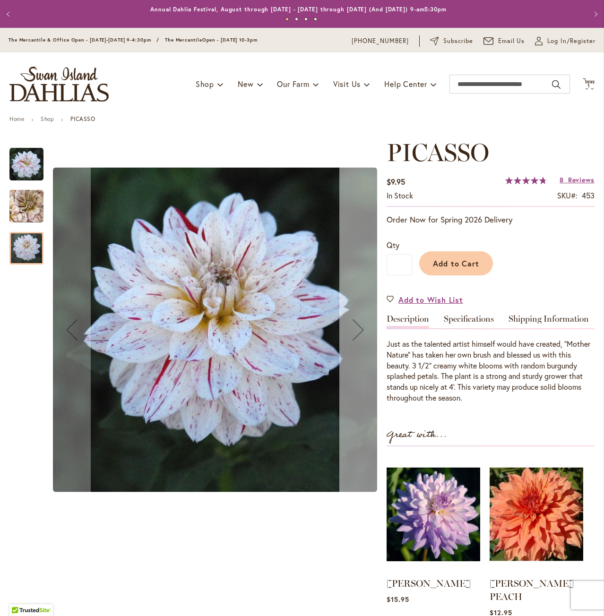
click at [361, 325] on div "Next" at bounding box center [358, 330] width 38 height 38
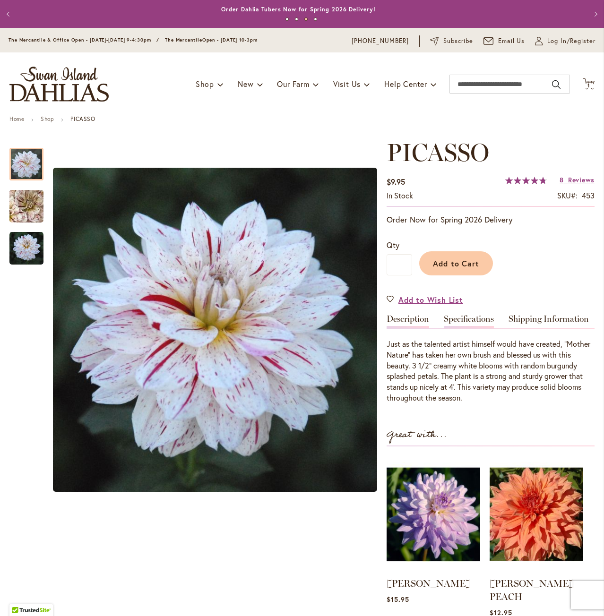
click at [469, 319] on link "Specifications" at bounding box center [469, 322] width 50 height 14
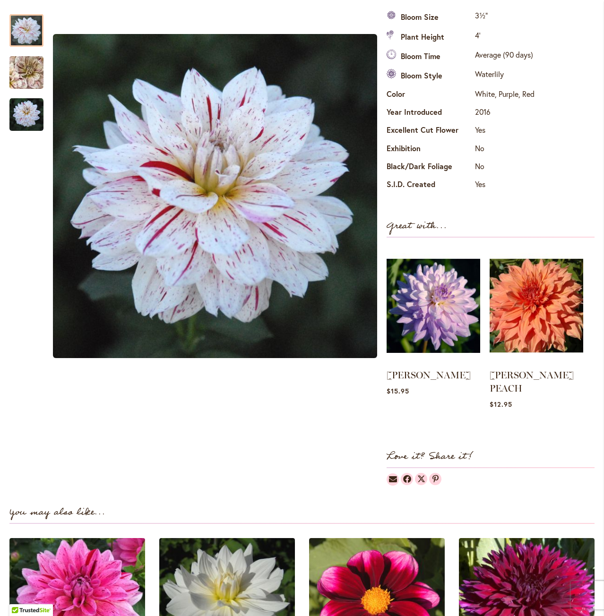
scroll to position [142, 0]
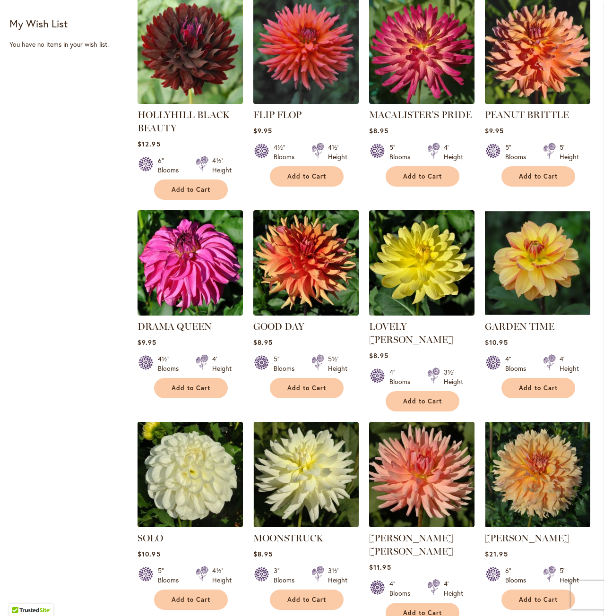
scroll to position [425, 0]
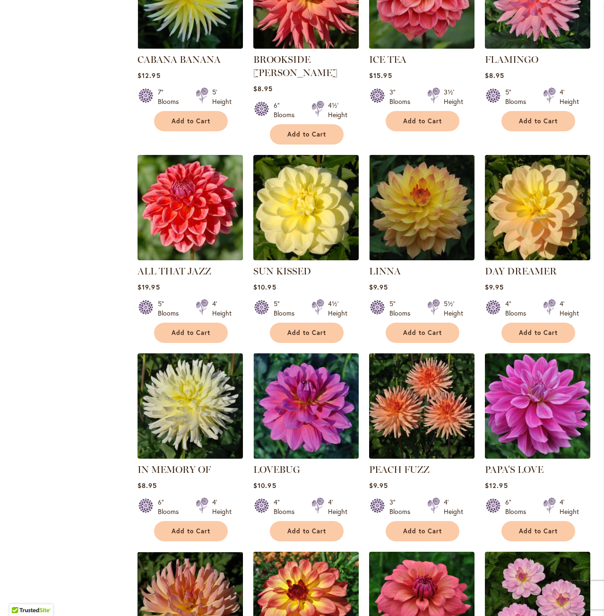
scroll to position [2929, 0]
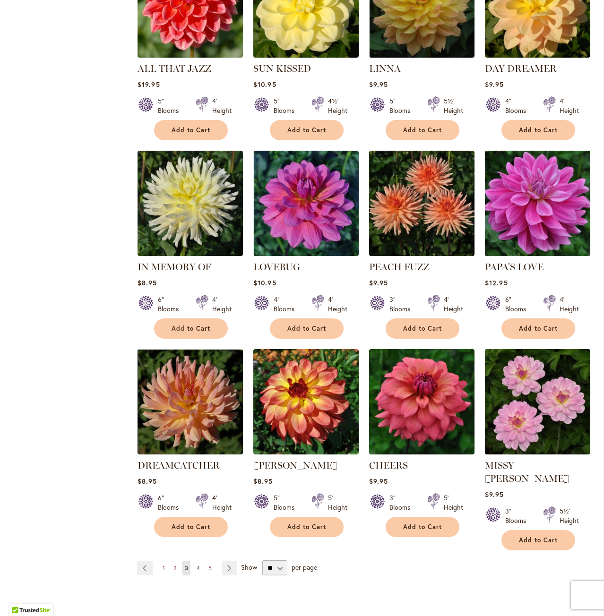
click at [194, 561] on link "Page 4" at bounding box center [198, 568] width 8 height 14
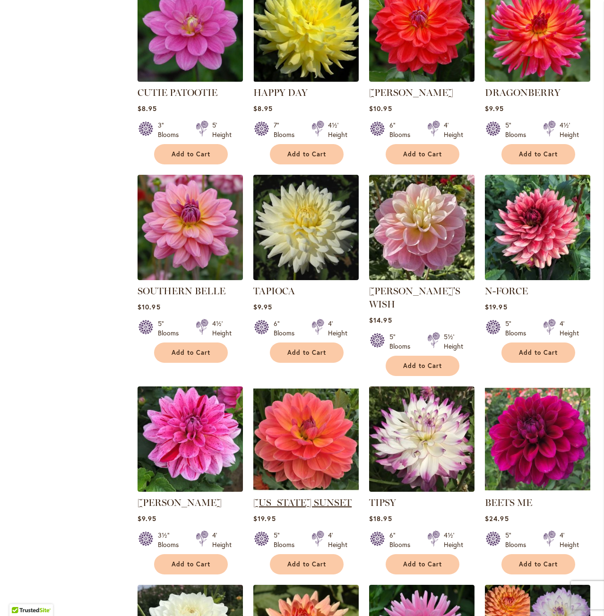
scroll to position [1039, 0]
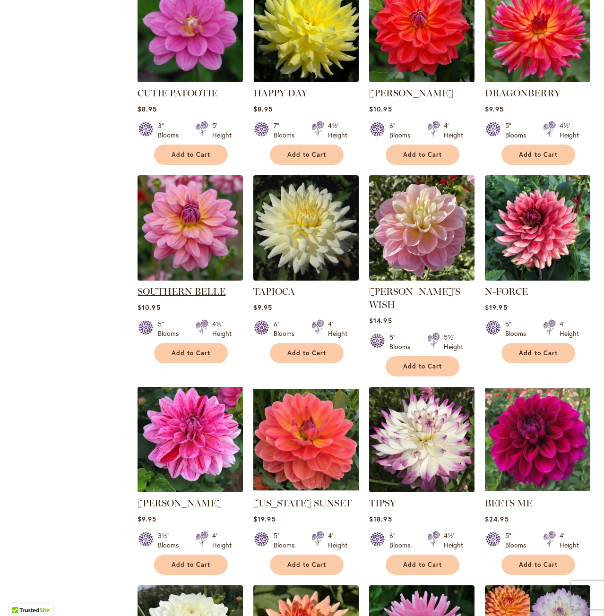
click at [205, 286] on link "SOUTHERN BELLE" at bounding box center [181, 291] width 88 height 11
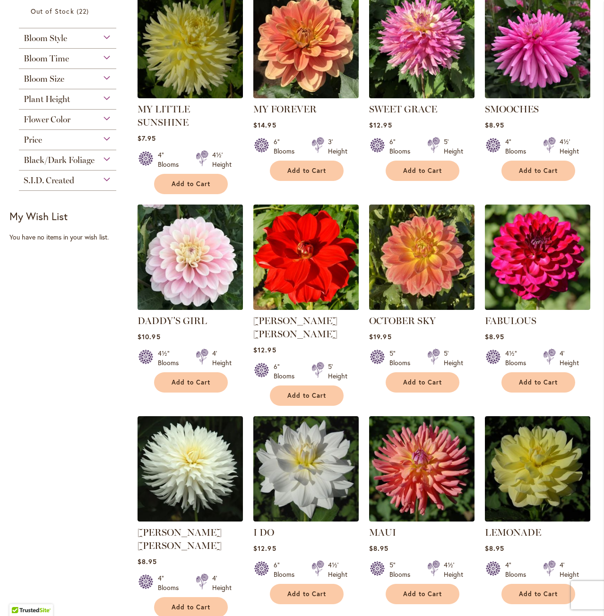
scroll to position [189, 0]
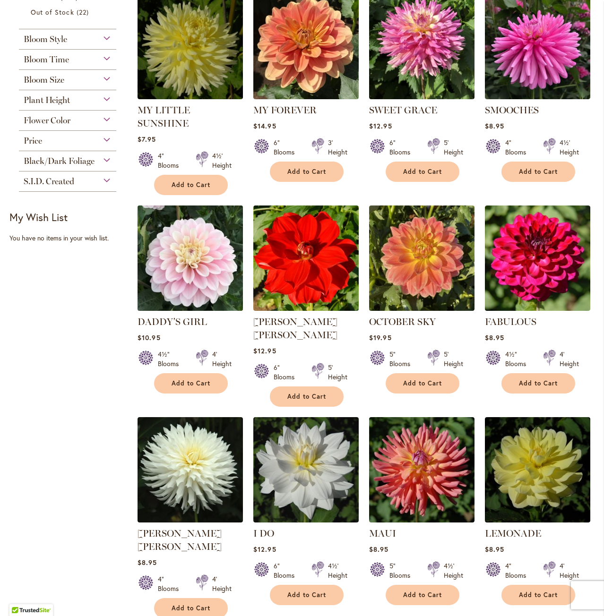
click at [167, 264] on img at bounding box center [190, 258] width 111 height 111
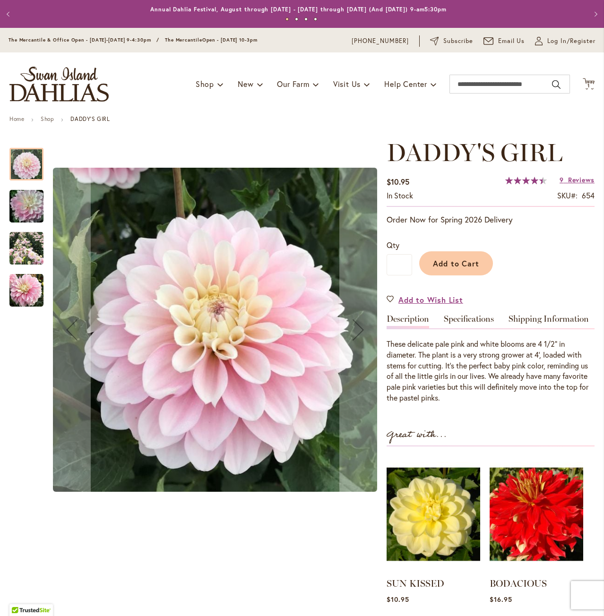
click at [18, 248] on img "DADDY'S GIRL" at bounding box center [26, 248] width 34 height 34
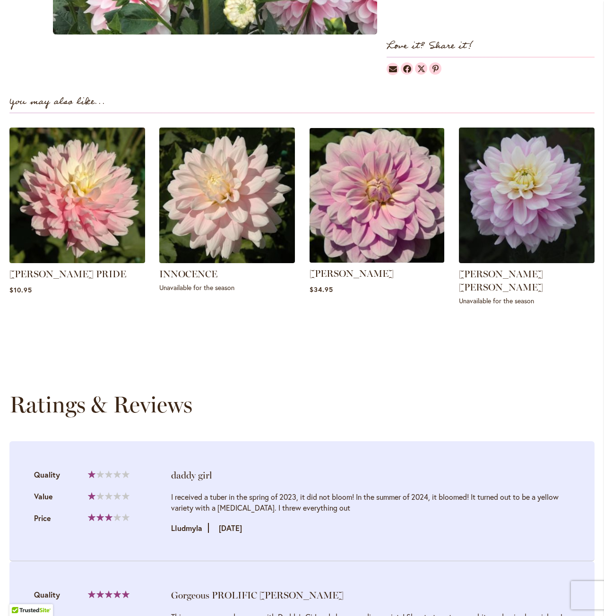
scroll to position [472, 0]
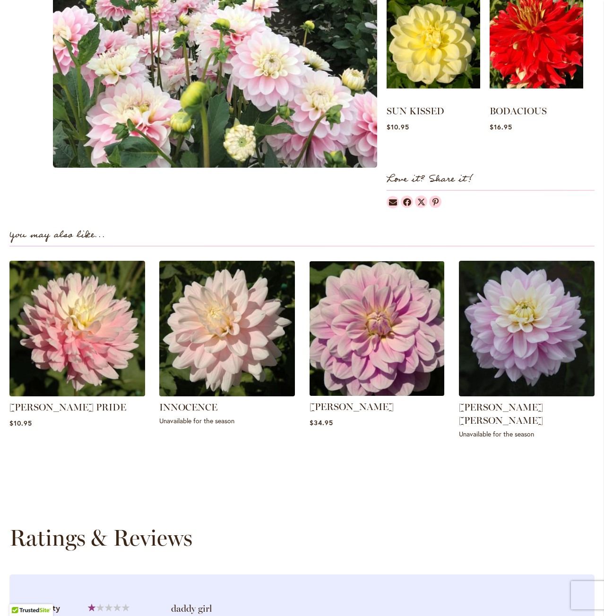
click at [371, 343] on img at bounding box center [376, 328] width 141 height 141
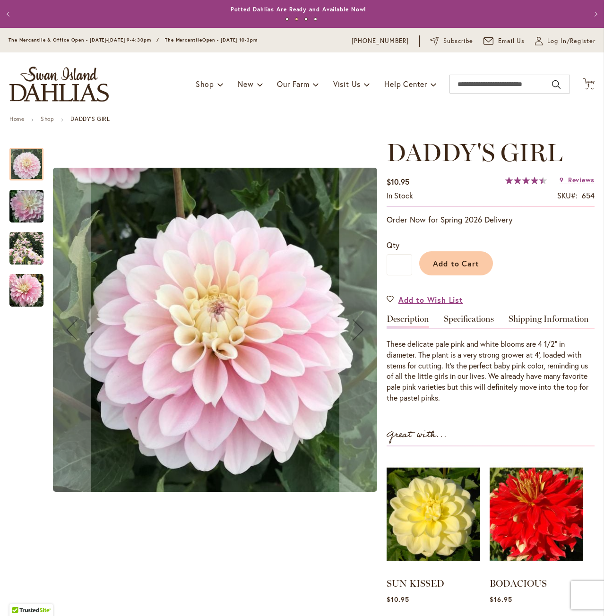
click at [21, 198] on img "DADDY'S GIRL" at bounding box center [26, 206] width 68 height 45
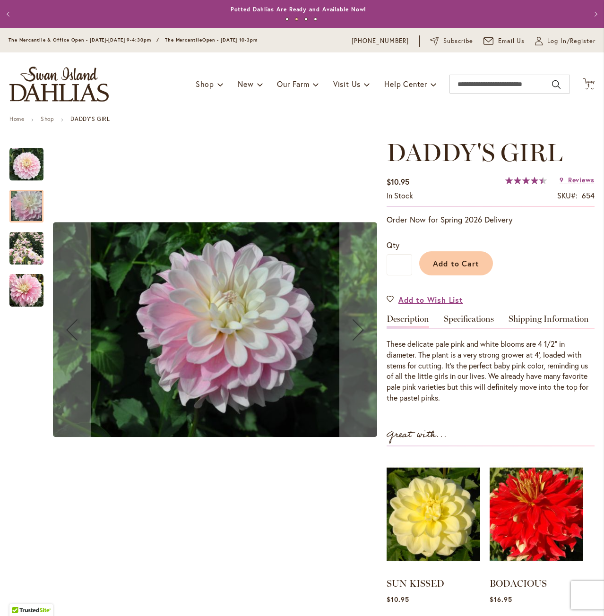
click at [22, 240] on img "DADDY'S GIRL" at bounding box center [26, 248] width 34 height 34
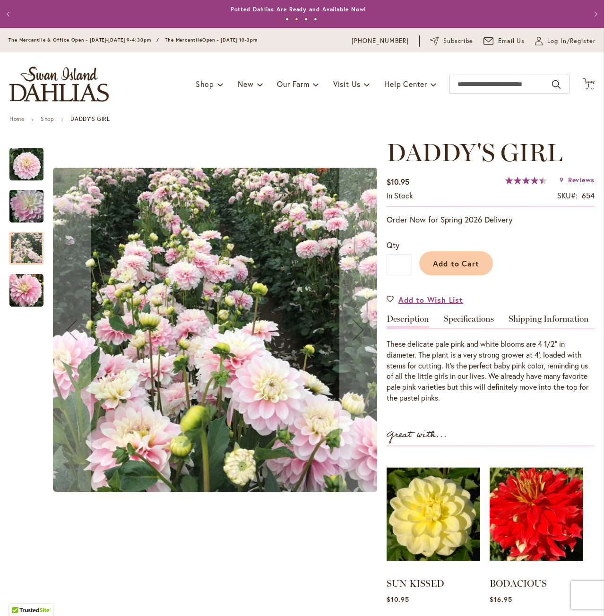
click at [27, 274] on img "DADDY'S GIRL" at bounding box center [26, 291] width 34 height 34
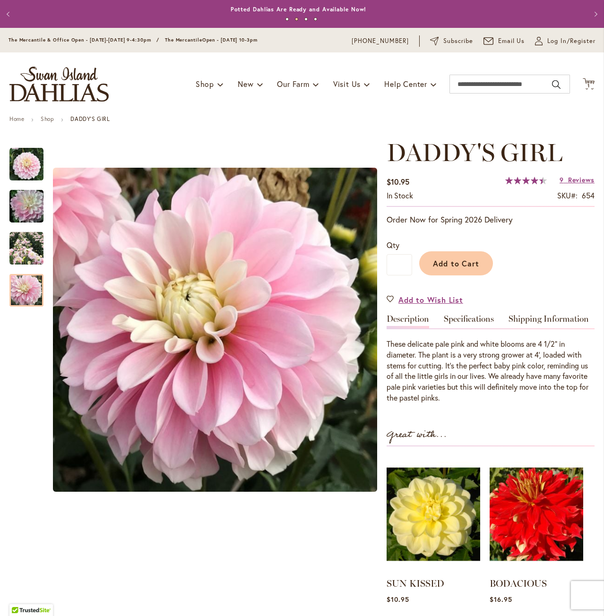
click at [133, 91] on div "Toggle Nav Shop Dahlia Tubers Collections Fresh Cut Dahlias Gardening Supplies …" at bounding box center [302, 83] width 604 height 63
